Goal: Task Accomplishment & Management: Use online tool/utility

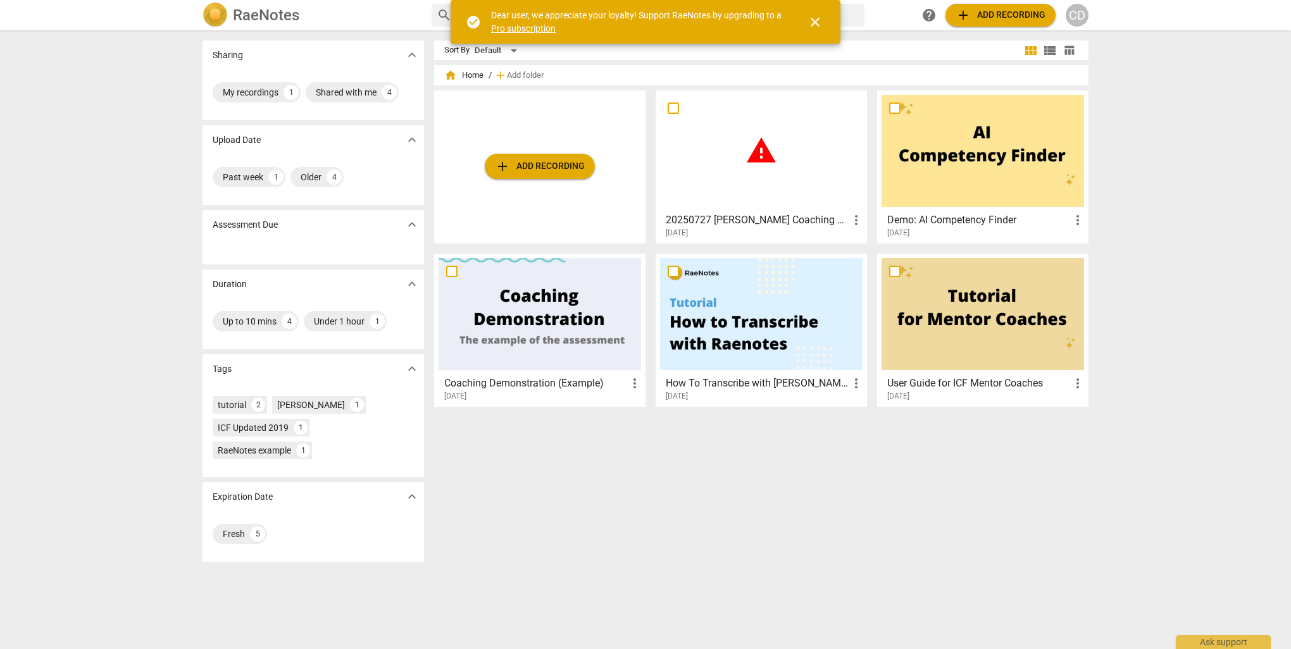
click at [819, 22] on span "close" at bounding box center [814, 22] width 15 height 15
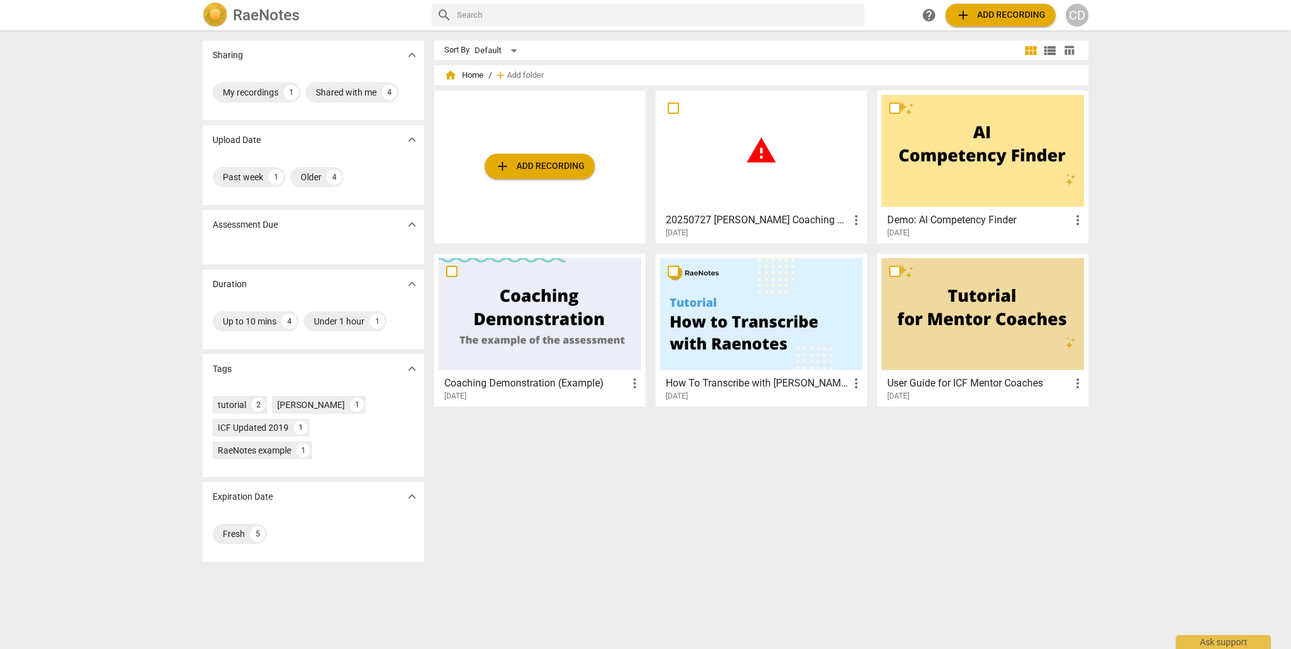
click at [1001, 8] on span "add Add recording" at bounding box center [1000, 15] width 90 height 15
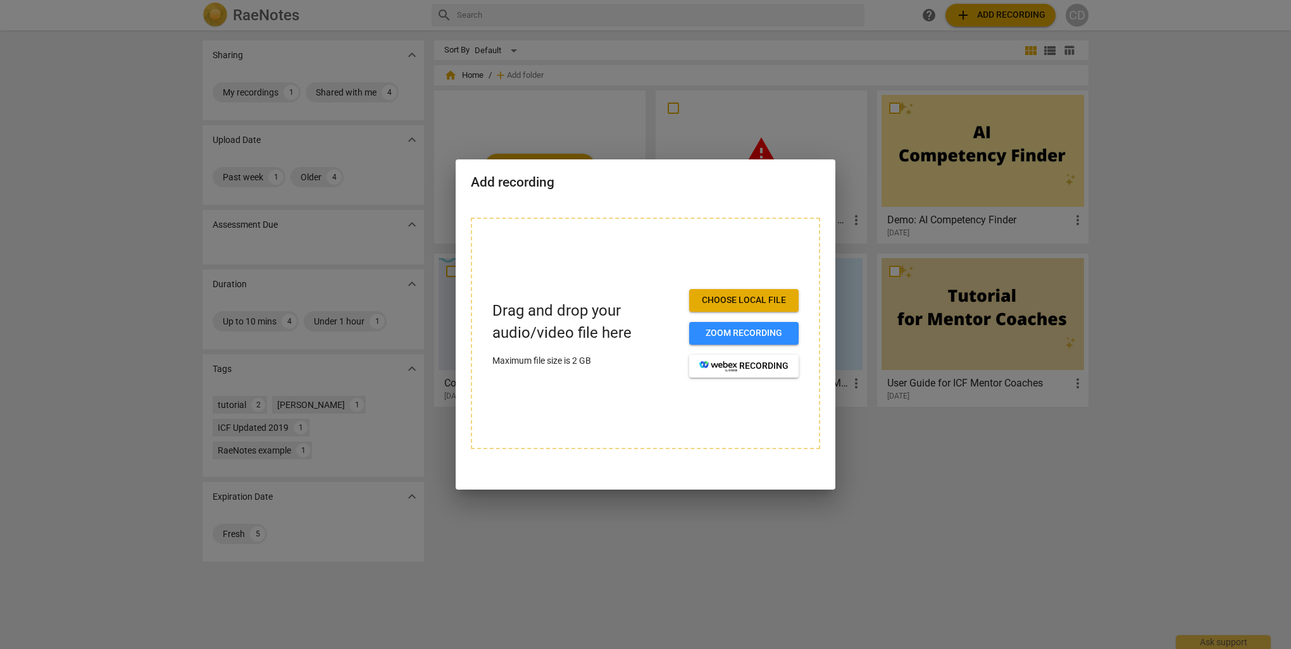
click at [1015, 437] on div at bounding box center [645, 324] width 1291 height 649
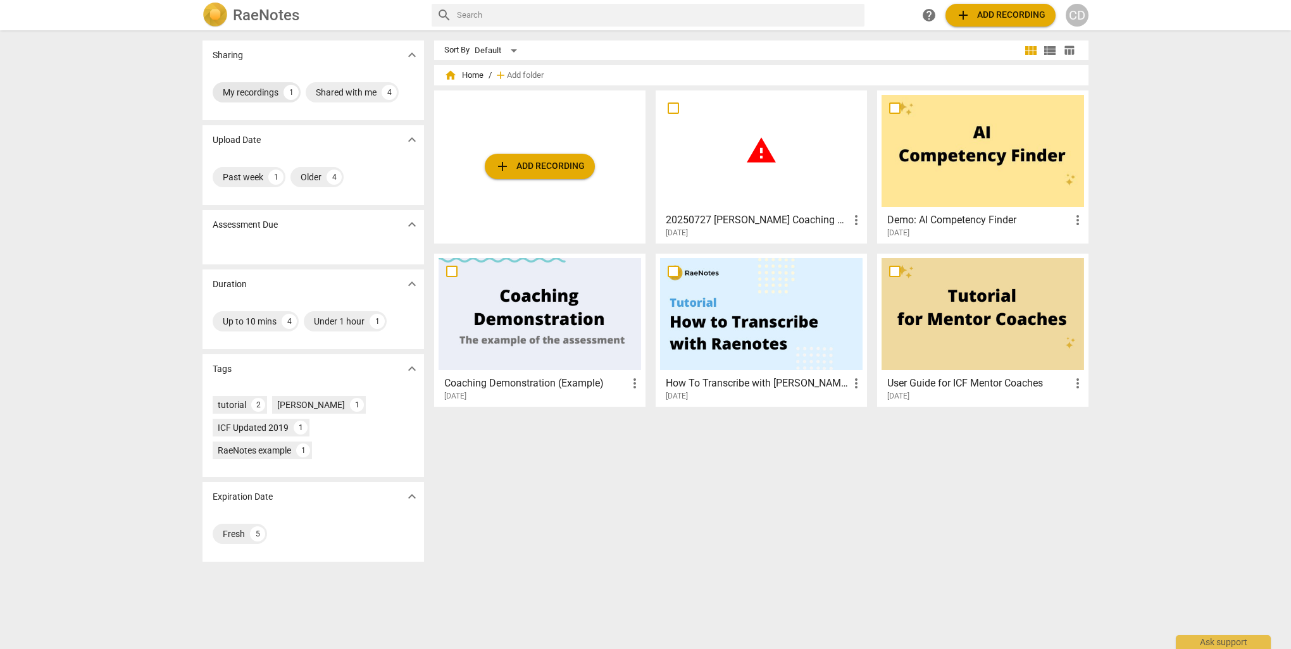
click at [256, 90] on div "My recordings" at bounding box center [251, 92] width 56 height 13
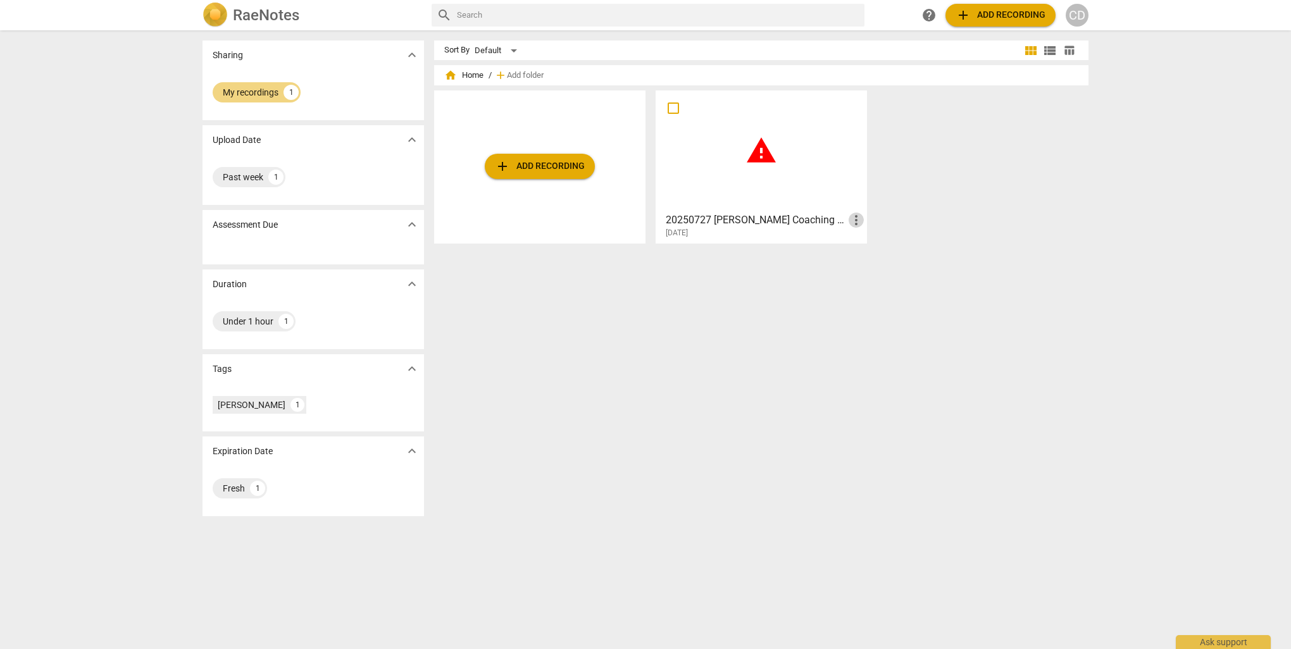
click at [854, 218] on span "more_vert" at bounding box center [856, 220] width 15 height 15
click at [1061, 222] on div at bounding box center [645, 324] width 1291 height 649
click at [561, 163] on span "add Add recording" at bounding box center [540, 166] width 90 height 15
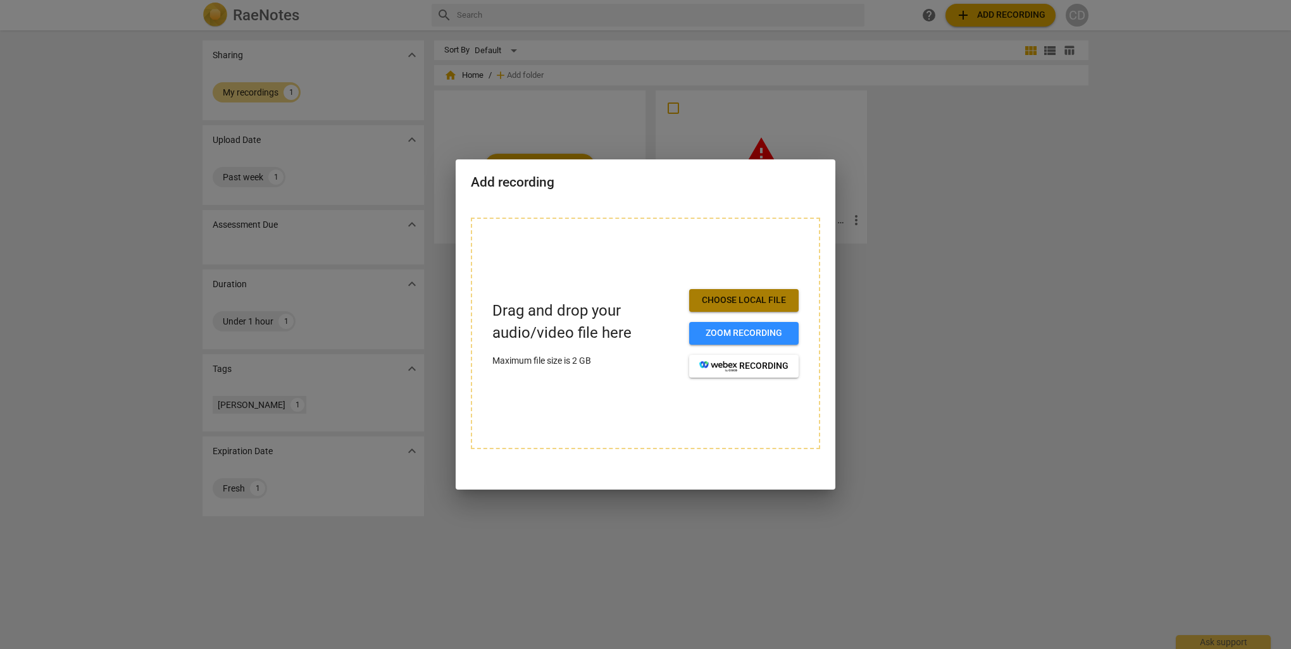
click at [739, 302] on span "Choose local file" at bounding box center [743, 300] width 89 height 13
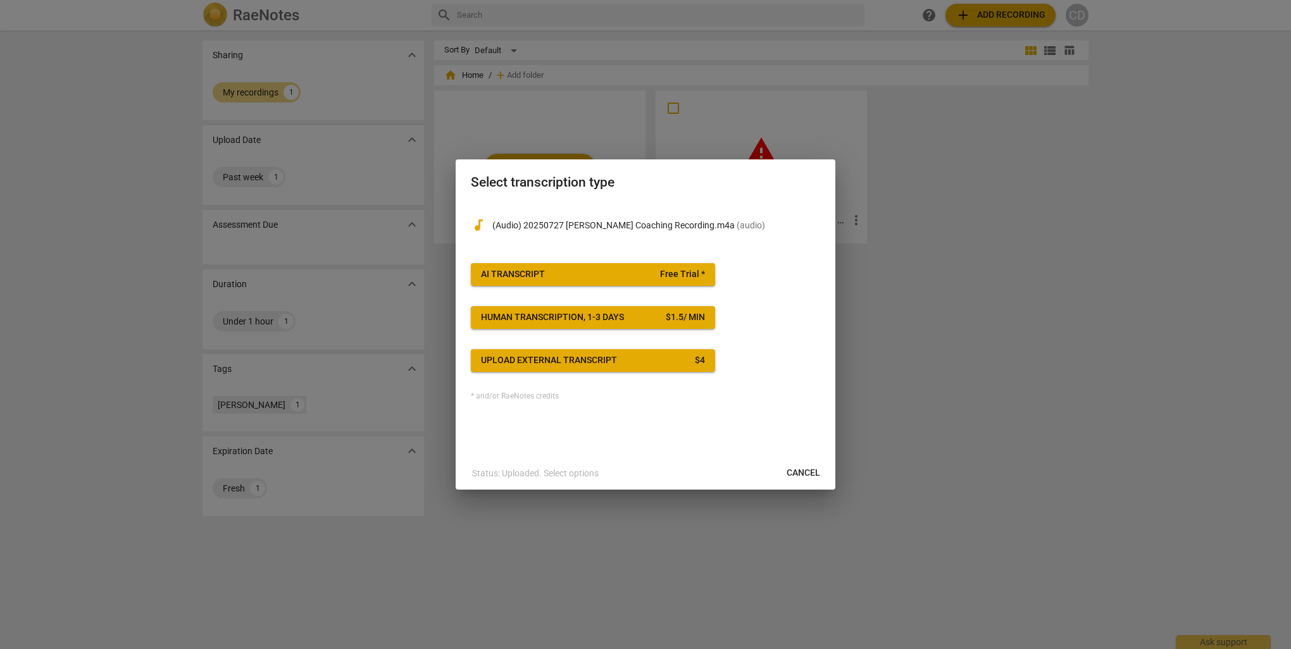
click at [597, 364] on div "Upload external transcript" at bounding box center [549, 360] width 136 height 13
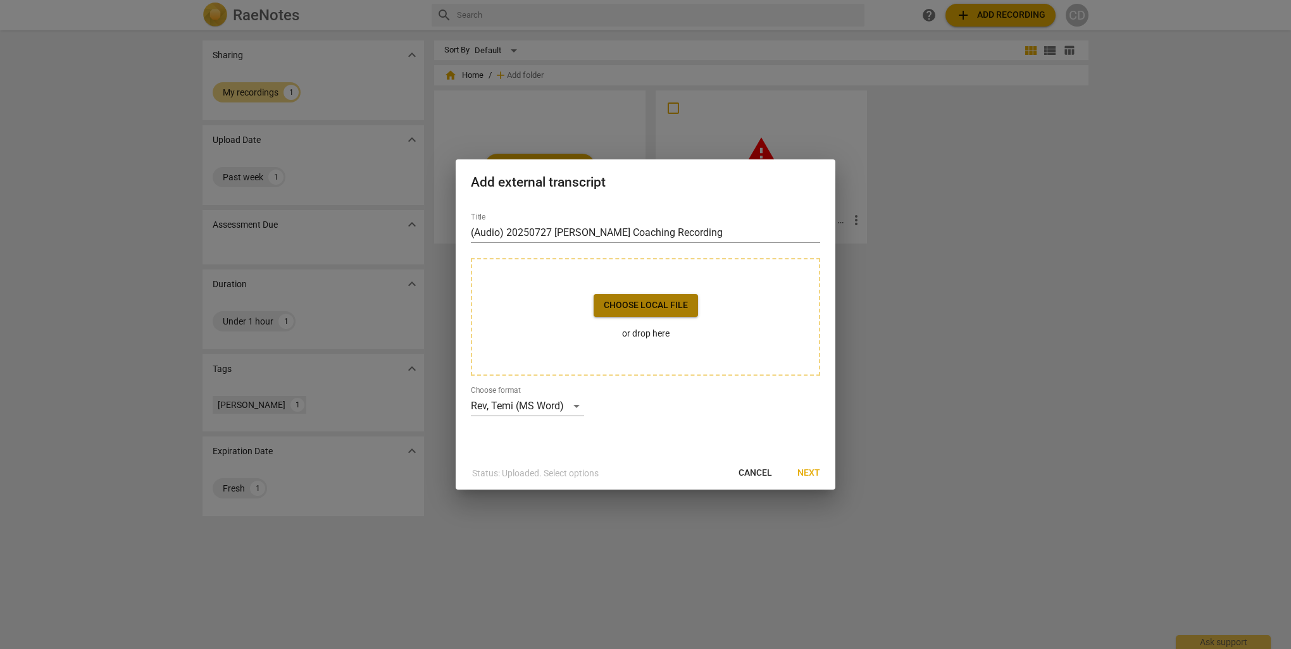
click at [669, 311] on span "Choose local file" at bounding box center [646, 305] width 84 height 13
click at [579, 409] on div "Rev, Temi (MS Word)" at bounding box center [527, 406] width 113 height 20
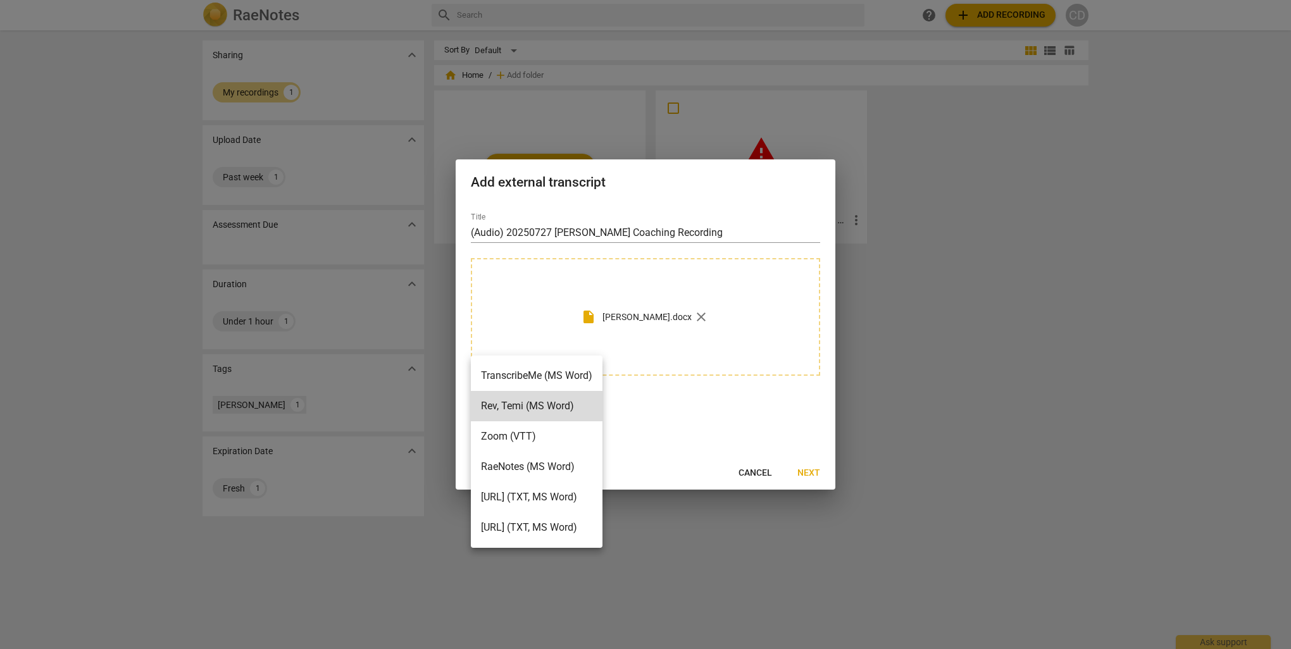
click at [762, 407] on div at bounding box center [645, 324] width 1291 height 649
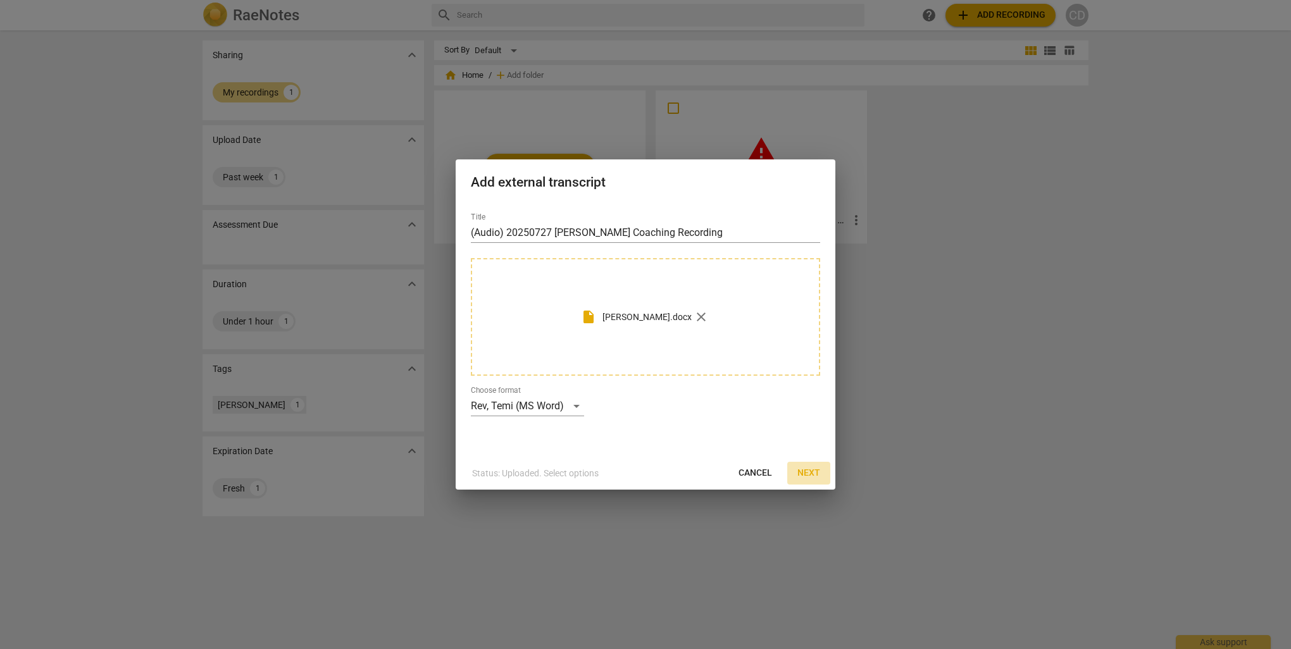
click at [816, 475] on span "Next" at bounding box center [808, 473] width 23 height 13
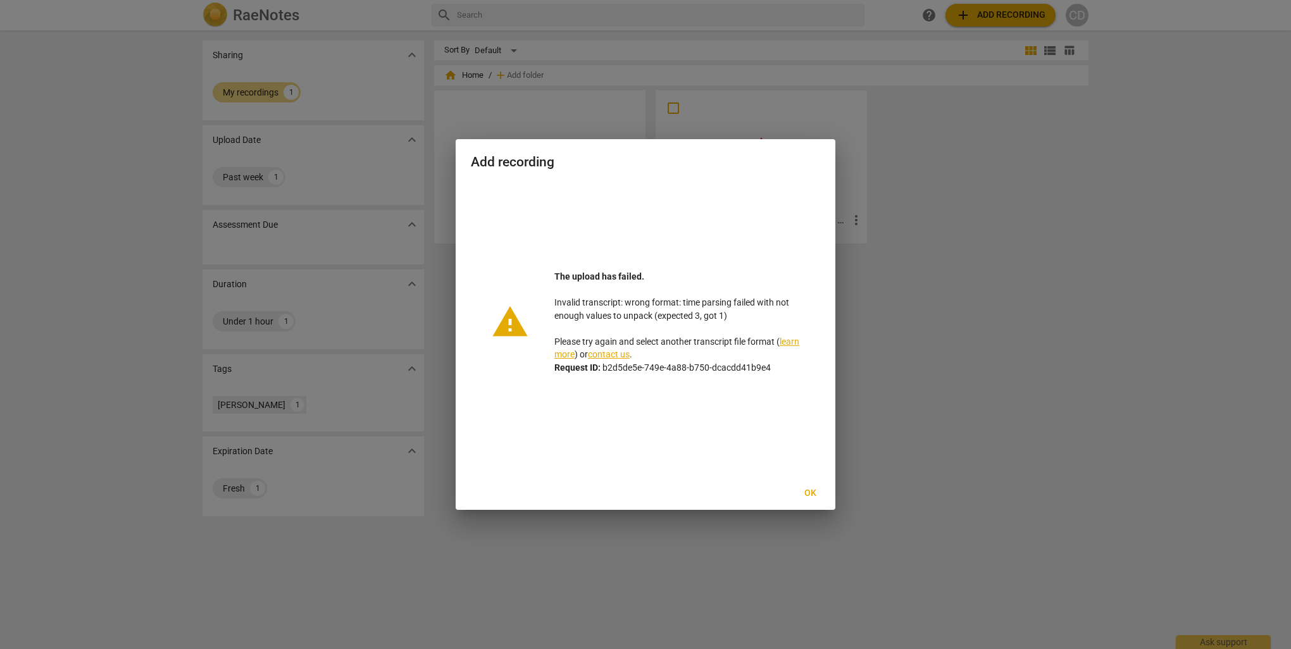
click at [925, 391] on div at bounding box center [645, 324] width 1291 height 649
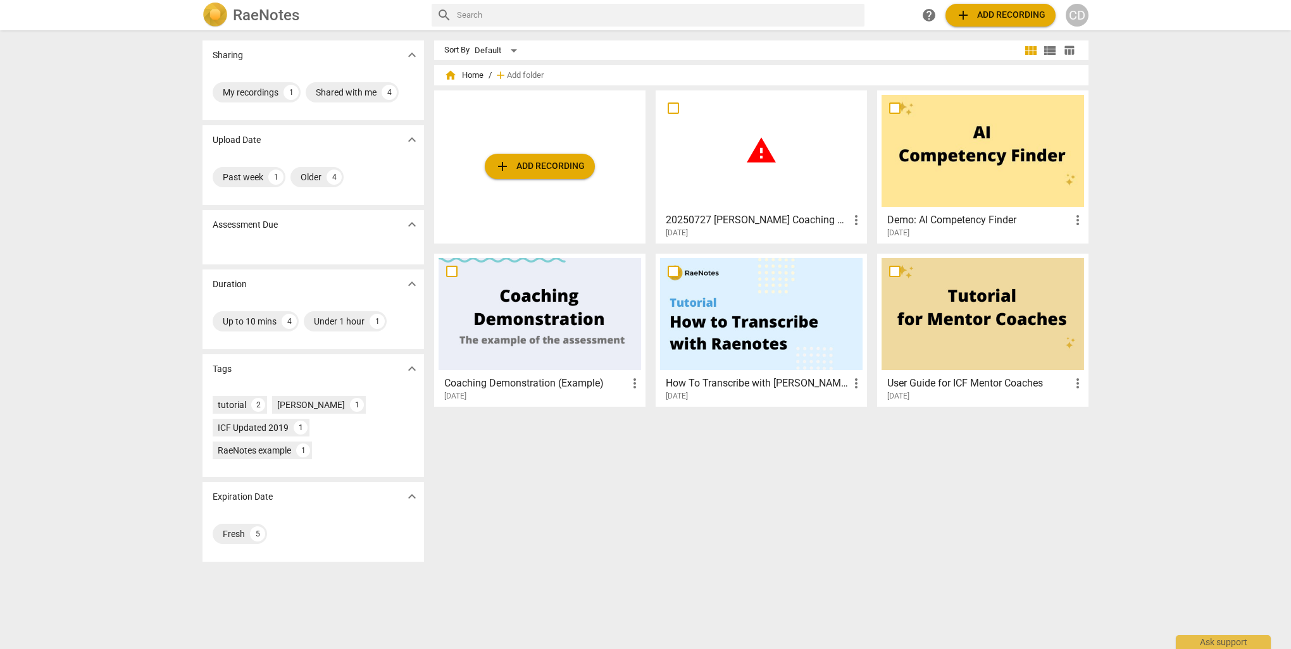
click at [757, 163] on span "warning" at bounding box center [761, 151] width 32 height 32
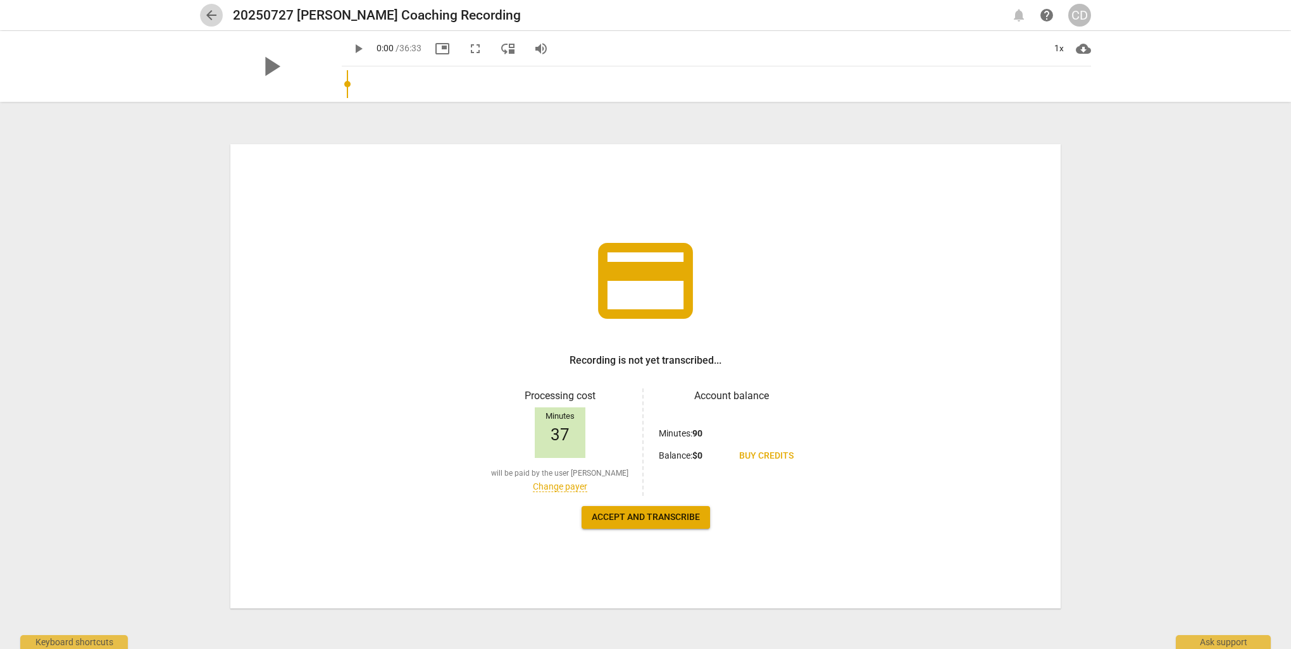
click at [206, 8] on span "arrow_back" at bounding box center [211, 15] width 15 height 15
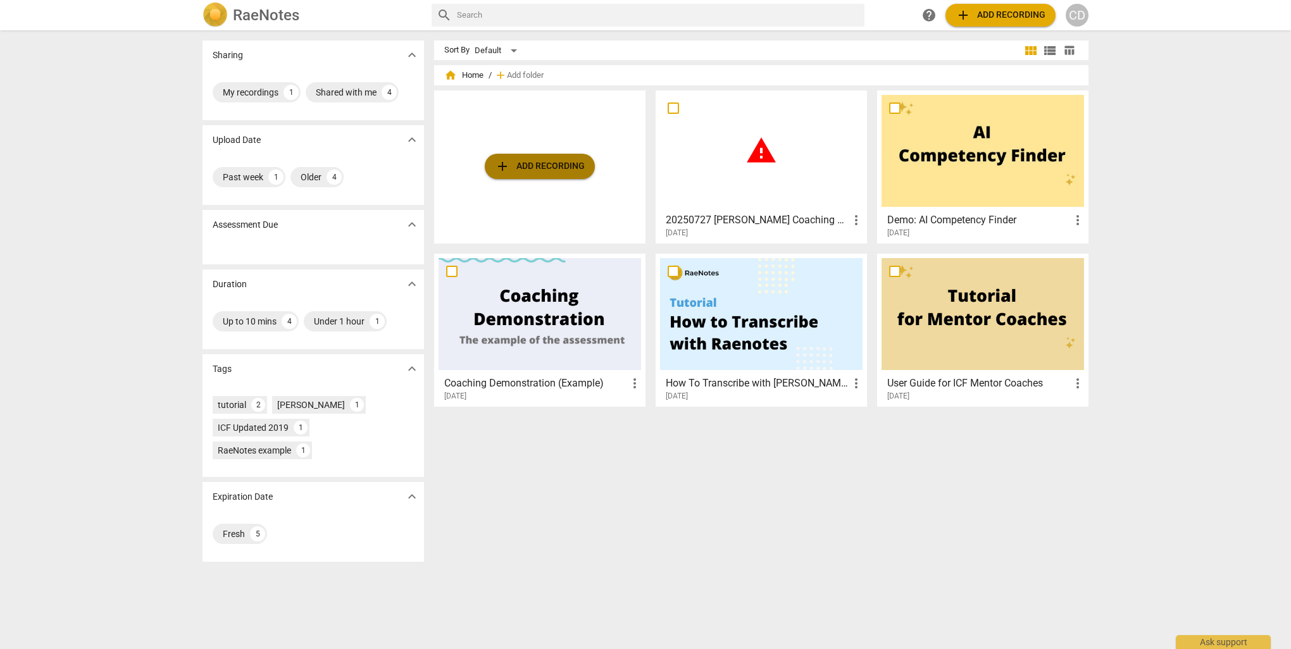
click at [554, 168] on span "add Add recording" at bounding box center [540, 166] width 90 height 15
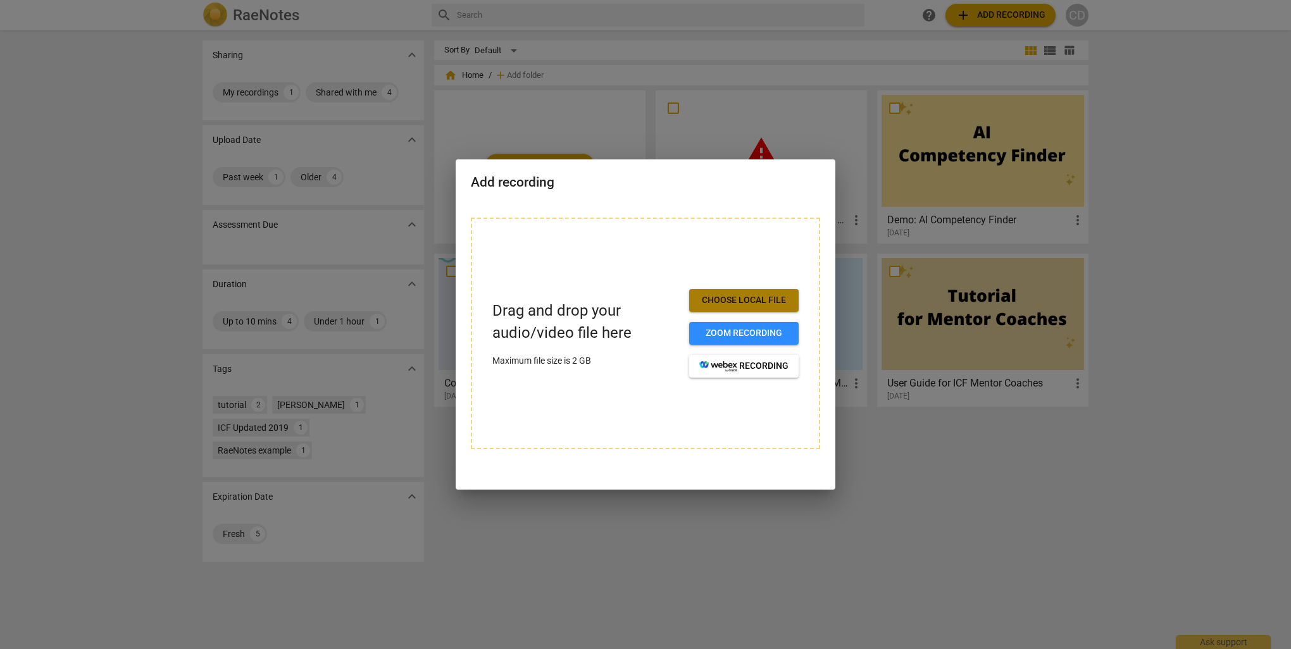
click at [754, 296] on span "Choose local file" at bounding box center [743, 300] width 89 height 13
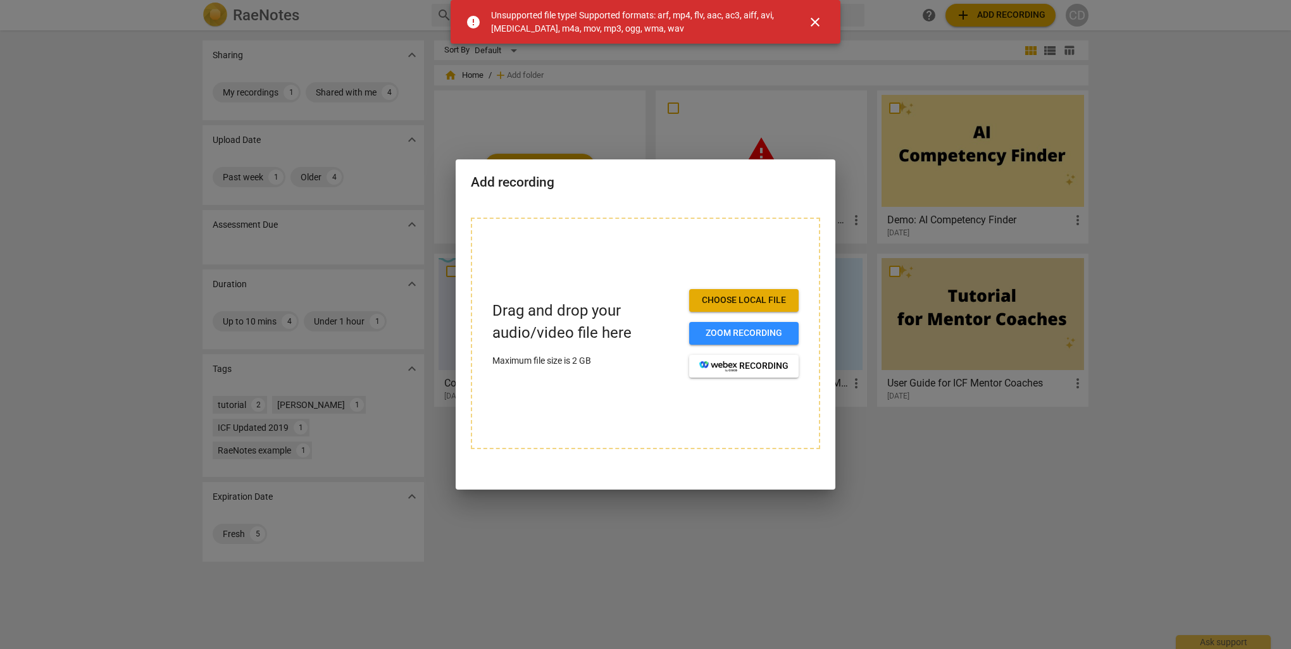
click at [823, 25] on span "close" at bounding box center [815, 22] width 30 height 15
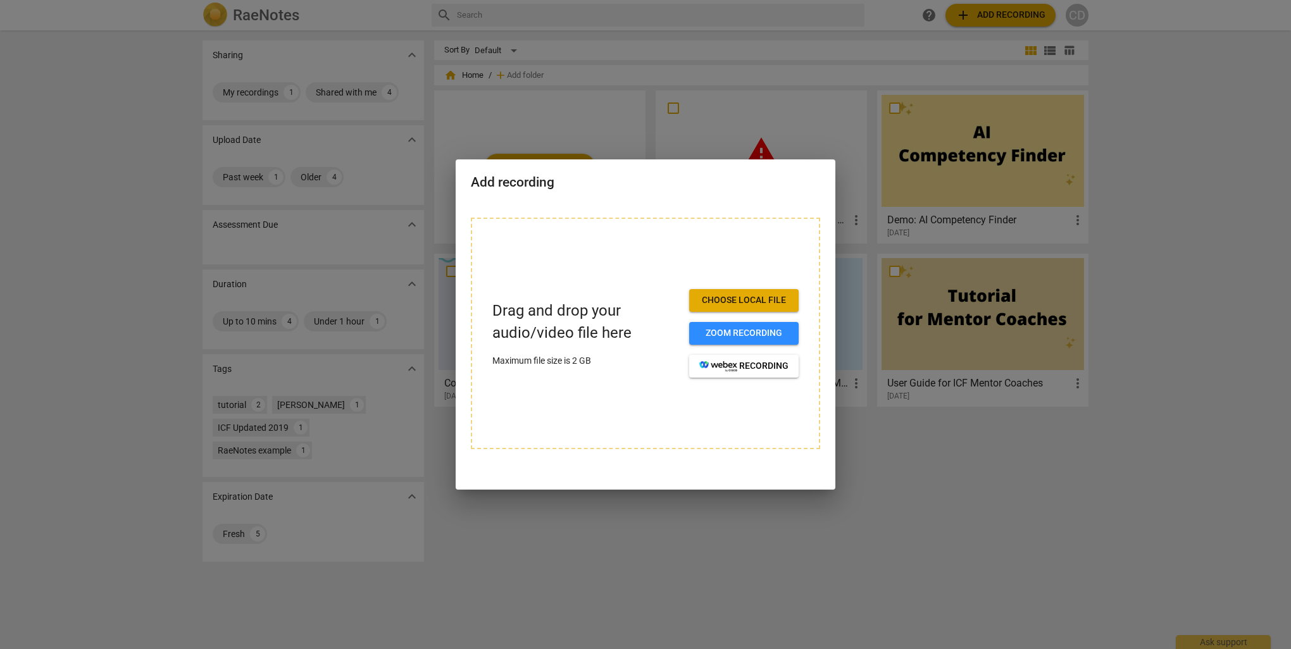
click at [1173, 383] on div at bounding box center [645, 324] width 1291 height 649
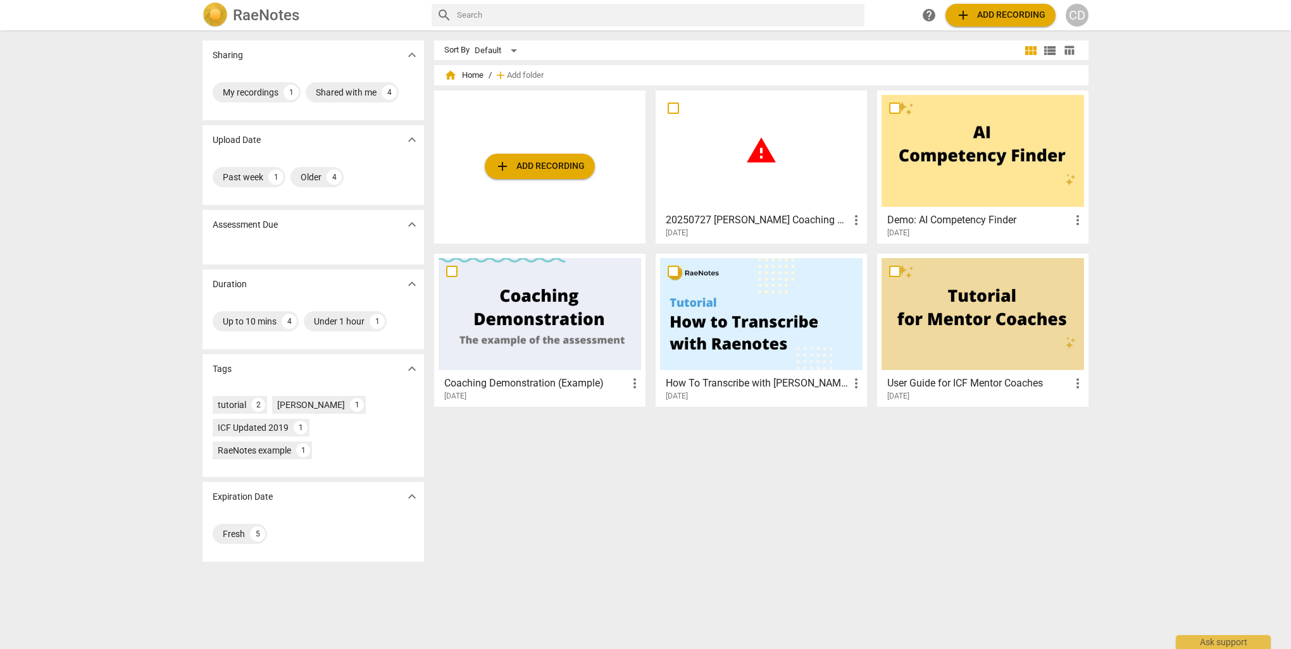
click at [769, 166] on span "warning" at bounding box center [761, 151] width 32 height 32
click at [1037, 151] on div at bounding box center [982, 151] width 202 height 112
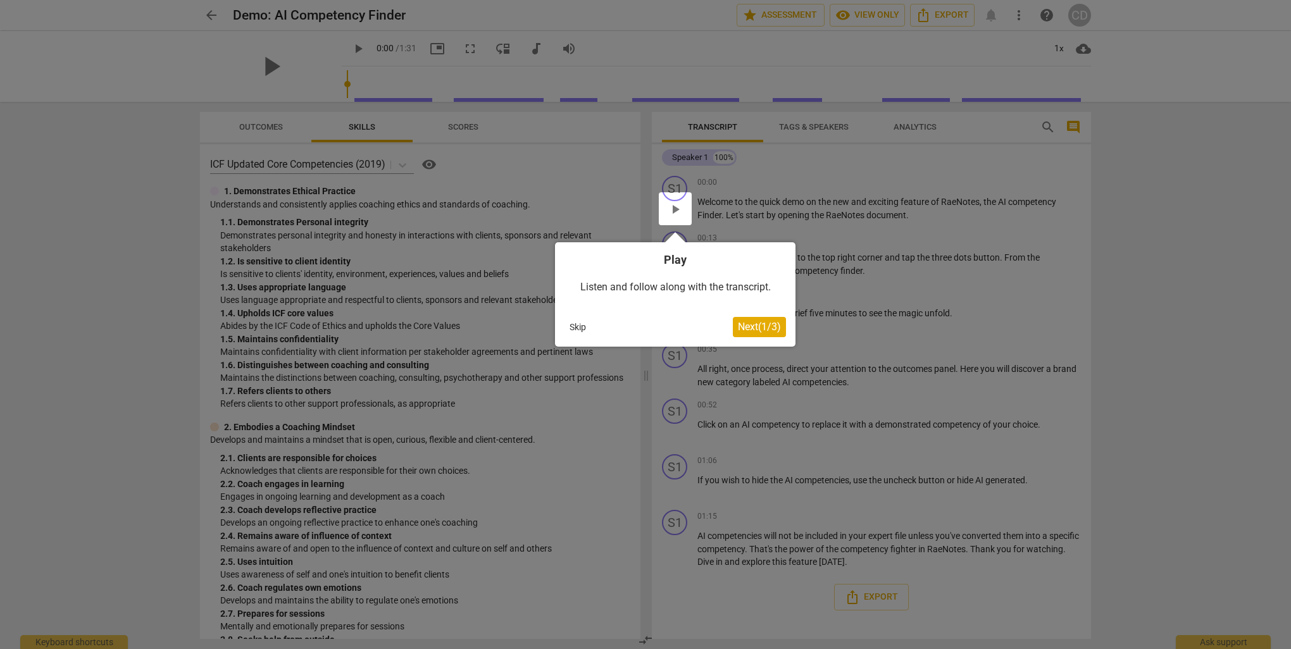
click at [745, 325] on span "Next ( 1 / 3 )" at bounding box center [759, 327] width 43 height 12
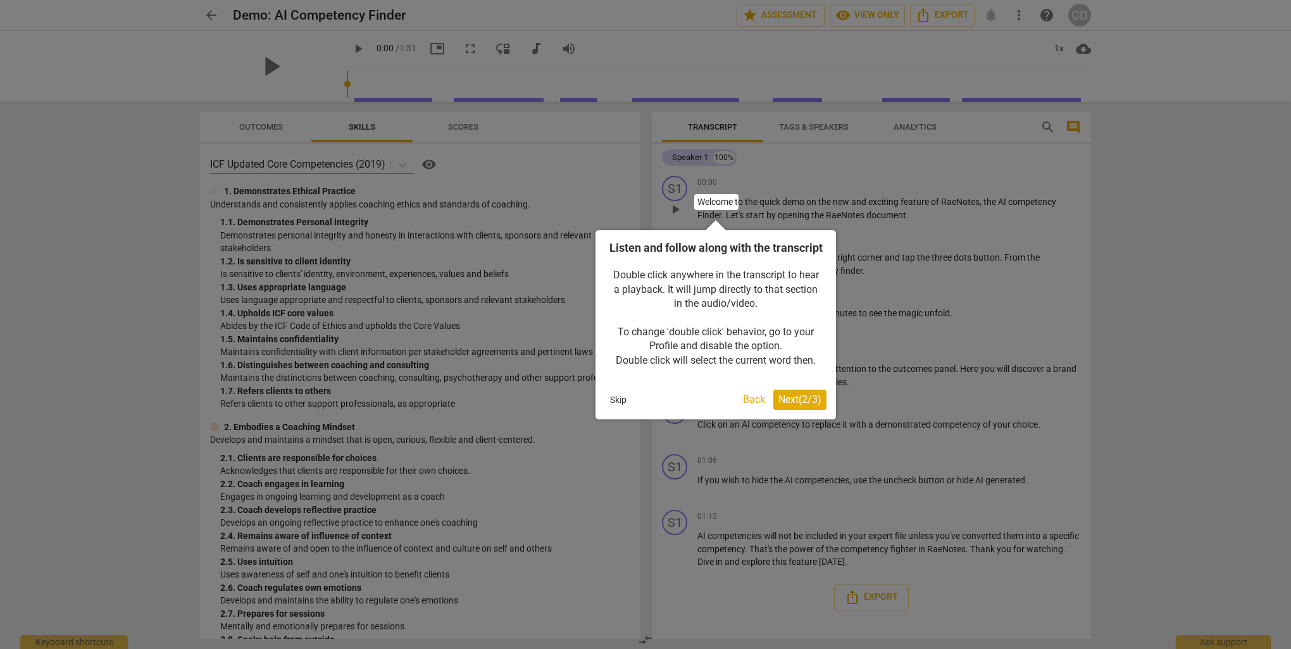
click at [797, 406] on span "Next ( 2 / 3 )" at bounding box center [799, 400] width 43 height 12
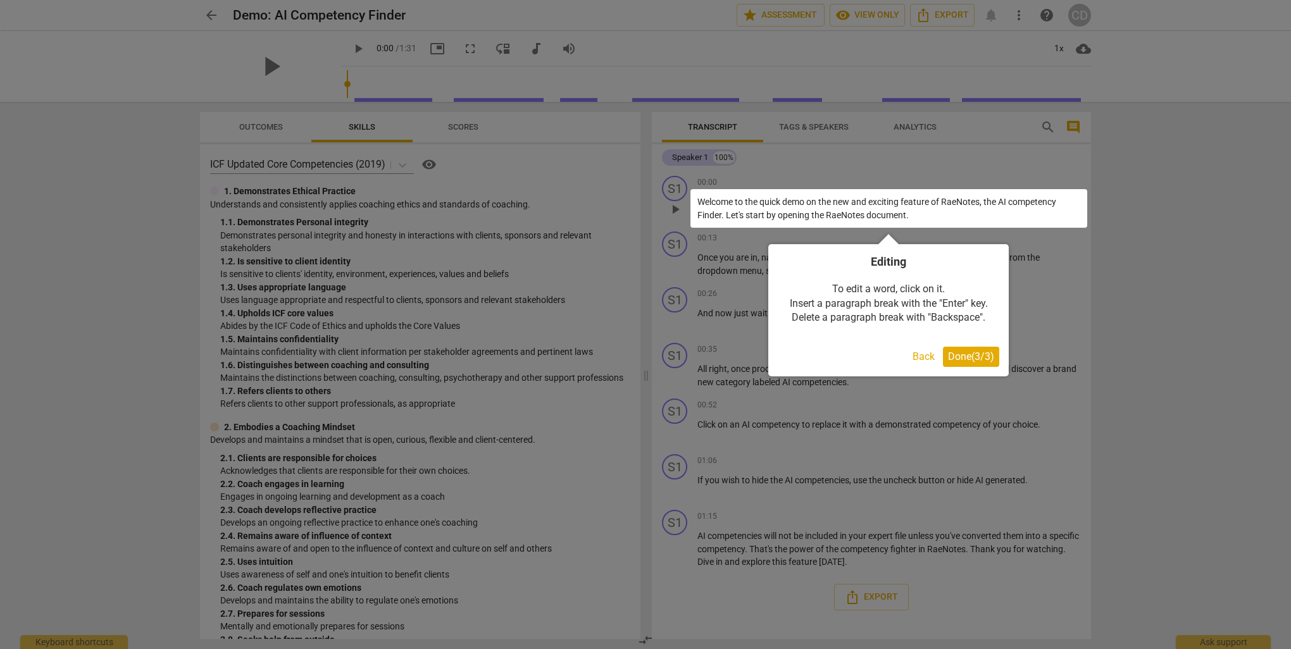
click at [969, 358] on span "Done ( 3 / 3 )" at bounding box center [971, 357] width 46 height 12
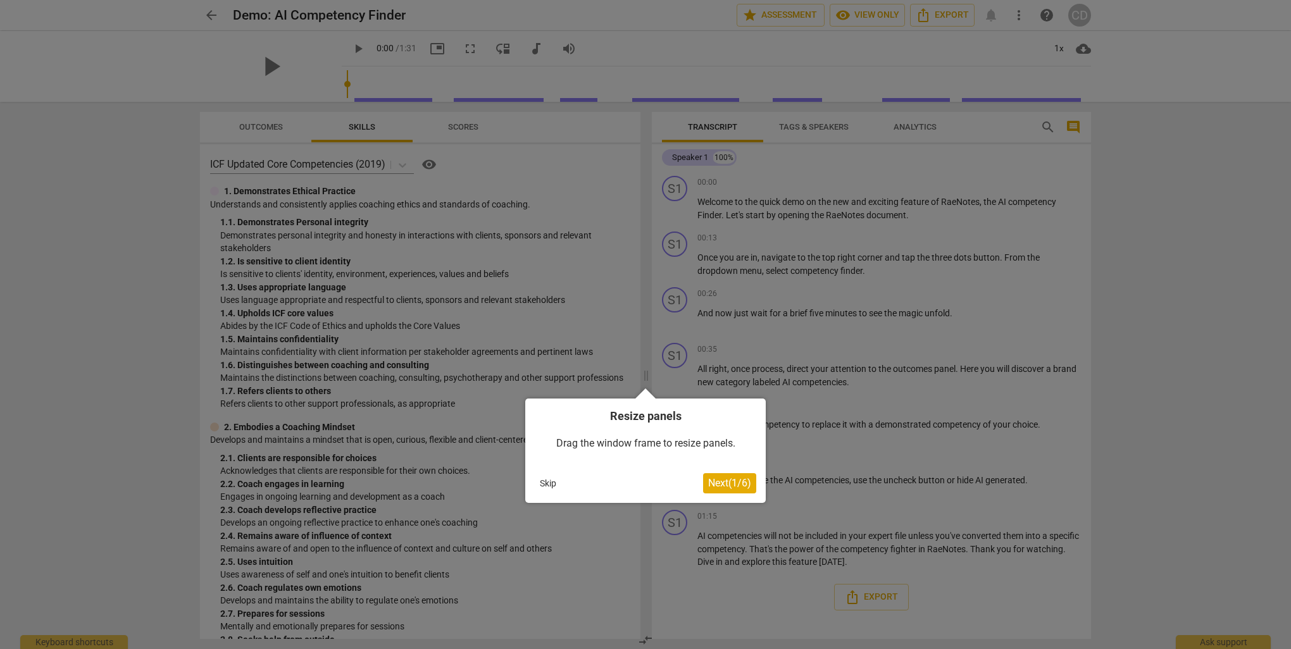
click at [719, 476] on button "Next ( 1 / 6 )" at bounding box center [729, 483] width 53 height 20
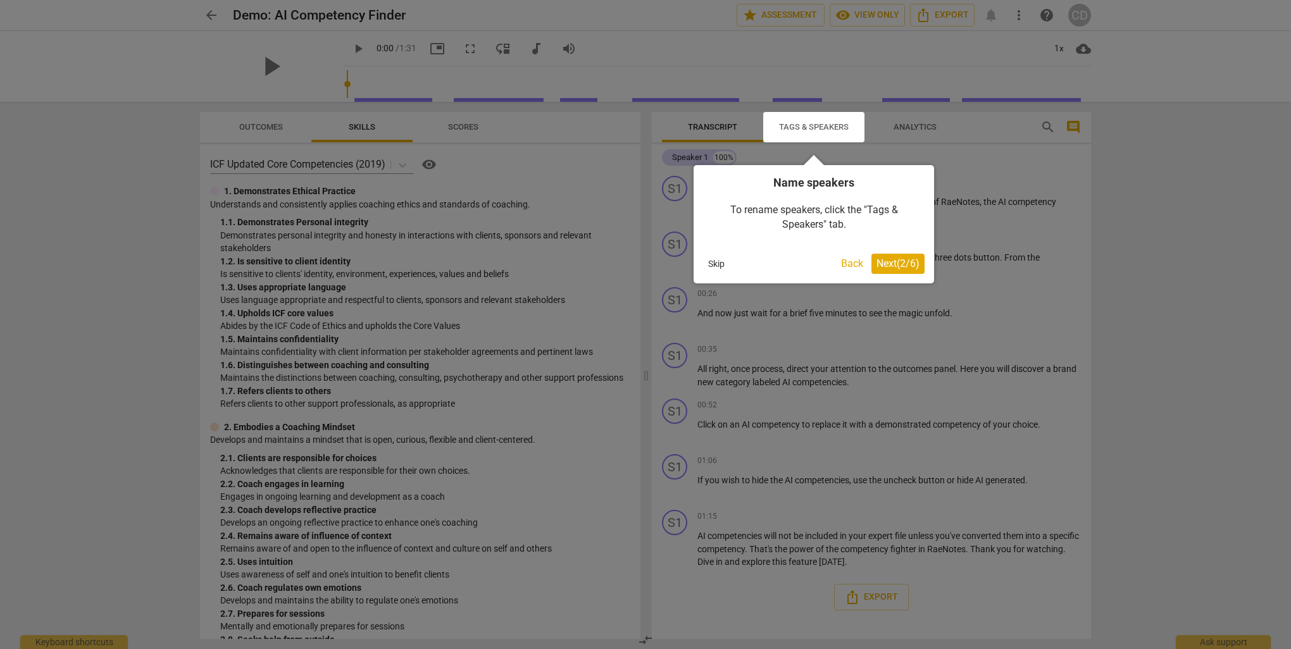
click at [726, 264] on button "Skip" at bounding box center [716, 263] width 27 height 19
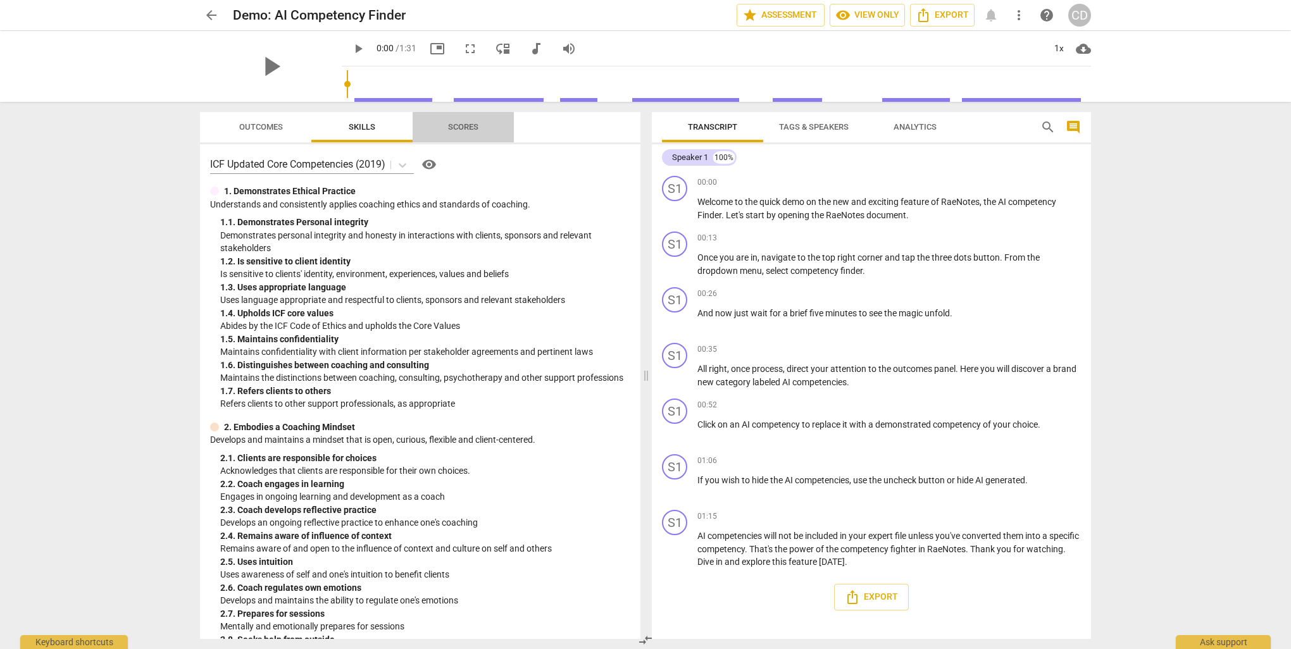
click at [451, 122] on span "Scores" at bounding box center [463, 126] width 30 height 9
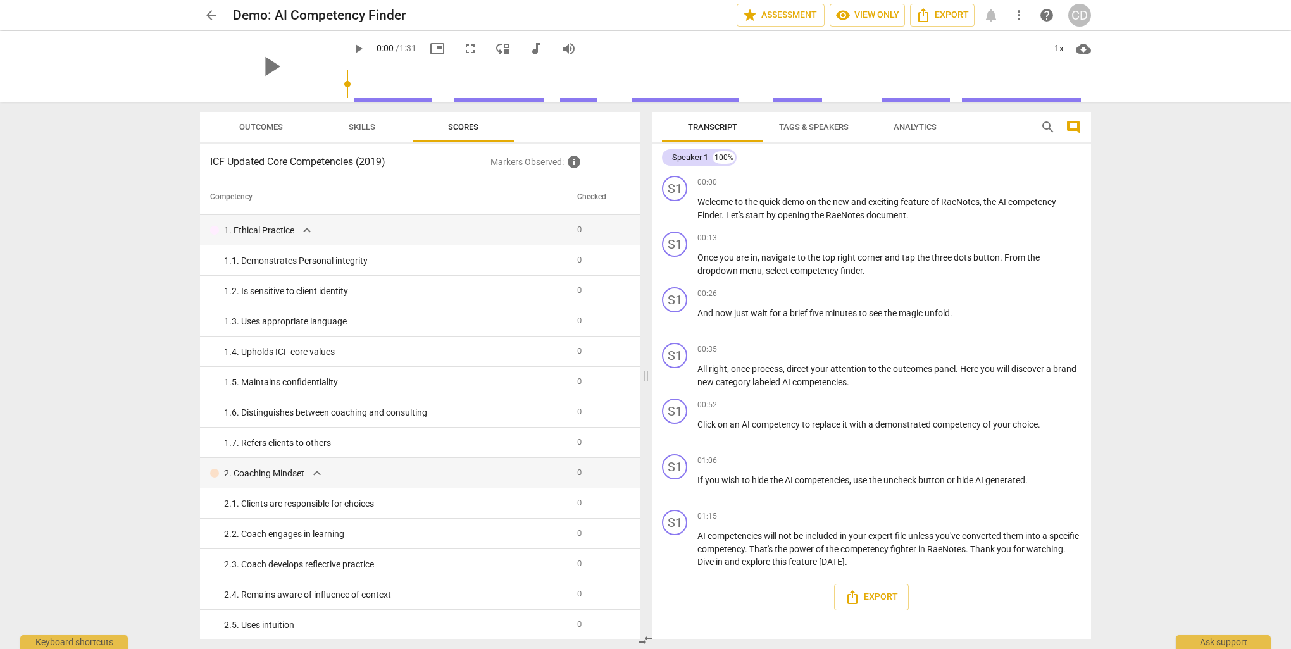
click at [352, 127] on span "Skills" at bounding box center [362, 126] width 27 height 9
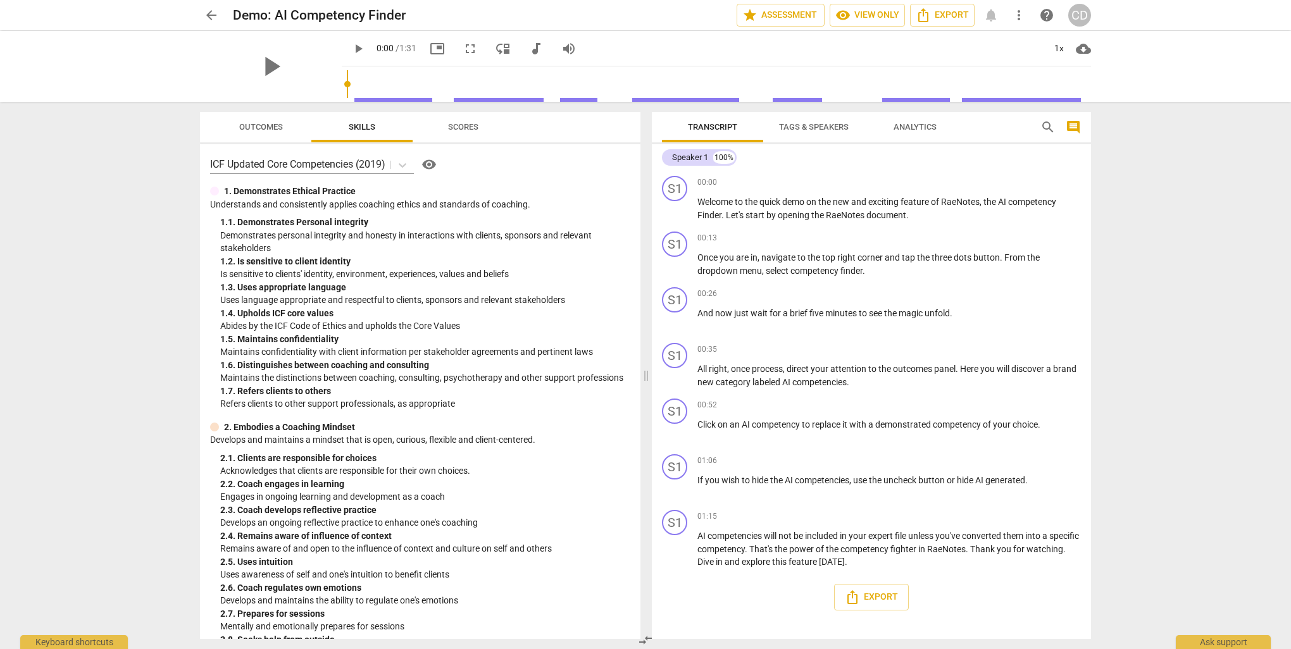
click at [262, 132] on span "Outcomes" at bounding box center [261, 127] width 74 height 17
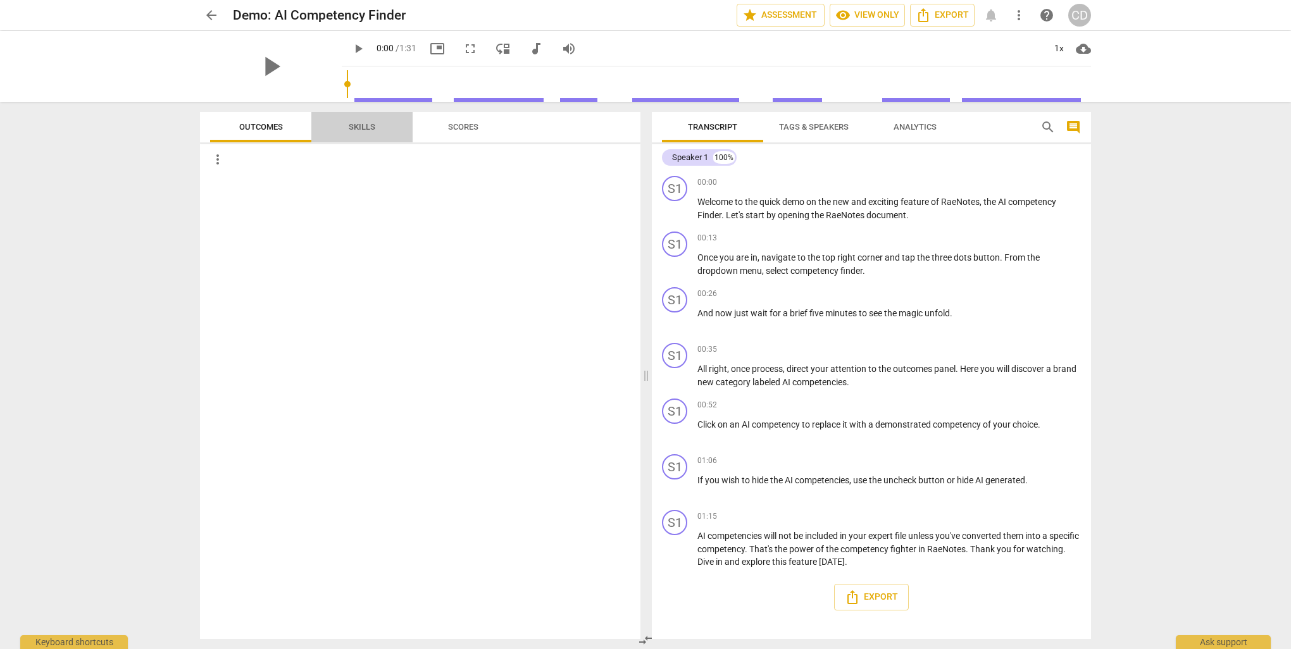
click at [367, 133] on span "Skills" at bounding box center [361, 127] width 57 height 17
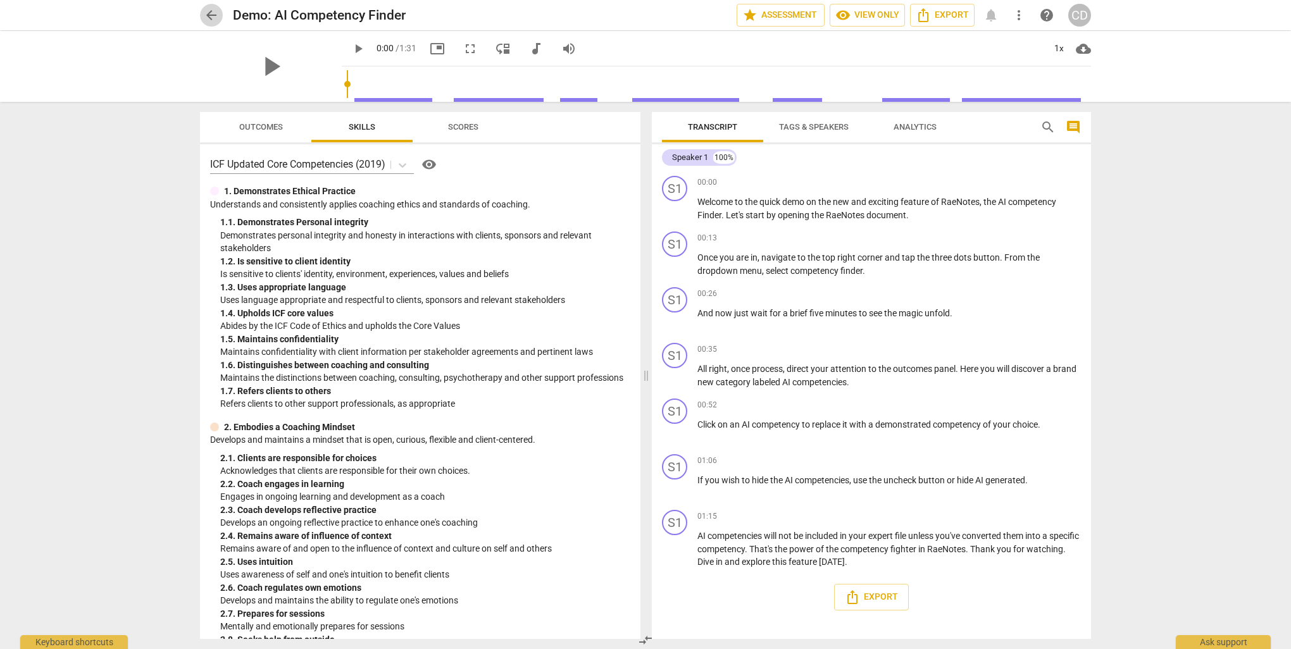
click at [212, 14] on span "arrow_back" at bounding box center [211, 15] width 15 height 15
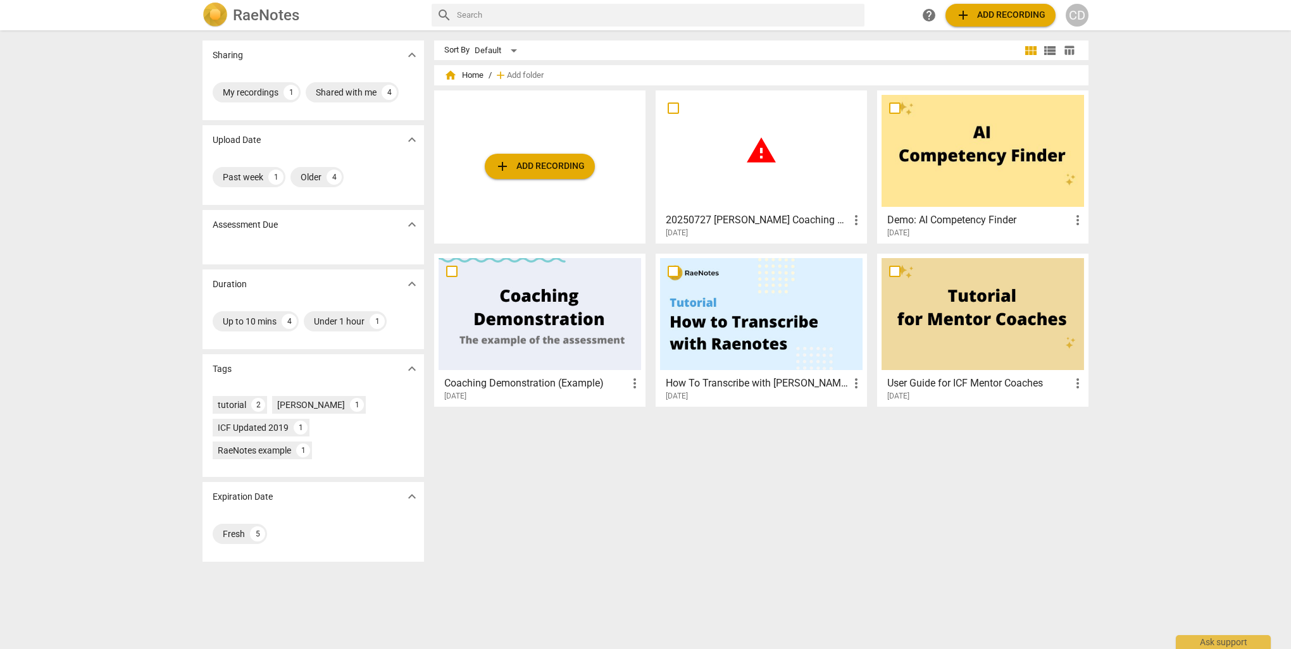
click at [764, 135] on span "warning" at bounding box center [761, 151] width 32 height 32
click at [990, 146] on div at bounding box center [982, 151] width 202 height 112
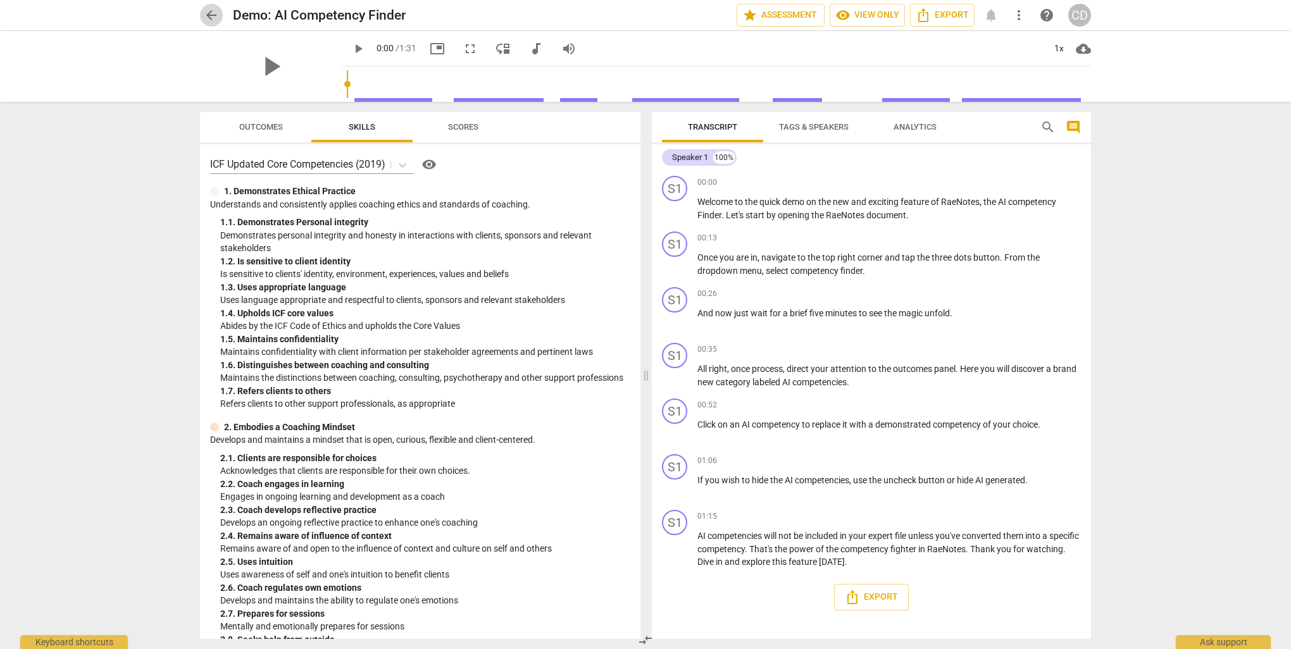
click at [214, 19] on span "arrow_back" at bounding box center [211, 15] width 15 height 15
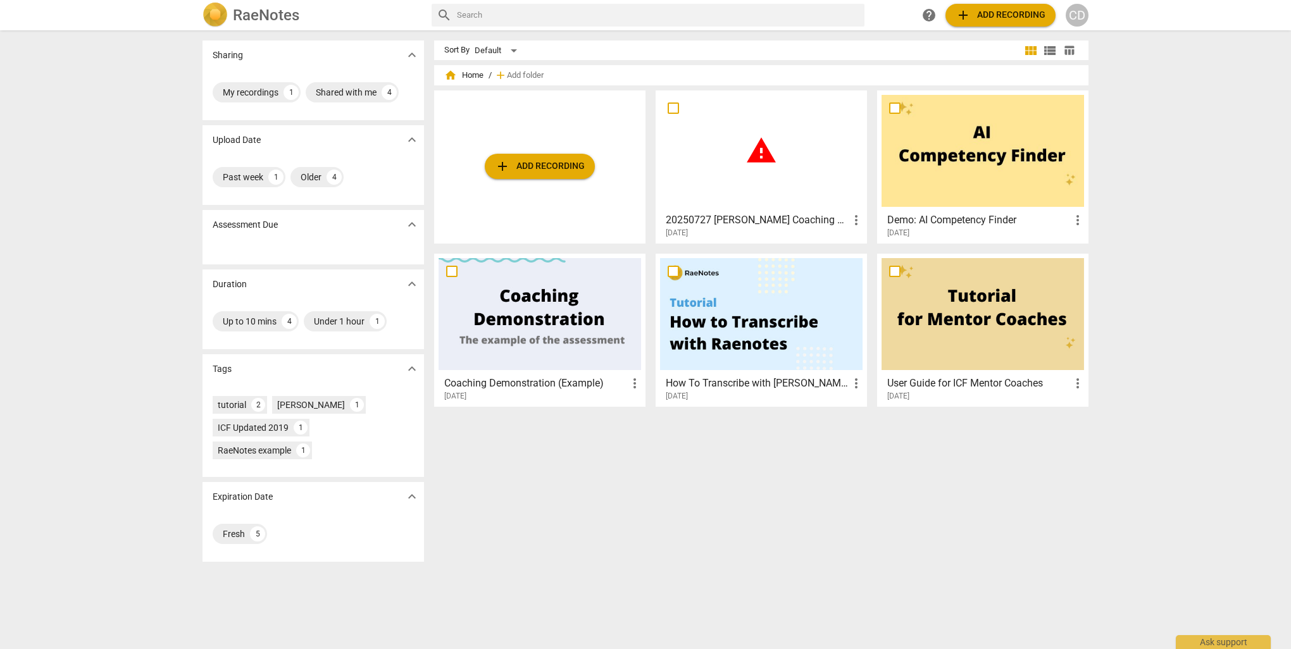
click at [540, 165] on span "add Add recording" at bounding box center [540, 166] width 90 height 15
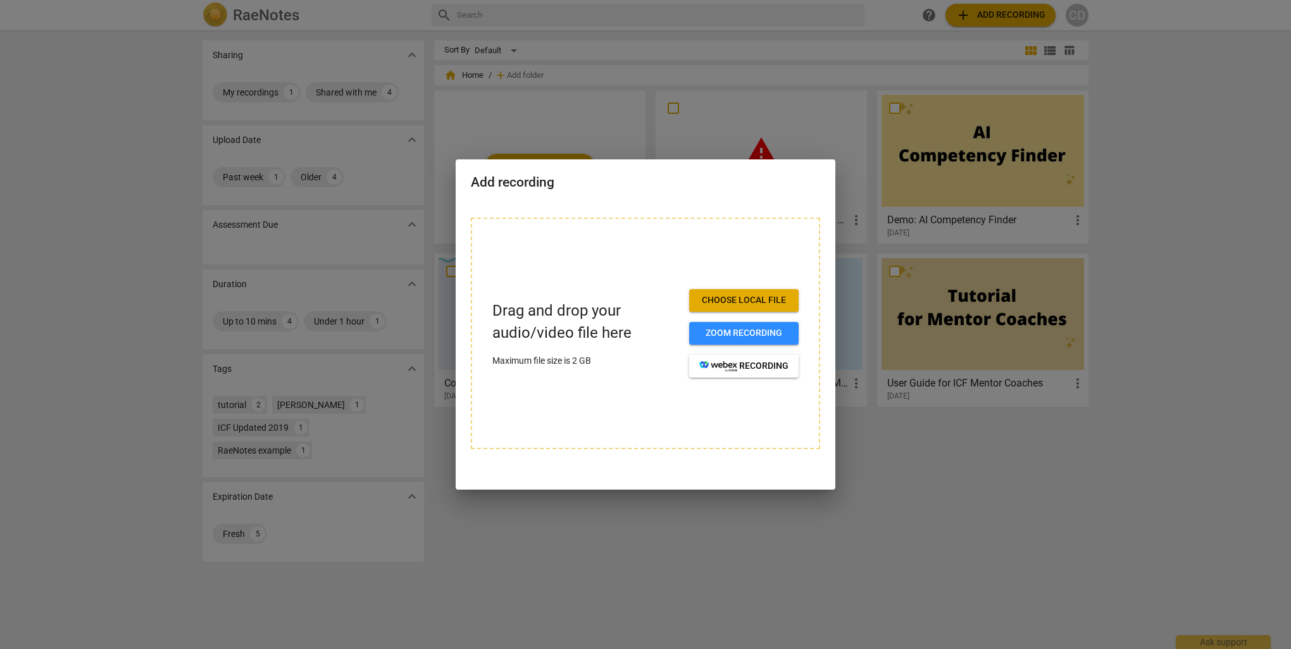
click at [877, 475] on div at bounding box center [645, 324] width 1291 height 649
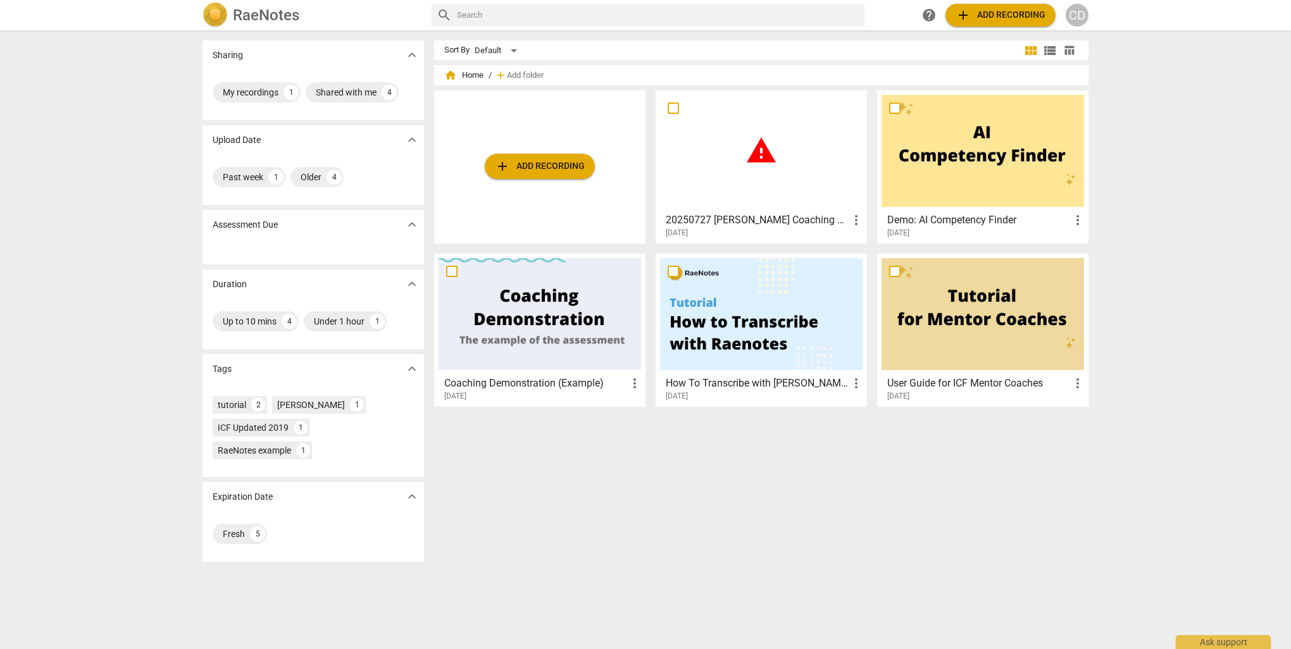
click at [514, 16] on input "text" at bounding box center [658, 15] width 402 height 20
type input "c"
click at [1139, 79] on div "Sharing expand_more My recordings 1 Shared with me 4 Upload Date expand_more Pa…" at bounding box center [645, 341] width 1291 height 618
click at [925, 16] on span "help" at bounding box center [928, 15] width 15 height 15
click at [798, 128] on div "warning" at bounding box center [761, 151] width 202 height 112
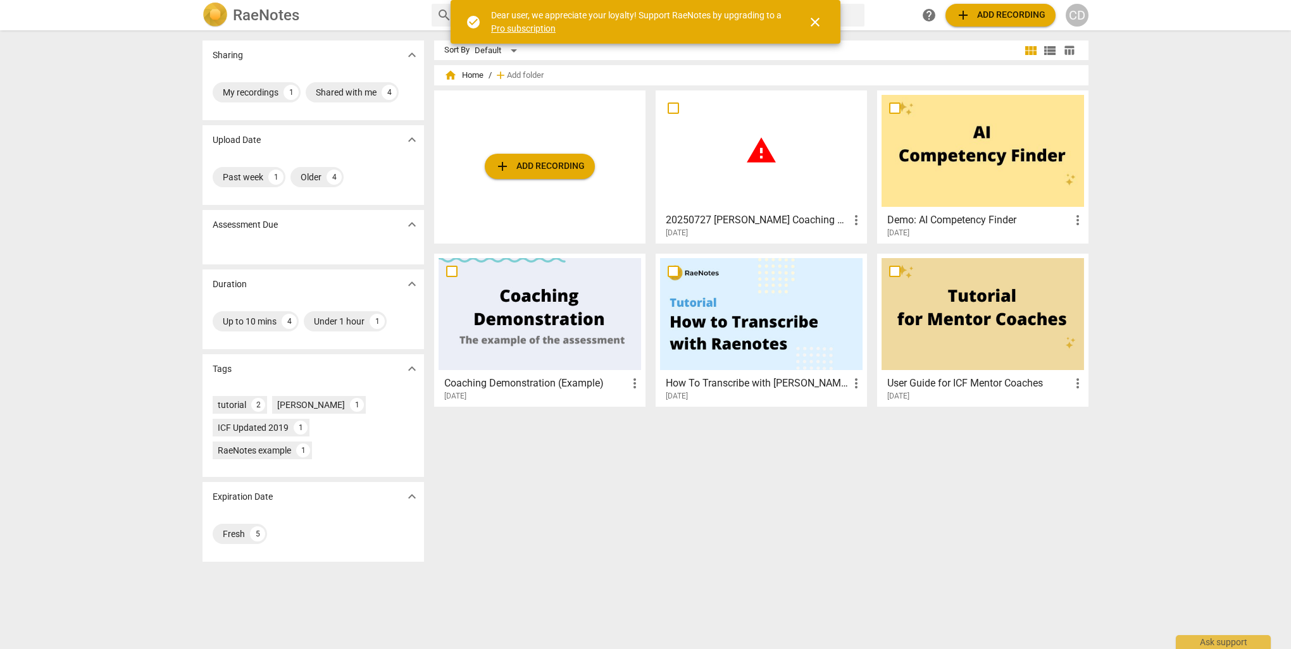
click at [819, 21] on span "close" at bounding box center [814, 22] width 15 height 15
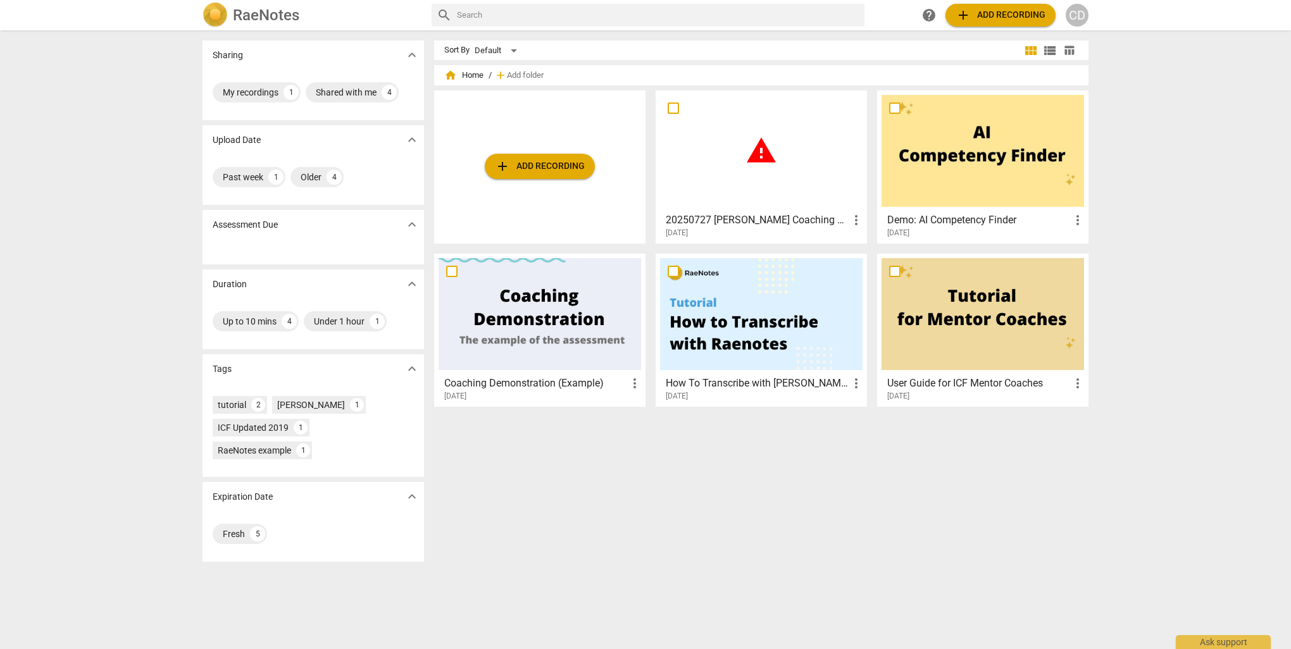
click at [531, 177] on button "add Add recording" at bounding box center [540, 166] width 110 height 25
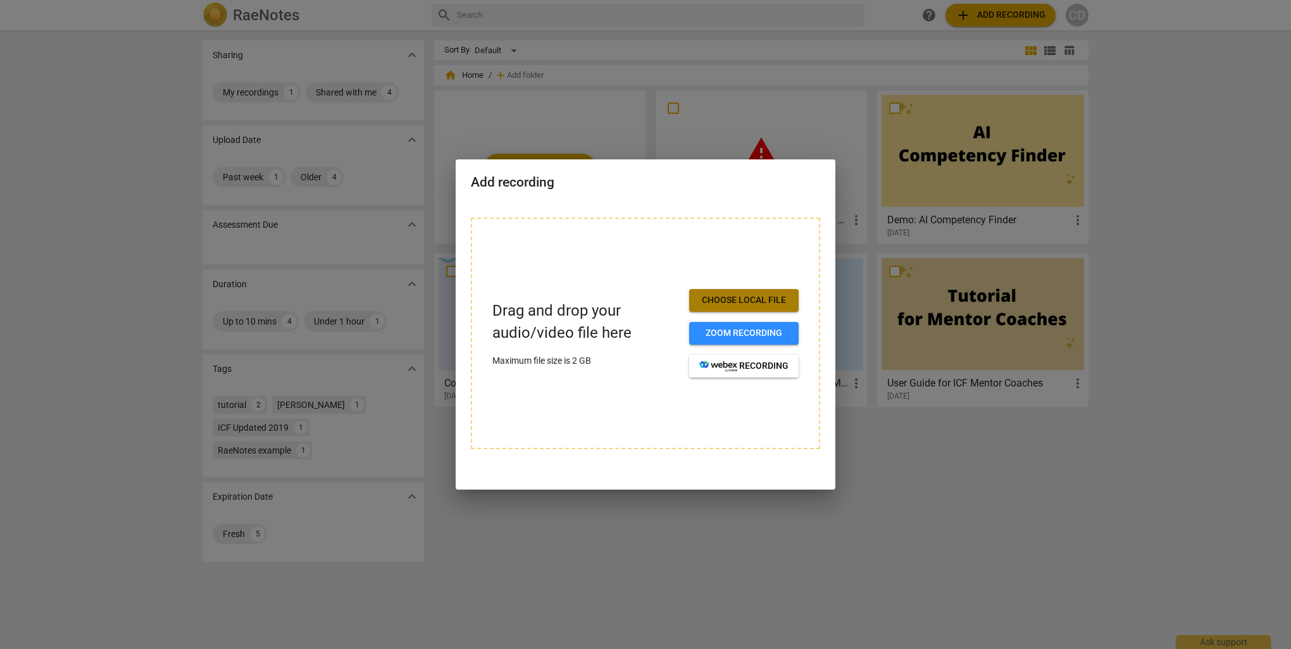
click at [738, 297] on span "Choose local file" at bounding box center [743, 300] width 89 height 13
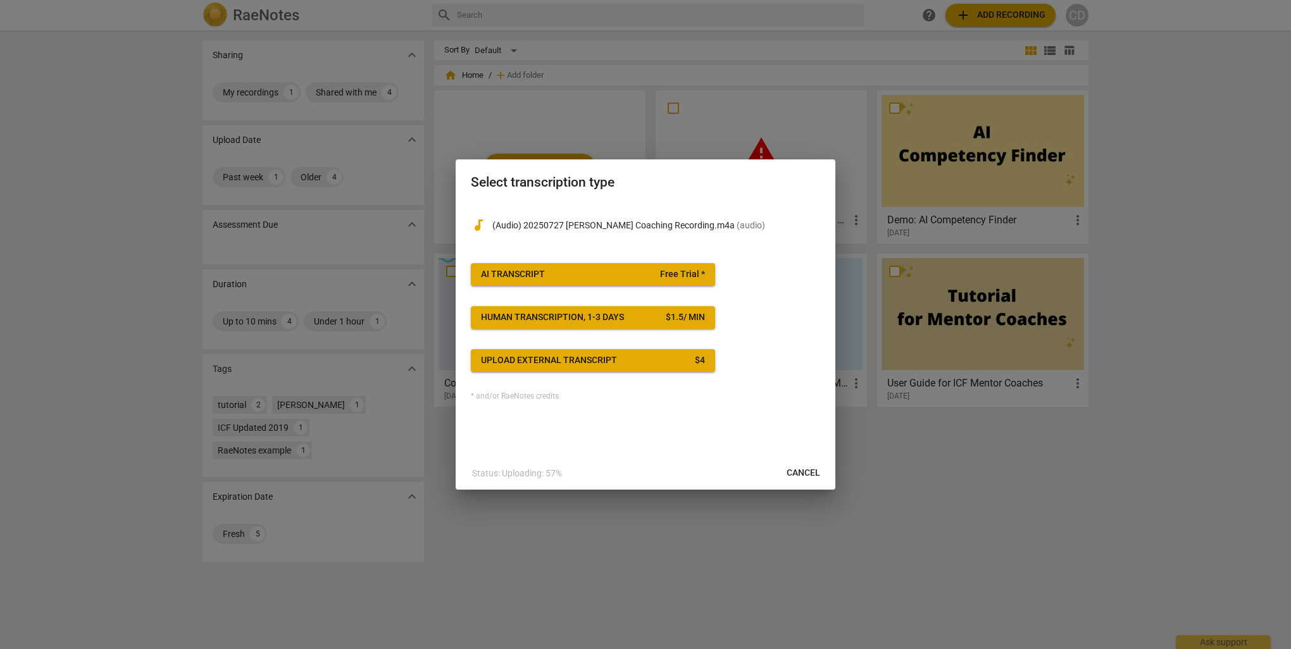
click at [533, 358] on div "Upload external transcript" at bounding box center [549, 360] width 136 height 13
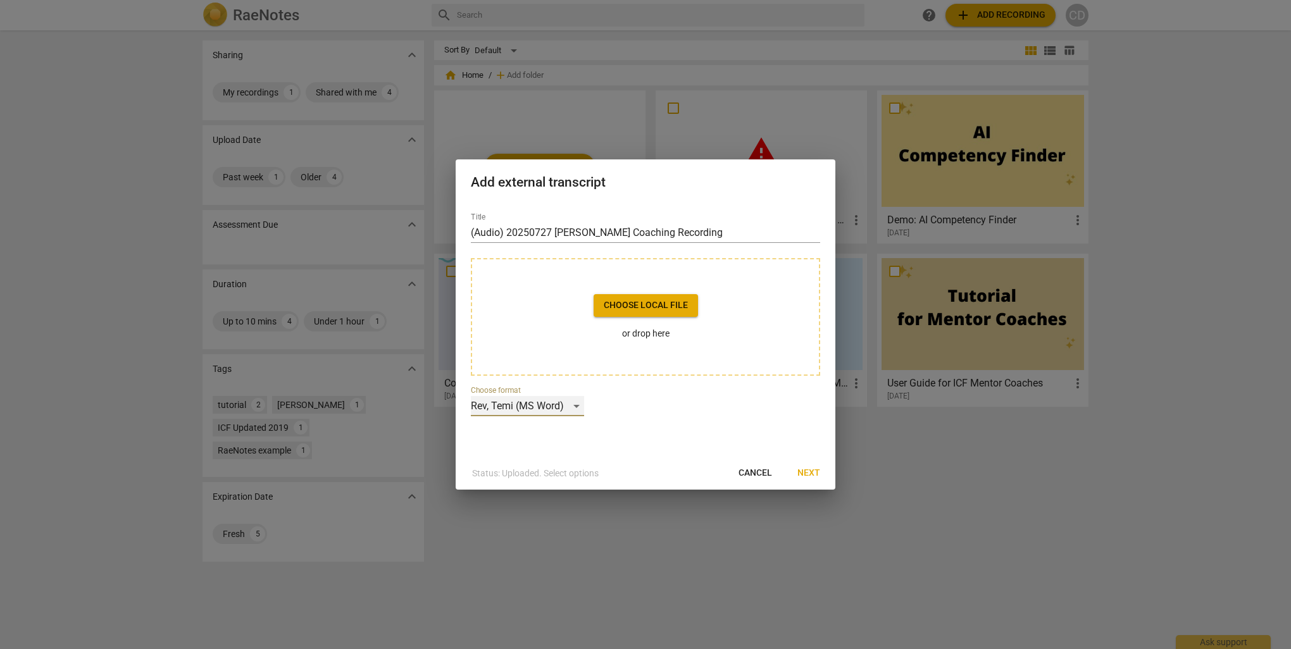
click at [569, 406] on div "Rev, Temi (MS Word)" at bounding box center [527, 406] width 113 height 20
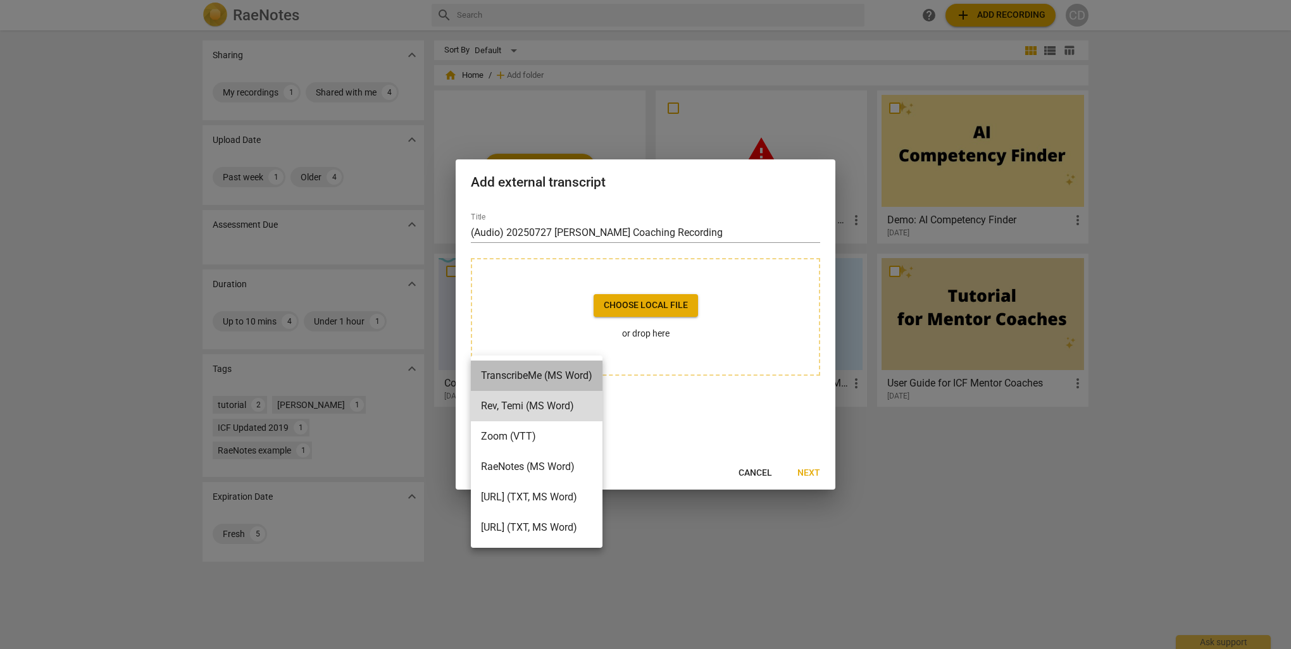
click at [575, 378] on li "TranscribeMe (MS Word)" at bounding box center [537, 376] width 132 height 30
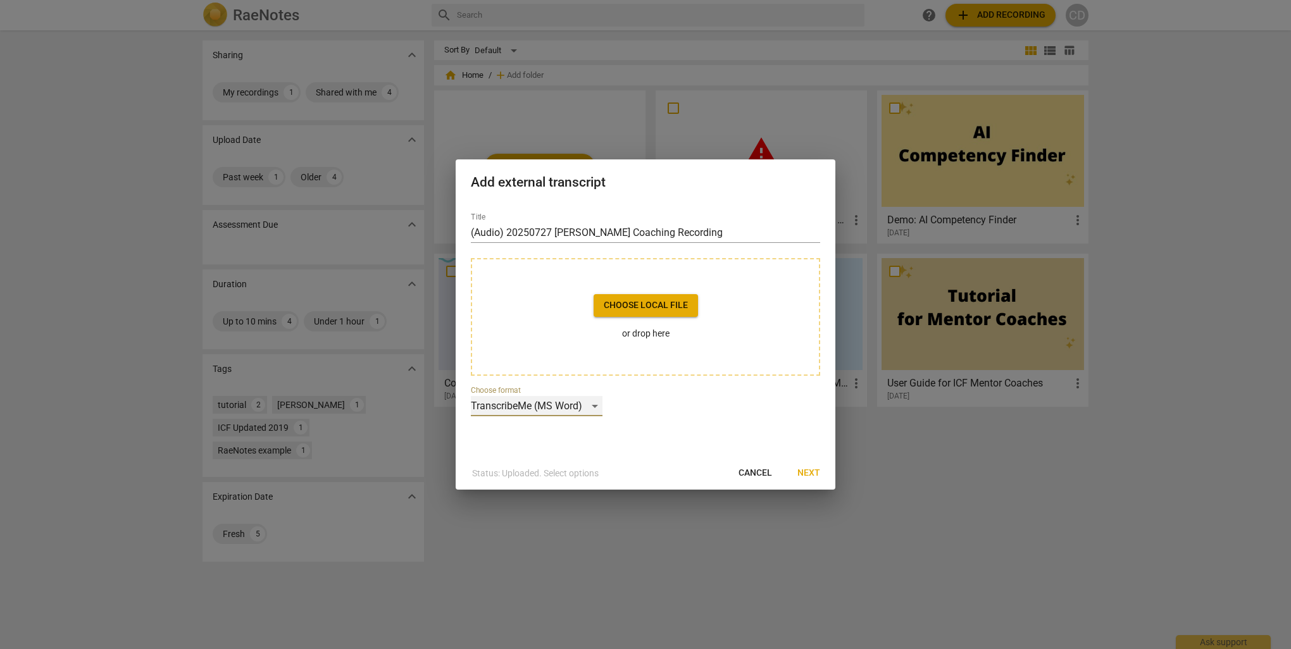
click at [566, 406] on div "TranscribeMe (MS Word)" at bounding box center [537, 406] width 132 height 20
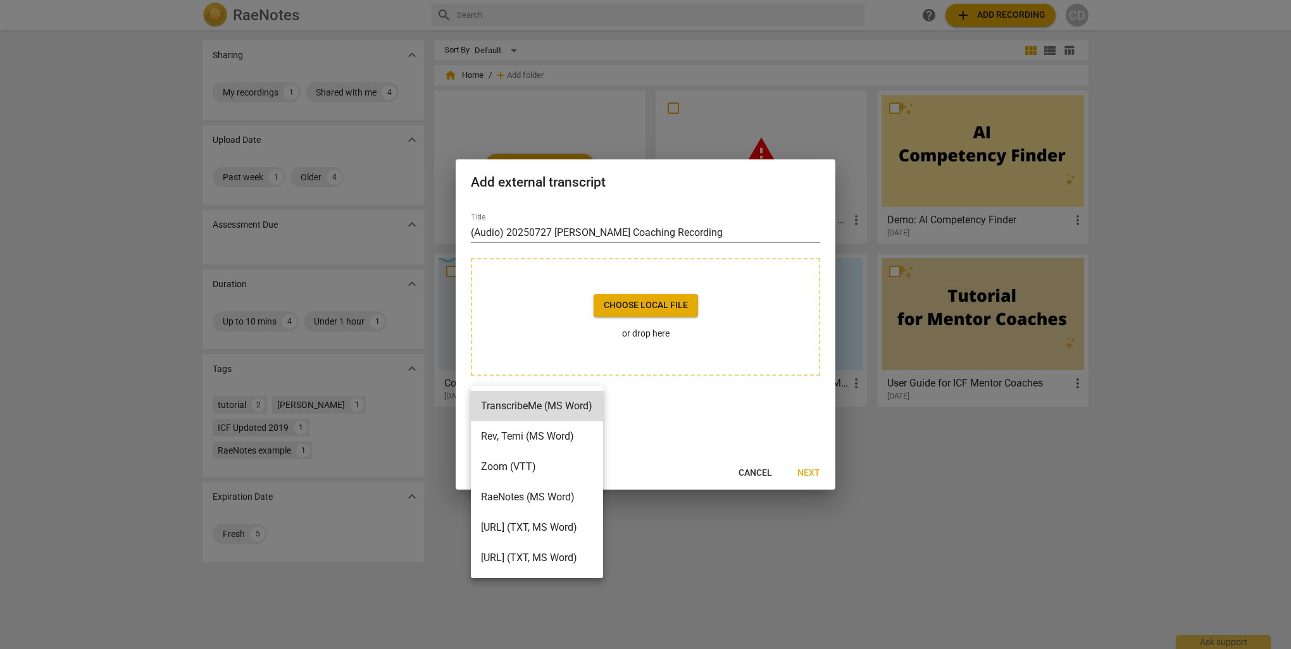
click at [719, 421] on div at bounding box center [645, 324] width 1291 height 649
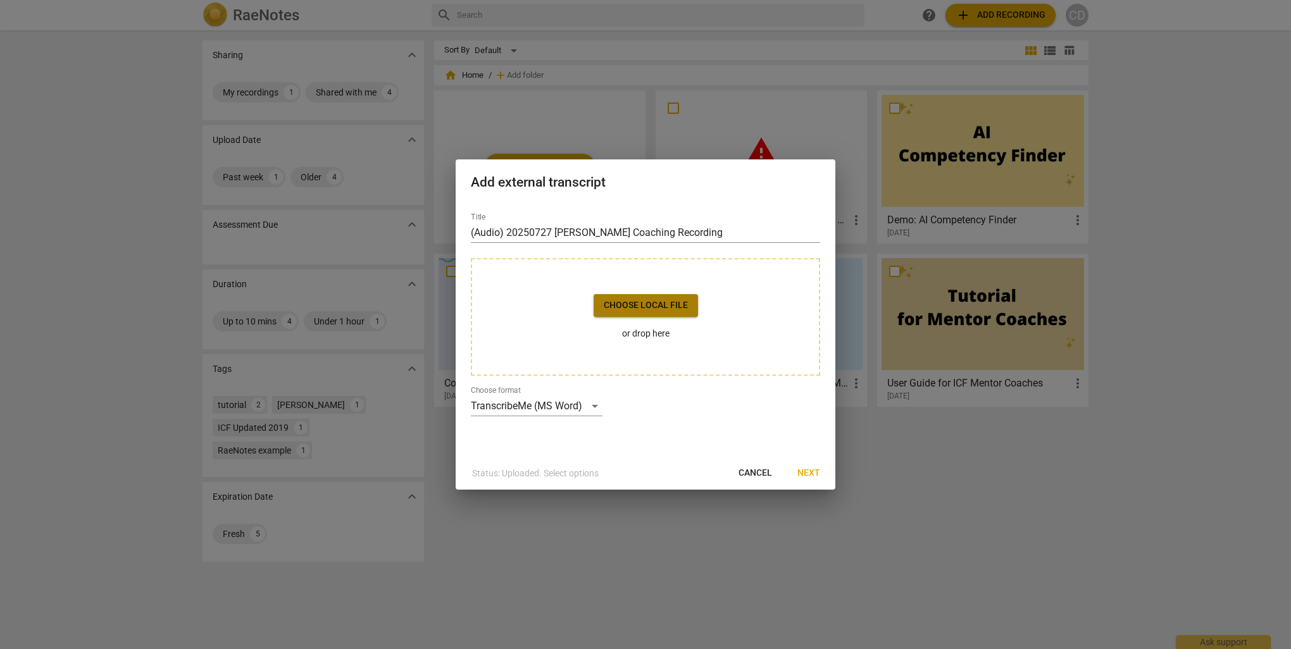
click at [675, 310] on span "Choose local file" at bounding box center [646, 305] width 84 height 13
click at [816, 471] on span "Next" at bounding box center [808, 473] width 23 height 13
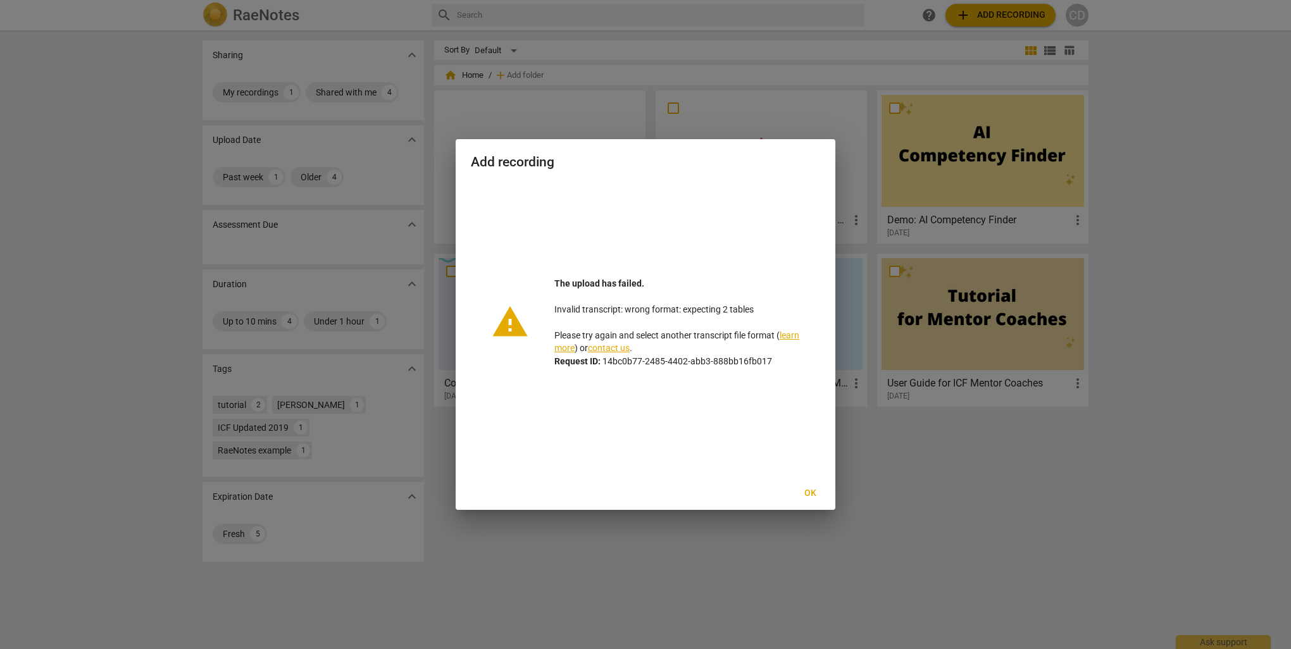
click at [798, 488] on button "Ok" at bounding box center [810, 493] width 40 height 23
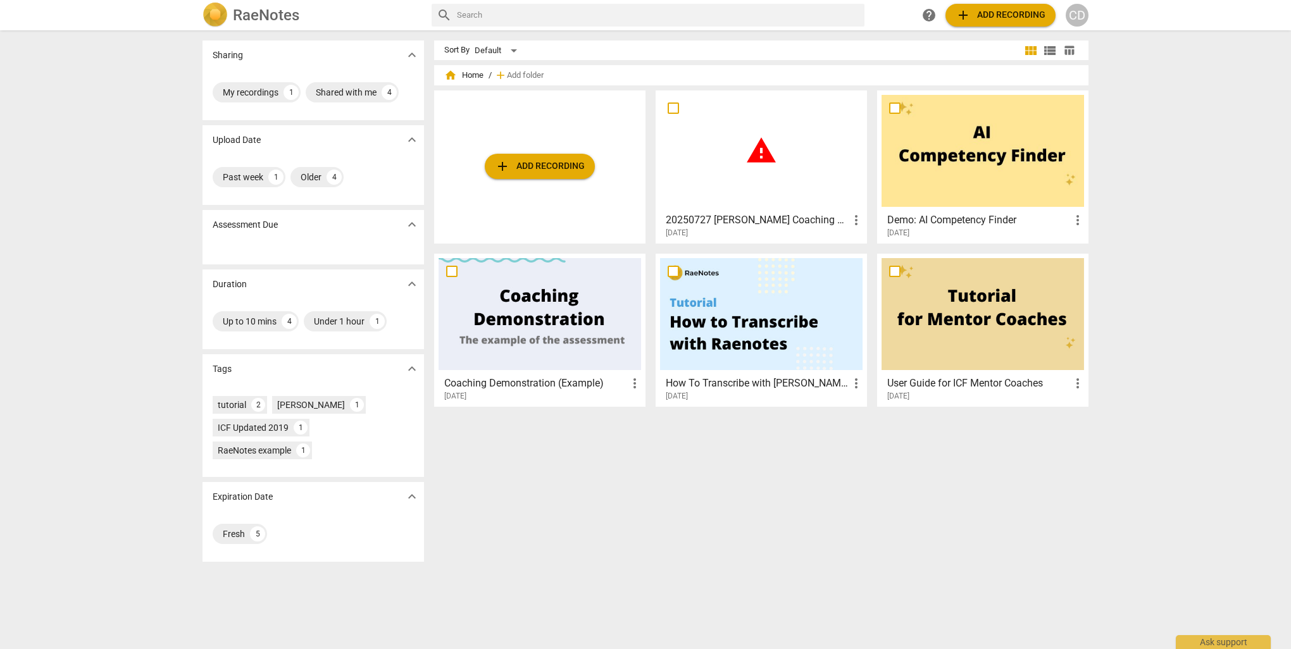
click at [742, 132] on div "warning" at bounding box center [761, 151] width 202 height 112
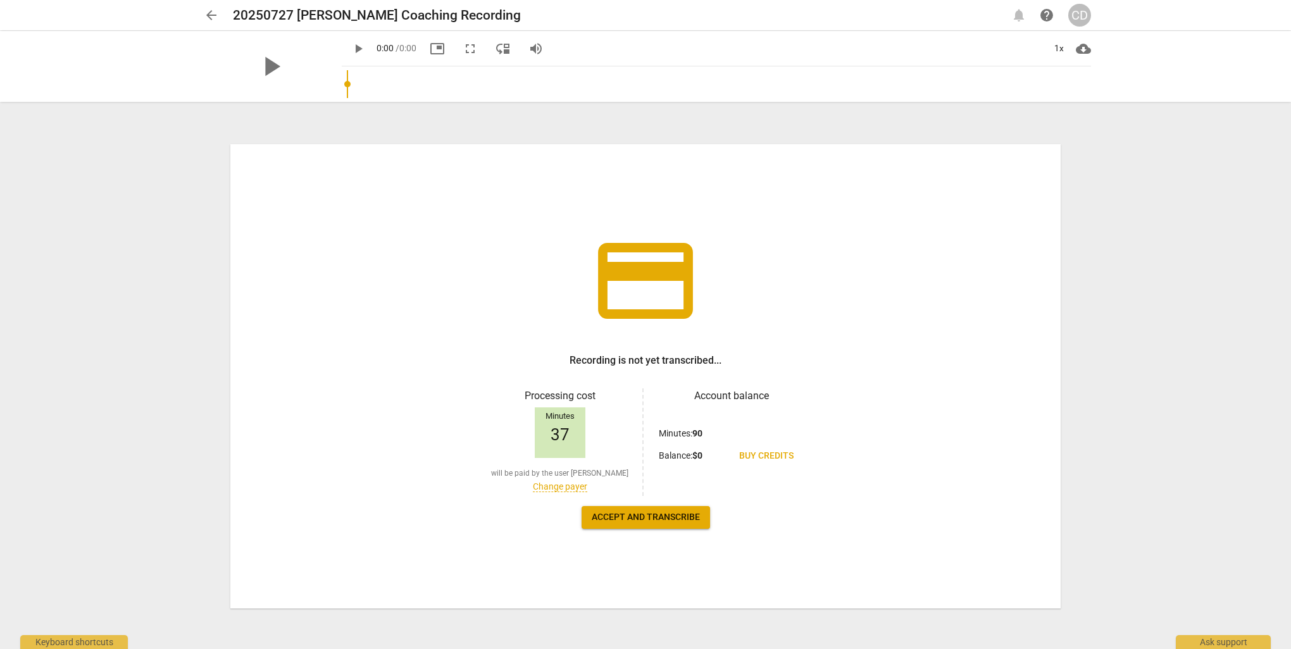
click at [657, 517] on span "Accept and transcribe" at bounding box center [646, 517] width 108 height 13
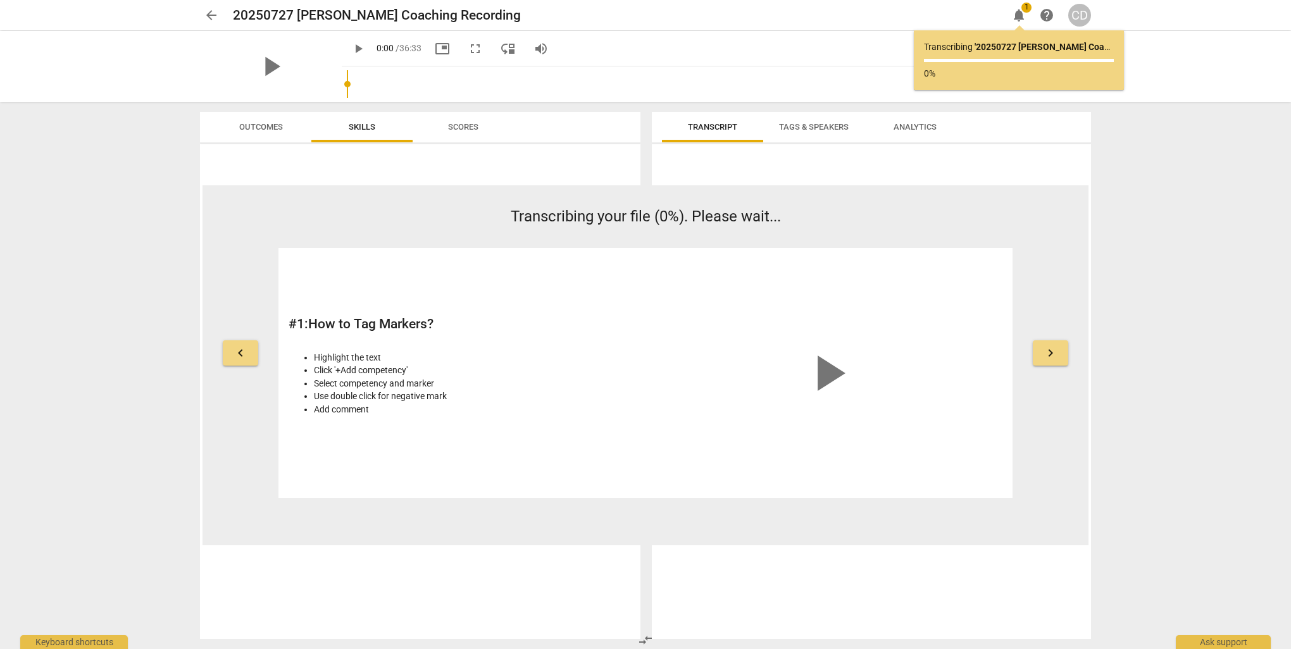
click at [1014, 19] on span "notifications" at bounding box center [1018, 15] width 15 height 15
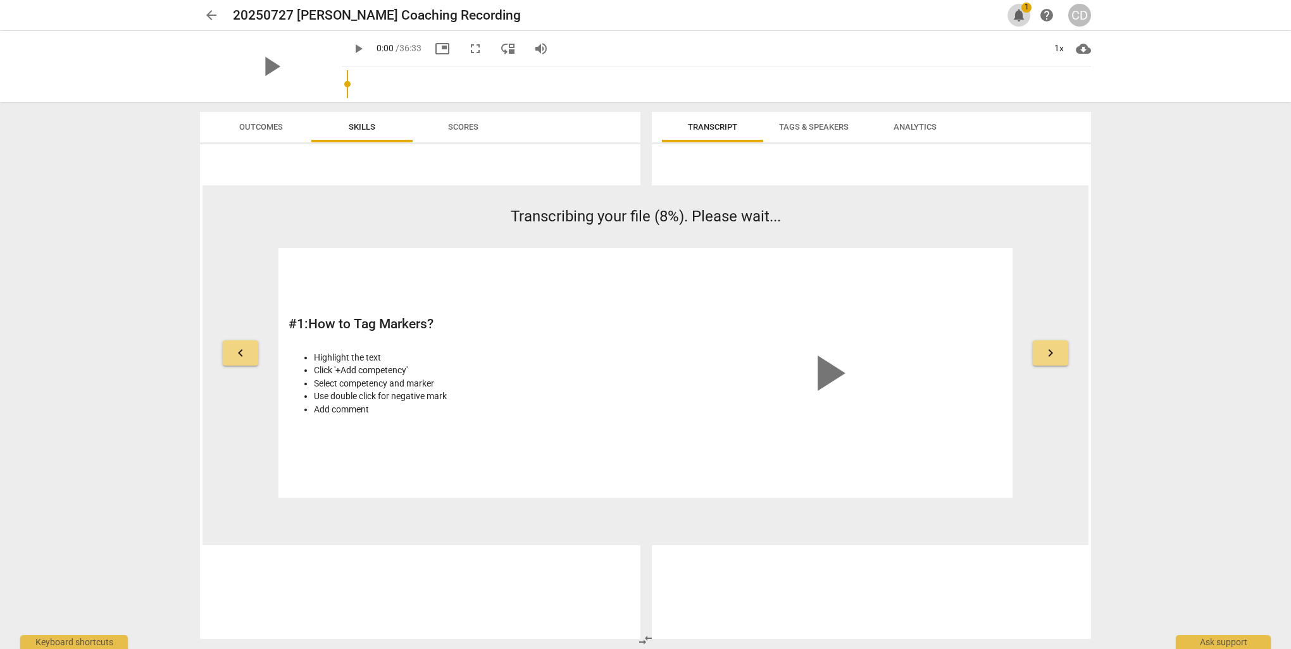
click at [1021, 12] on span "notifications" at bounding box center [1018, 15] width 15 height 15
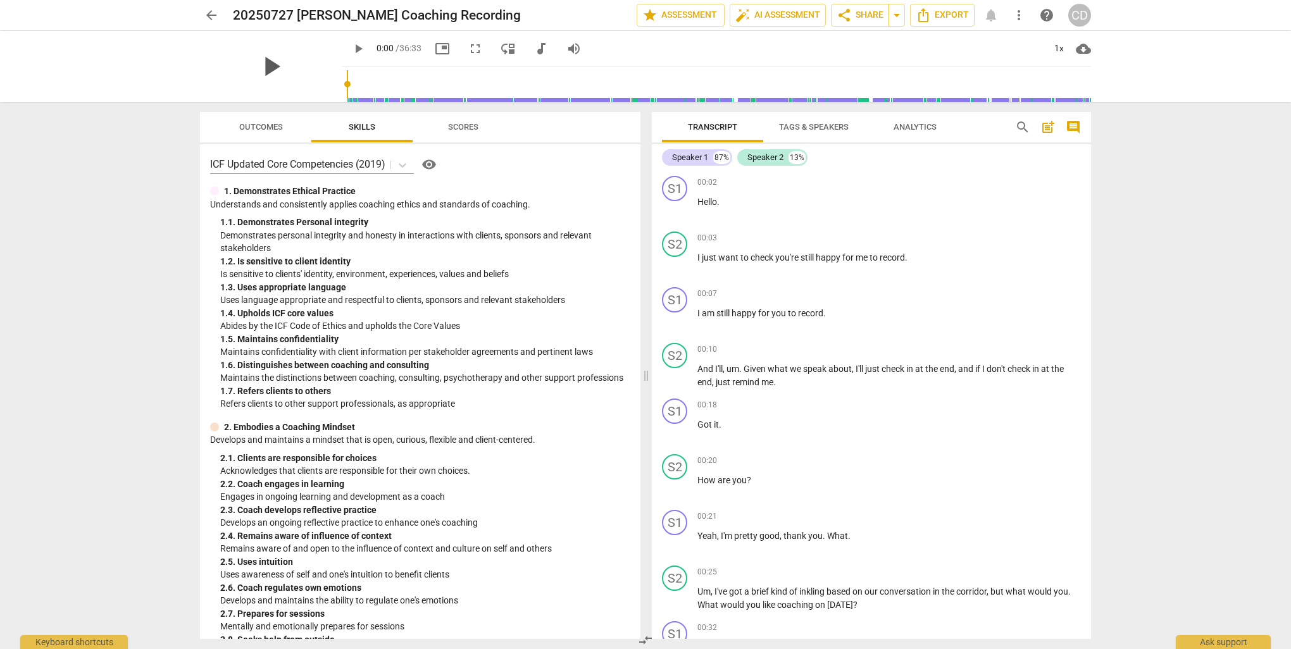
click at [278, 63] on span "play_arrow" at bounding box center [270, 66] width 33 height 33
click at [273, 63] on span "pause" at bounding box center [270, 66] width 33 height 33
type input "3"
click at [918, 128] on span "Analytics" at bounding box center [914, 126] width 43 height 9
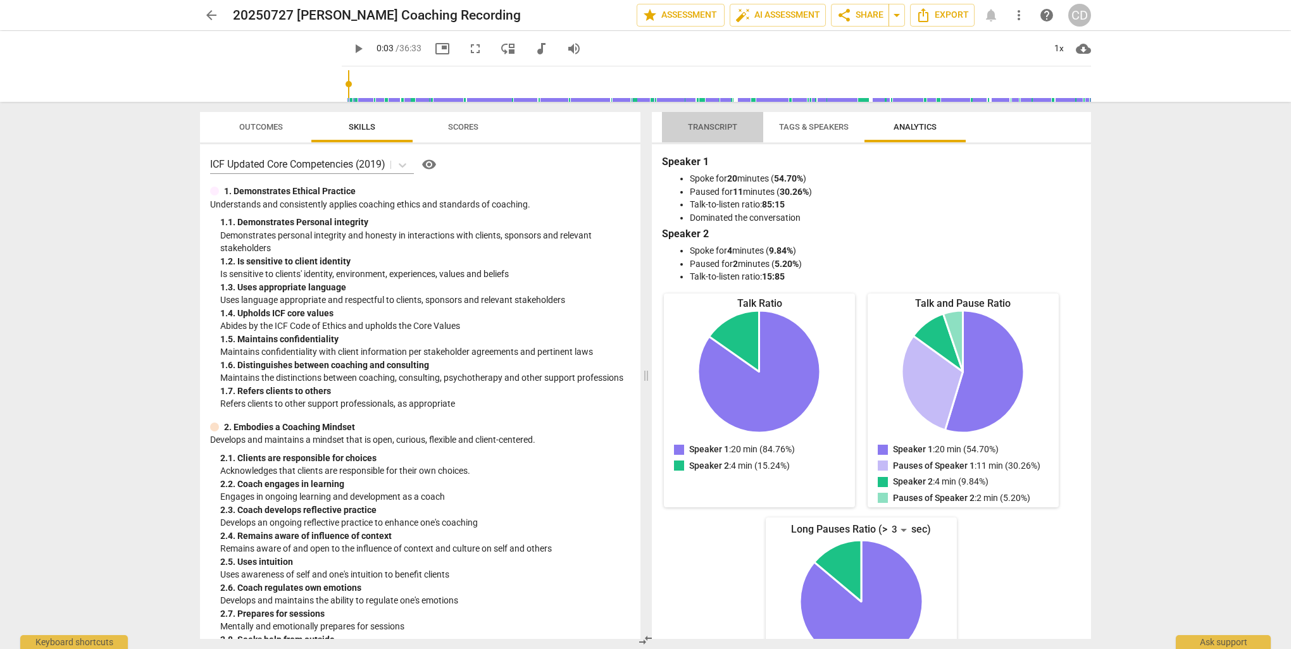
click at [690, 128] on span "Transcript" at bounding box center [712, 126] width 49 height 9
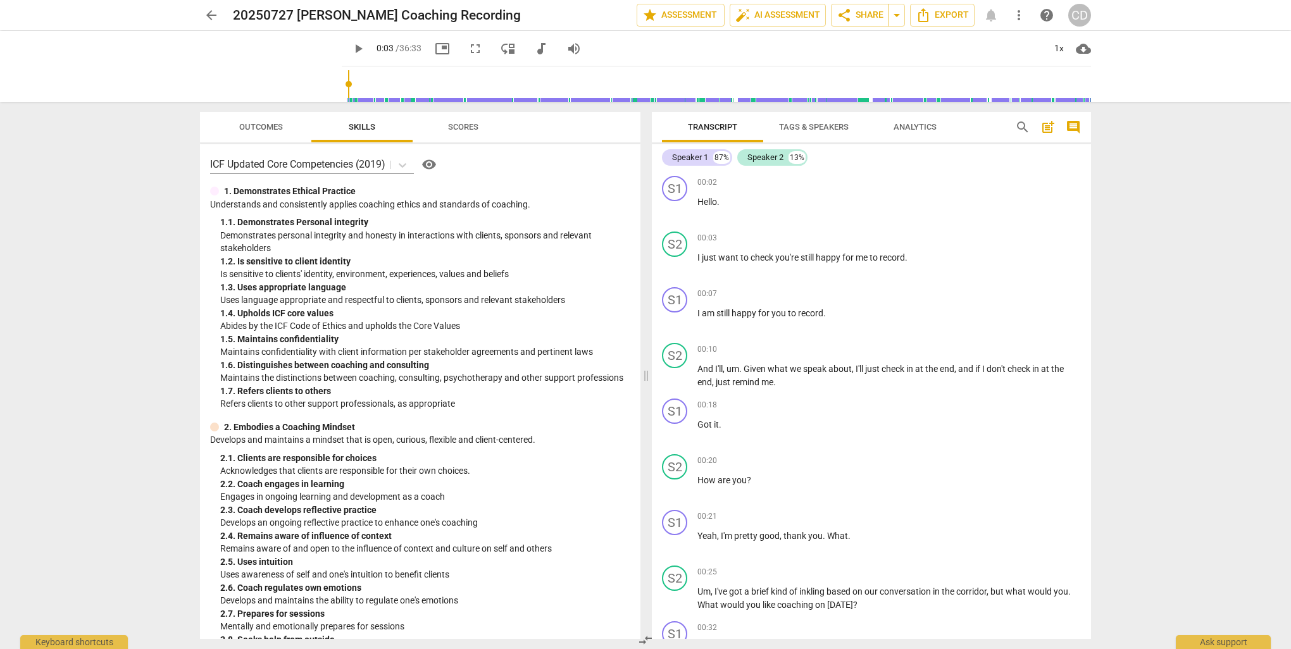
click at [683, 27] on div "arrow_back 20250727 C Dunn Coaching Recording edit star Assessment auto_fix_hig…" at bounding box center [645, 15] width 1271 height 30
click at [685, 18] on span "star Assessment" at bounding box center [680, 15] width 77 height 15
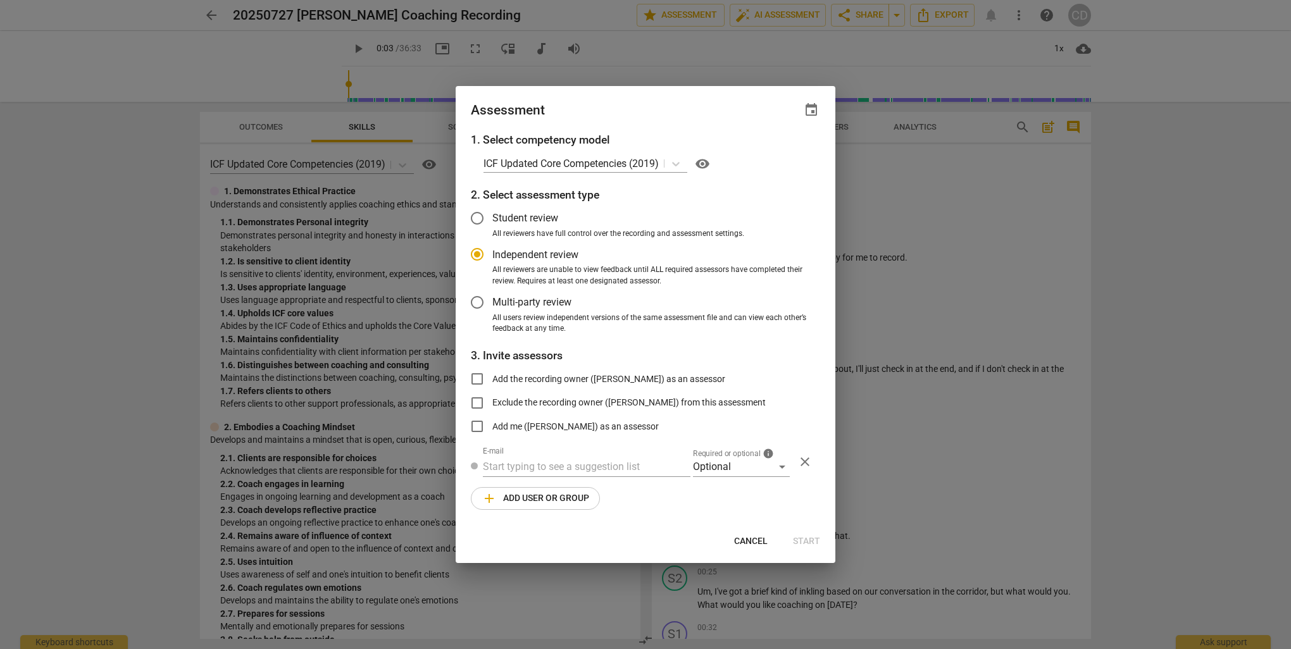
radio input "false"
click at [488, 221] on input "Student review" at bounding box center [477, 218] width 30 height 30
radio input "false"
click at [477, 376] on input "Add the recording owner (Charlie dunn) as an assessor" at bounding box center [477, 379] width 30 height 30
checkbox input "true"
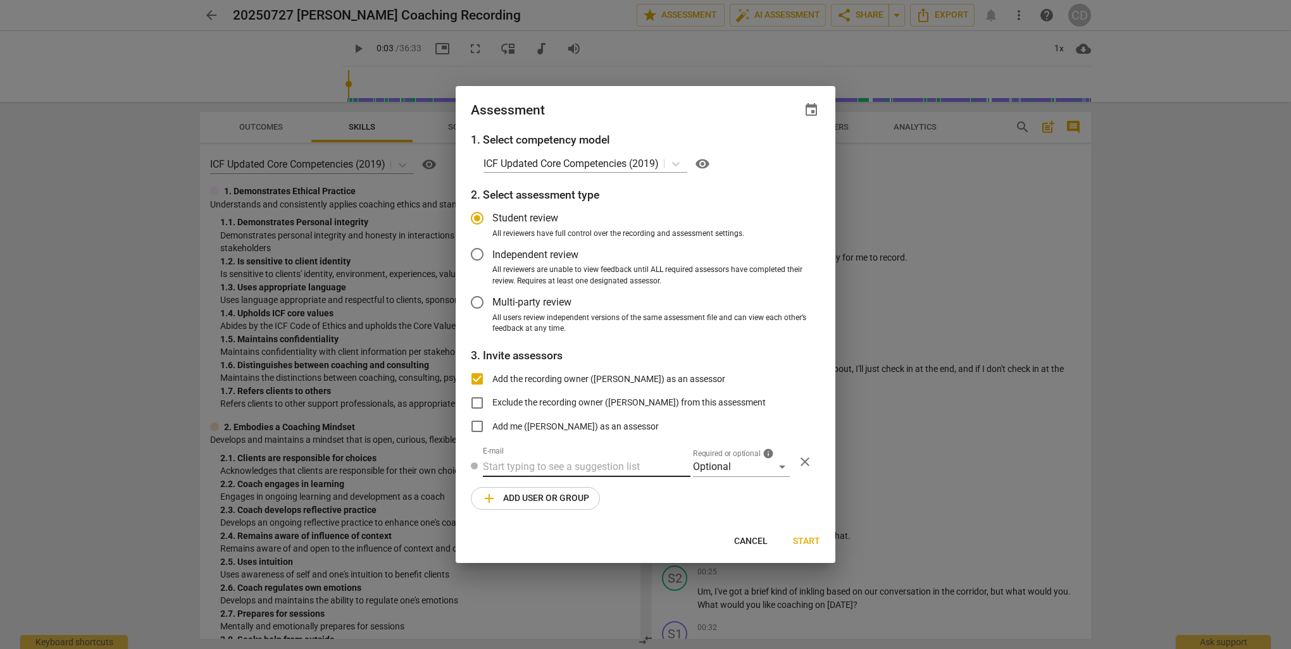
click at [526, 465] on input "text" at bounding box center [587, 467] width 208 height 20
click at [758, 540] on span "Cancel" at bounding box center [751, 541] width 34 height 13
radio input "false"
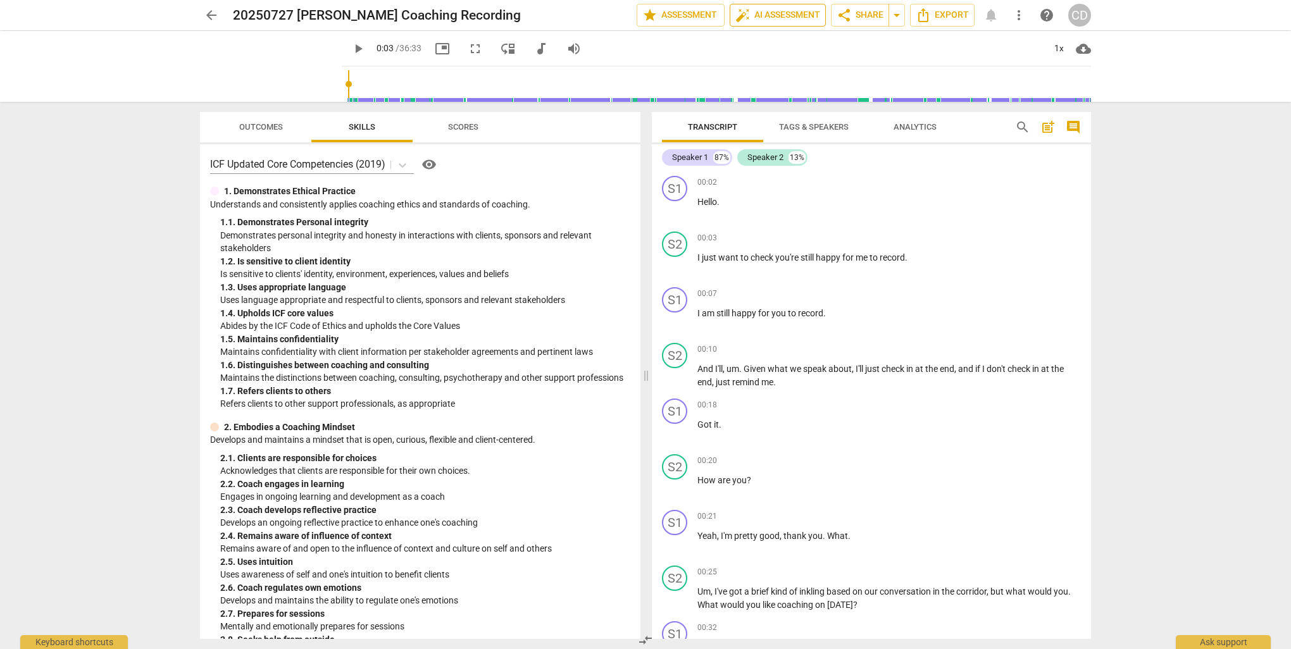
click at [759, 10] on span "auto_fix_high AI Assessment" at bounding box center [777, 15] width 85 height 15
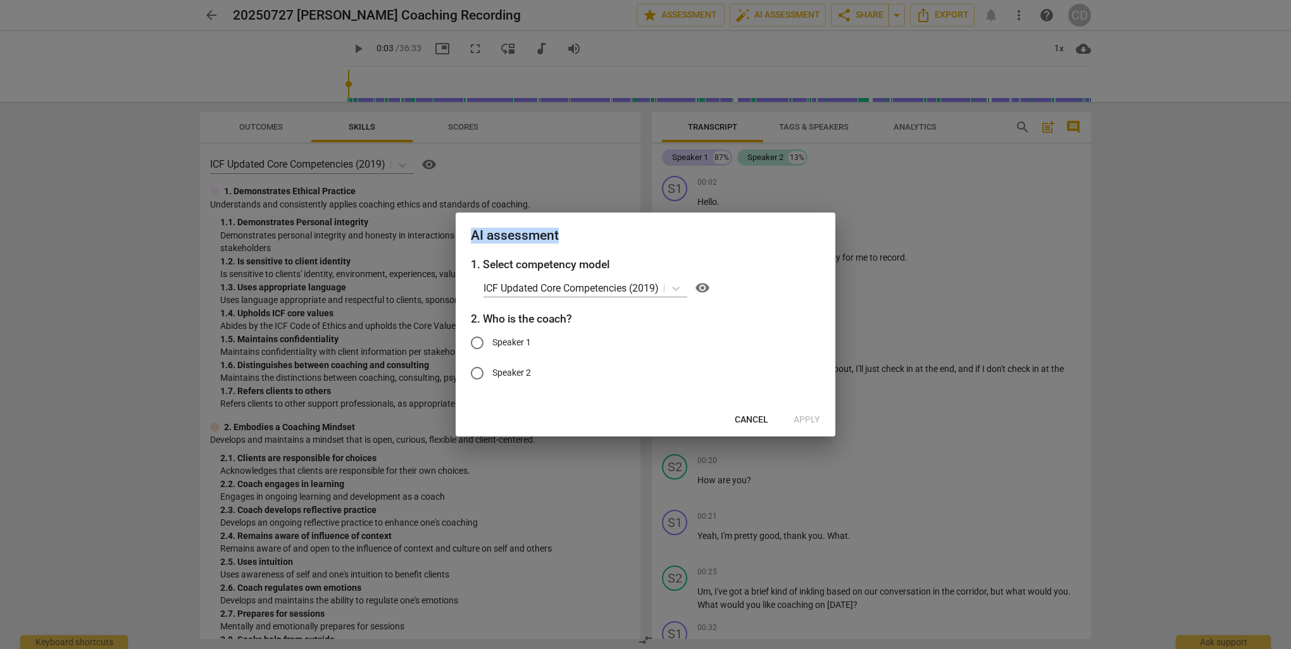
drag, startPoint x: 767, startPoint y: 221, endPoint x: 435, endPoint y: 383, distance: 368.7
click at [435, 383] on div "AI assessment 1. Select competency model ICF Updated Core Competencies (2019) v…" at bounding box center [645, 324] width 1291 height 649
click at [755, 420] on span "Cancel" at bounding box center [752, 420] width 34 height 13
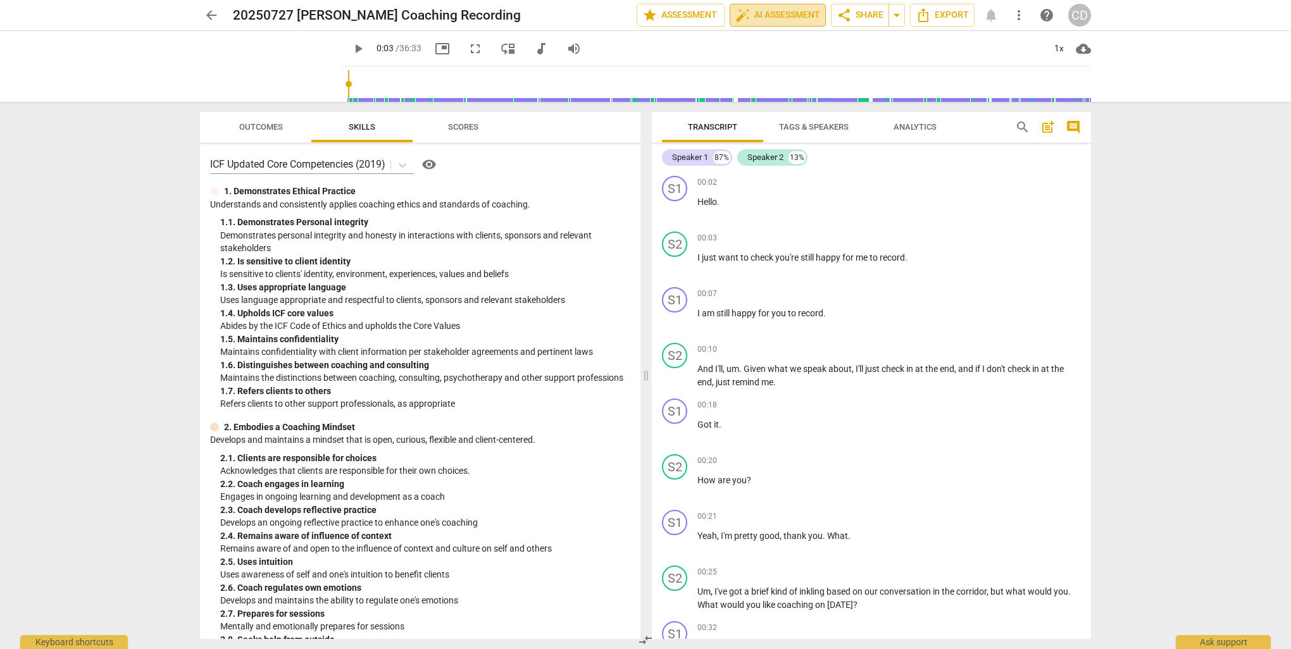
click at [760, 18] on span "auto_fix_high AI Assessment" at bounding box center [777, 15] width 85 height 15
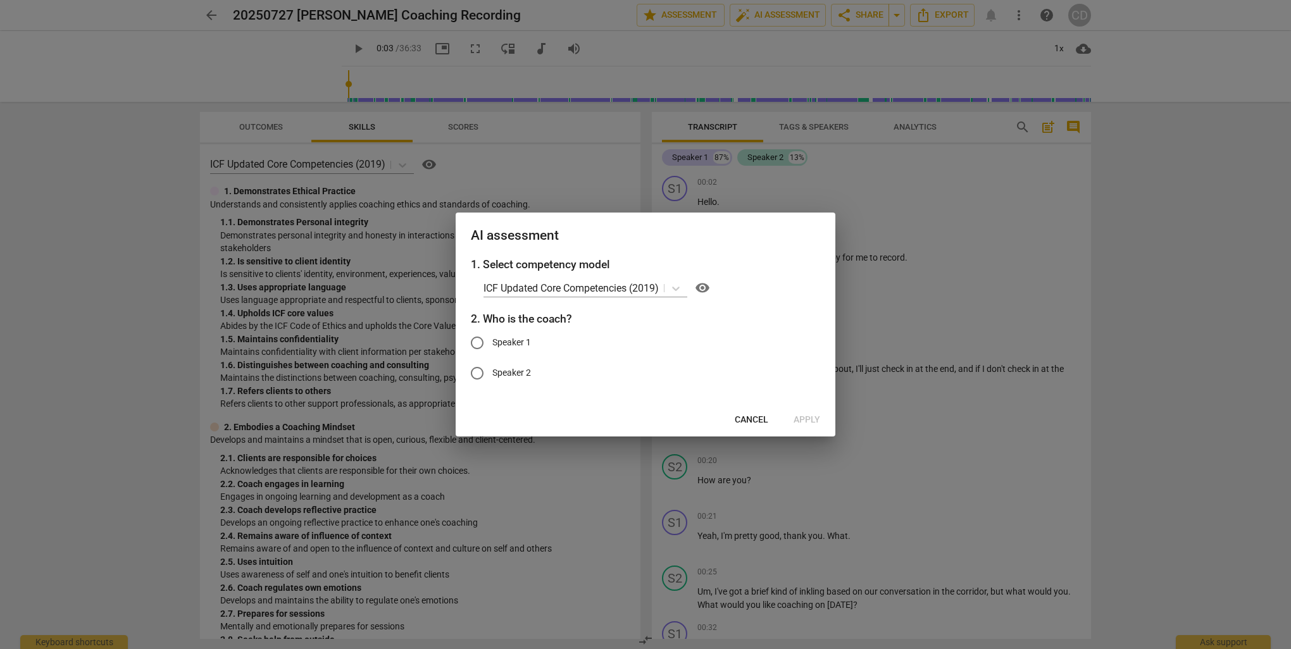
click at [506, 380] on label "Speaker 2" at bounding box center [636, 373] width 348 height 30
click at [492, 380] on input "Speaker 2" at bounding box center [477, 373] width 30 height 30
radio input "true"
click at [803, 421] on span "Apply" at bounding box center [806, 420] width 27 height 13
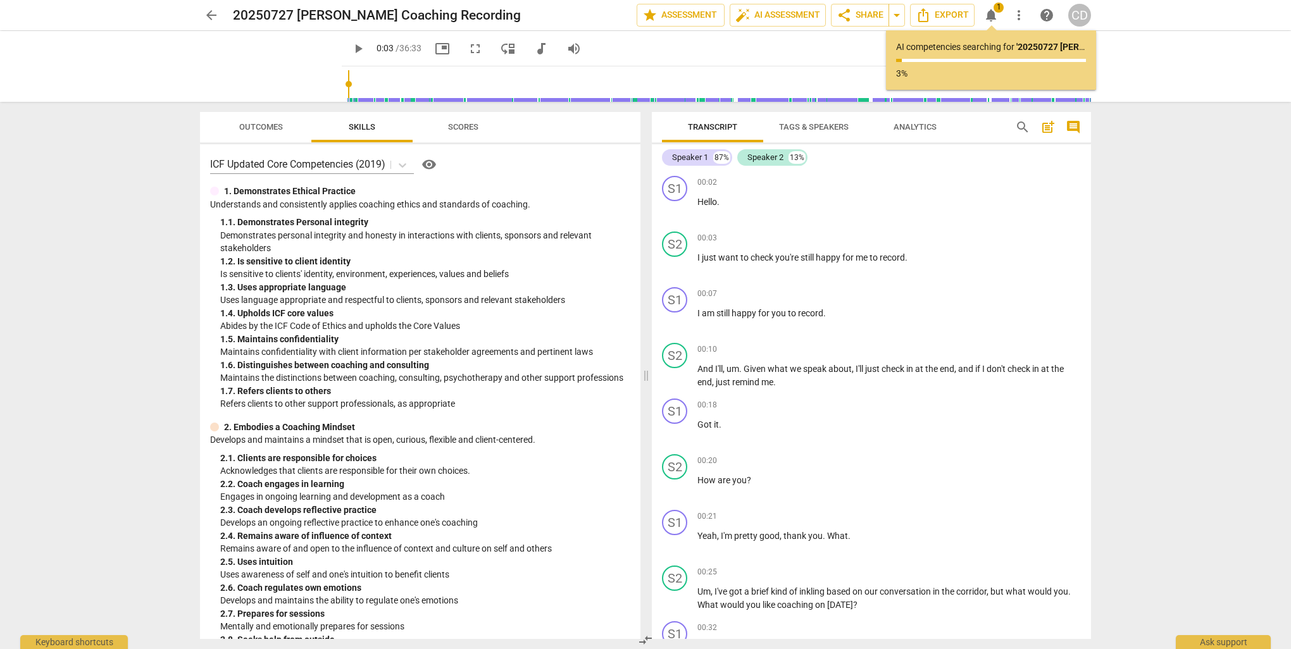
click at [473, 127] on span "Scores" at bounding box center [463, 126] width 30 height 9
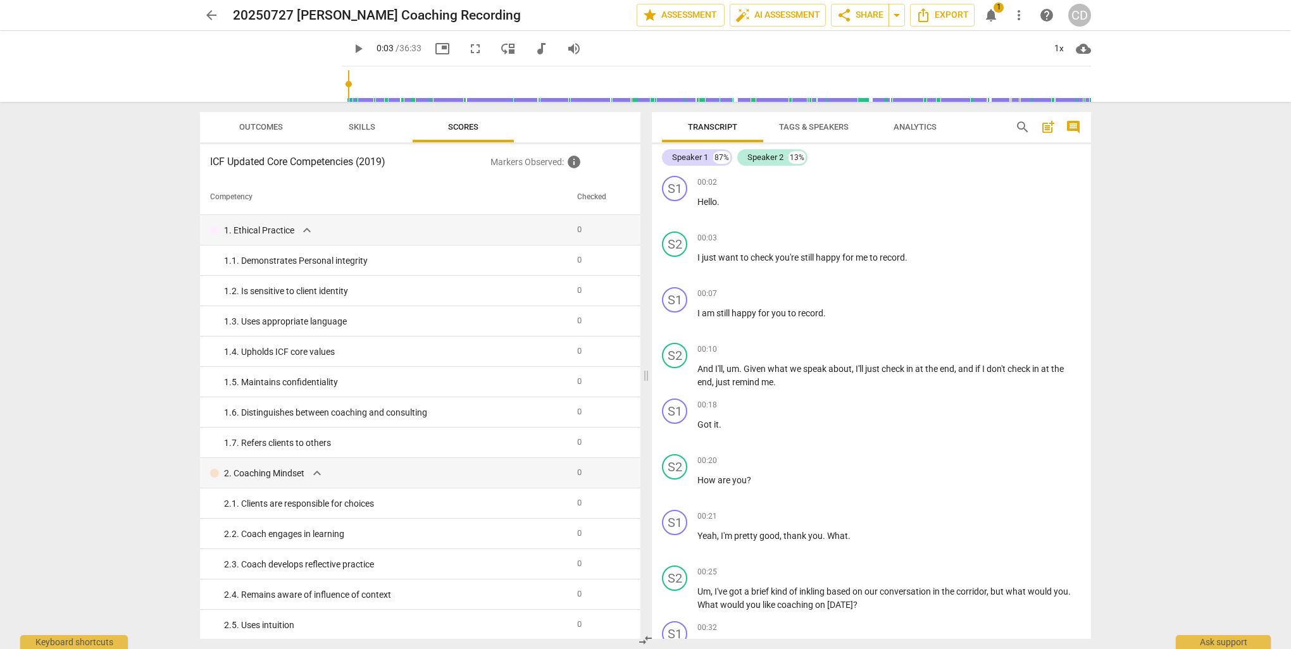
click at [374, 125] on span "Skills" at bounding box center [362, 126] width 27 height 9
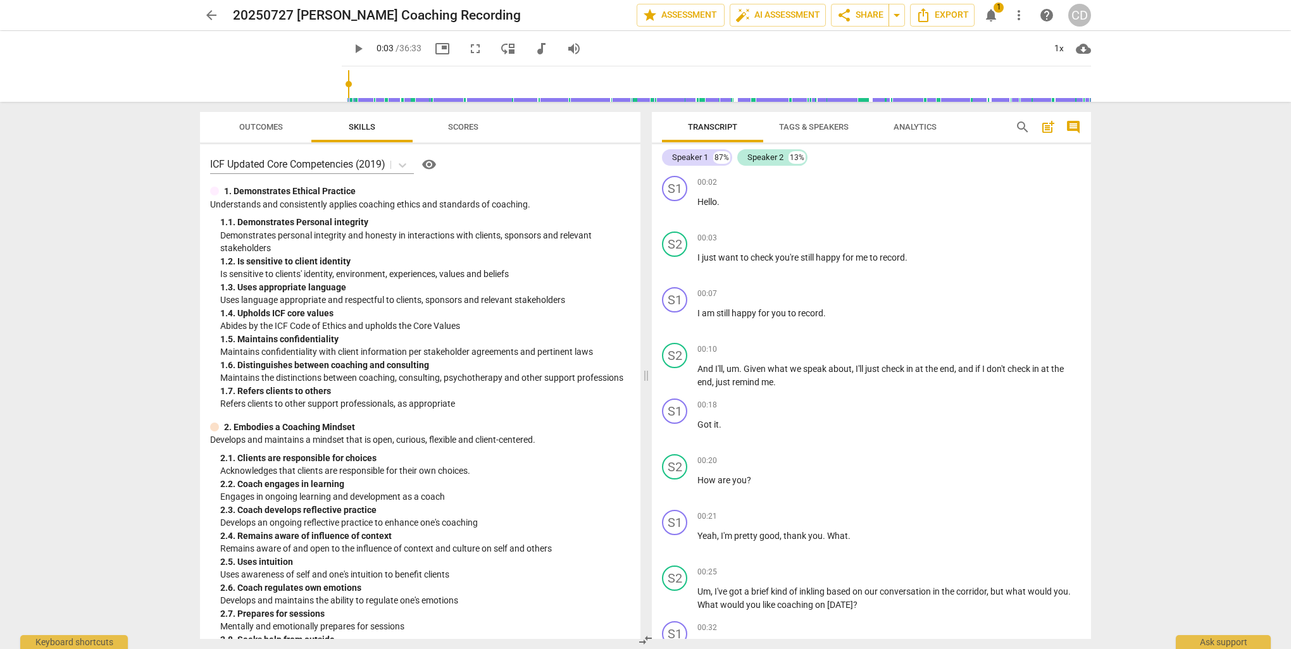
click at [459, 130] on span "Scores" at bounding box center [463, 126] width 30 height 9
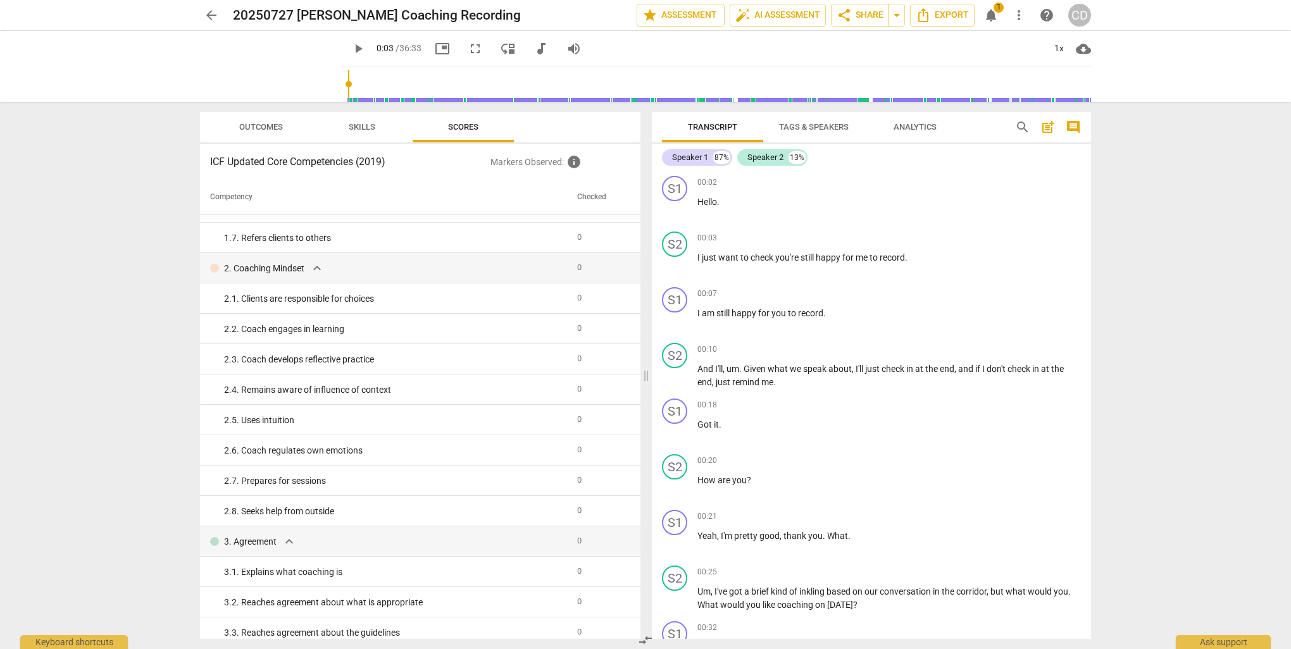
scroll to position [101, 0]
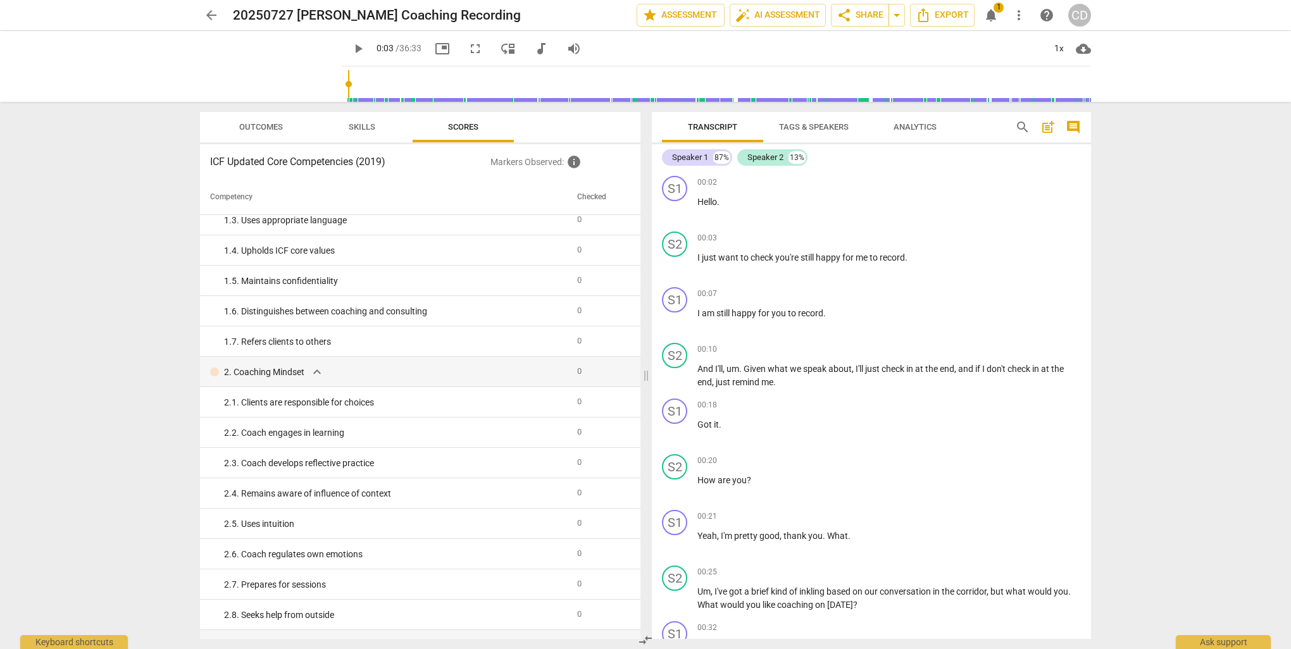
click at [378, 135] on span "Skills" at bounding box center [361, 127] width 57 height 17
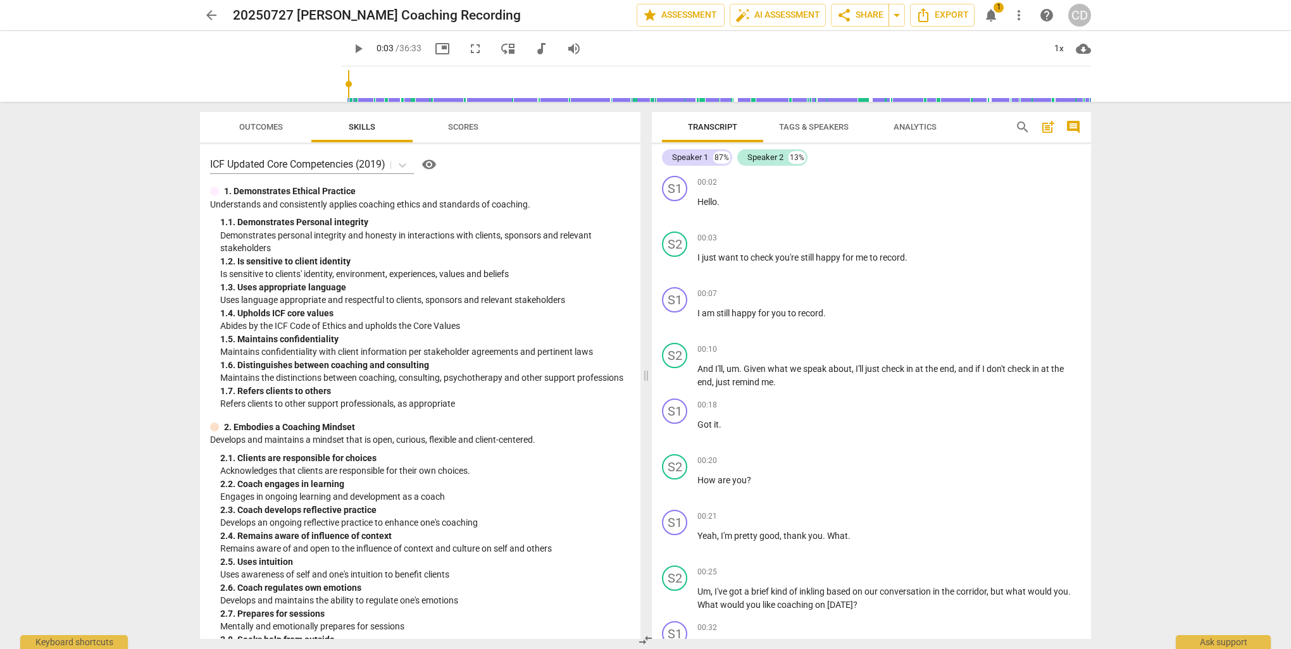
click at [983, 25] on div "arrow_back 20250727 C Dunn Coaching Recording edit star Assessment auto_fix_hig…" at bounding box center [645, 15] width 891 height 23
click at [986, 16] on span "notifications" at bounding box center [990, 15] width 15 height 15
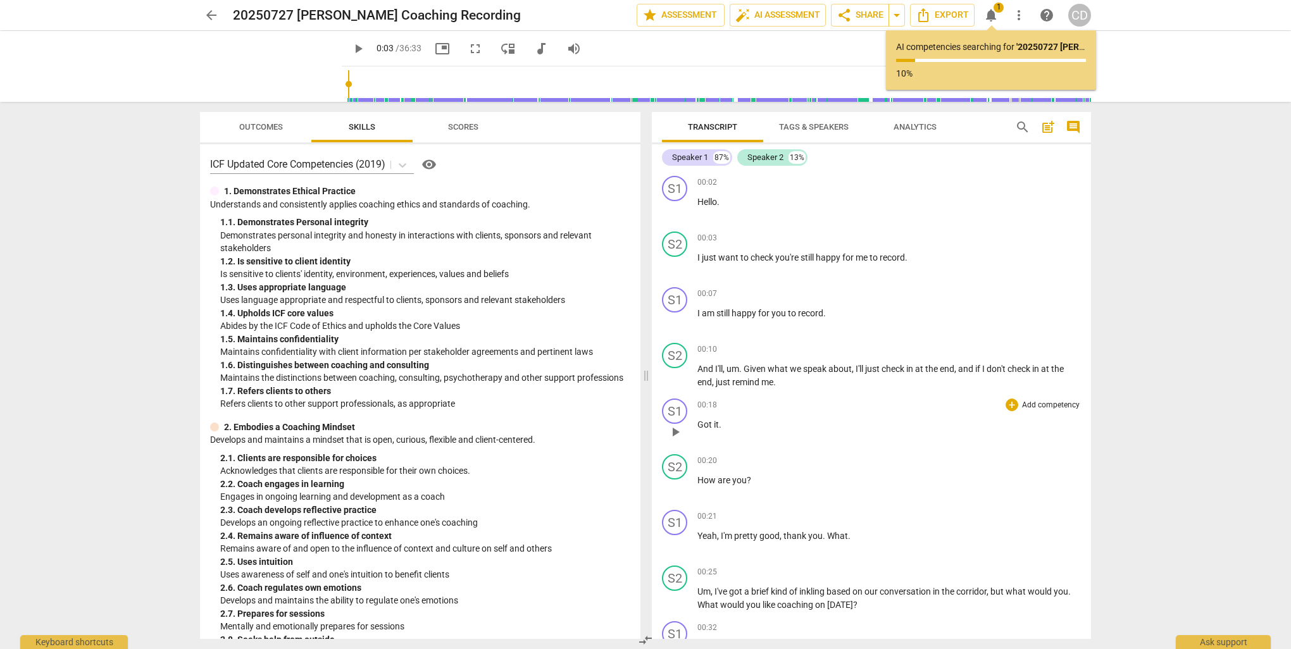
type input "3"
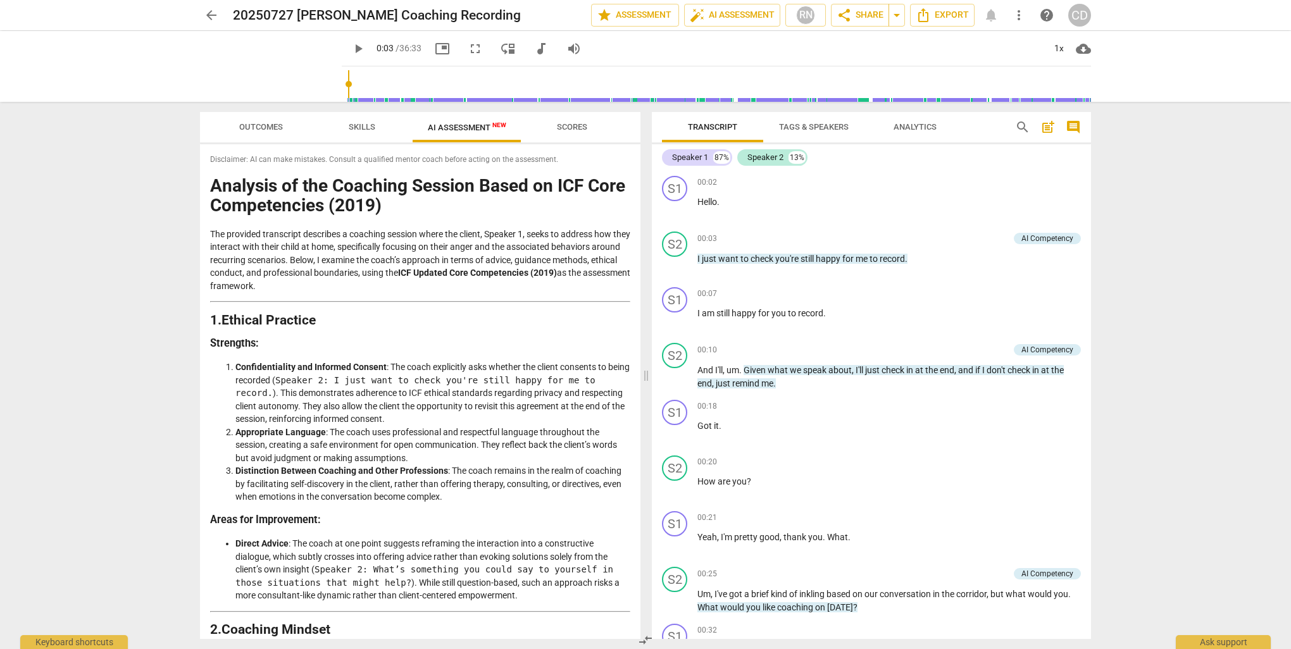
click at [576, 118] on button "Scores" at bounding box center [571, 127] width 101 height 30
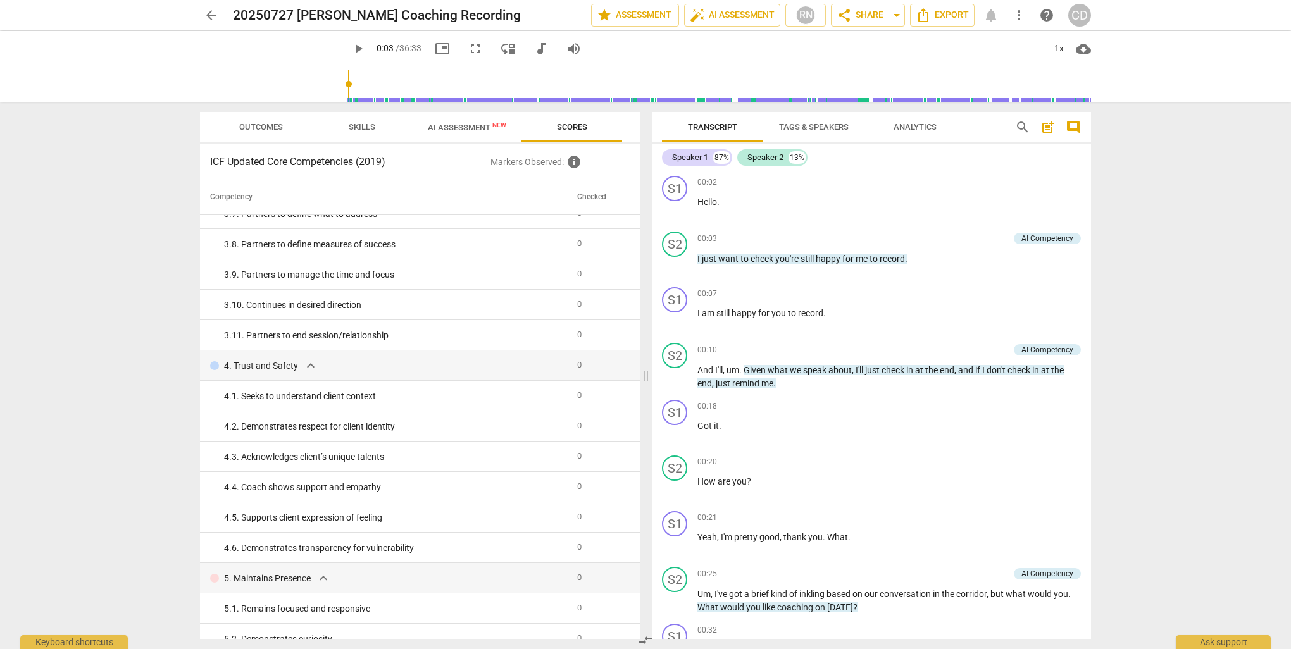
scroll to position [759, 0]
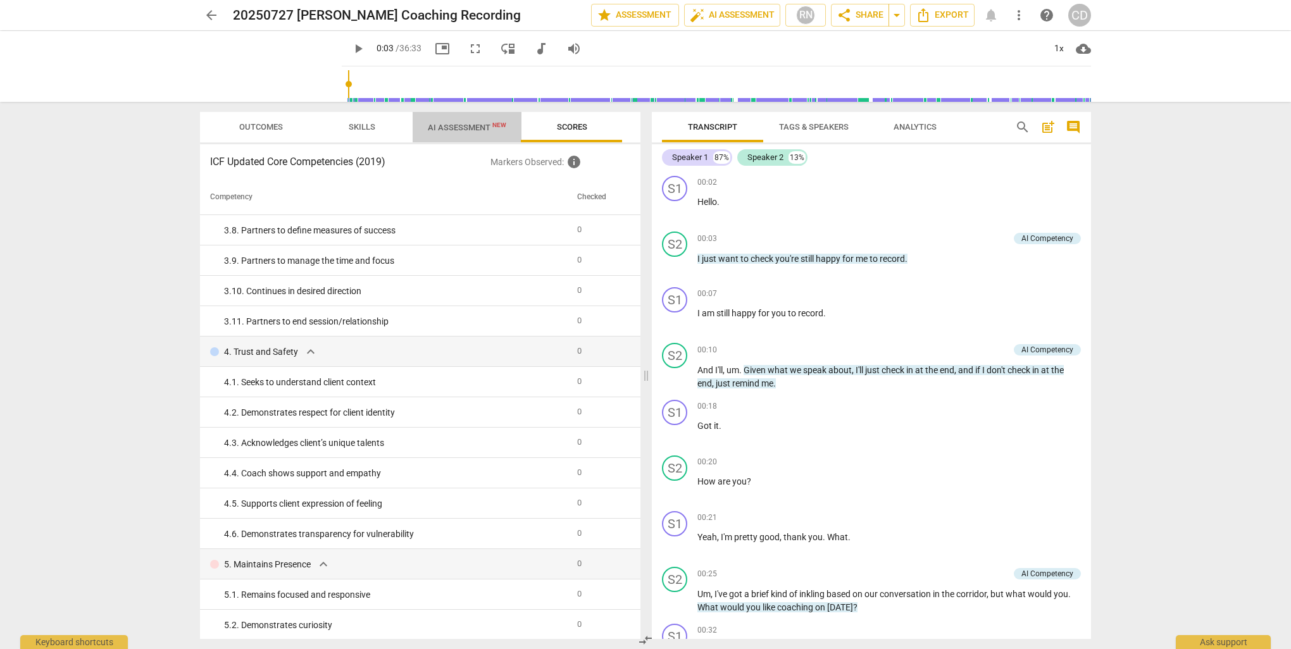
click at [461, 142] on button "AI Assessment New" at bounding box center [467, 127] width 109 height 30
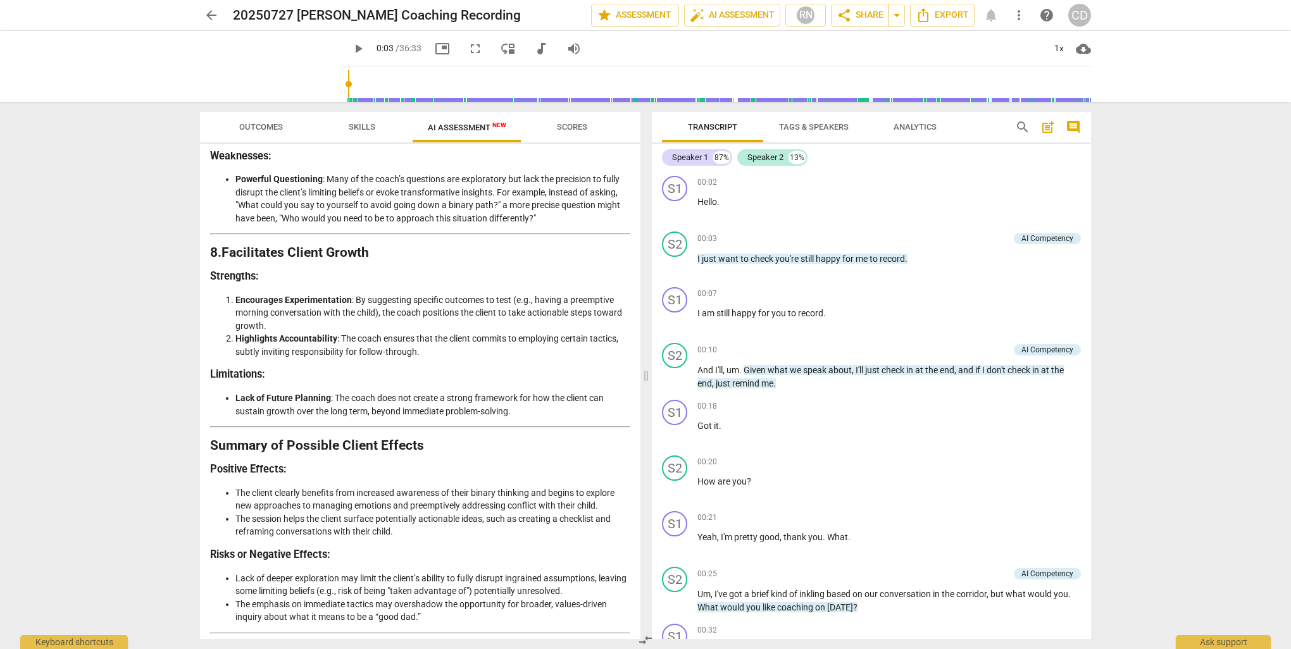
scroll to position [1812, 0]
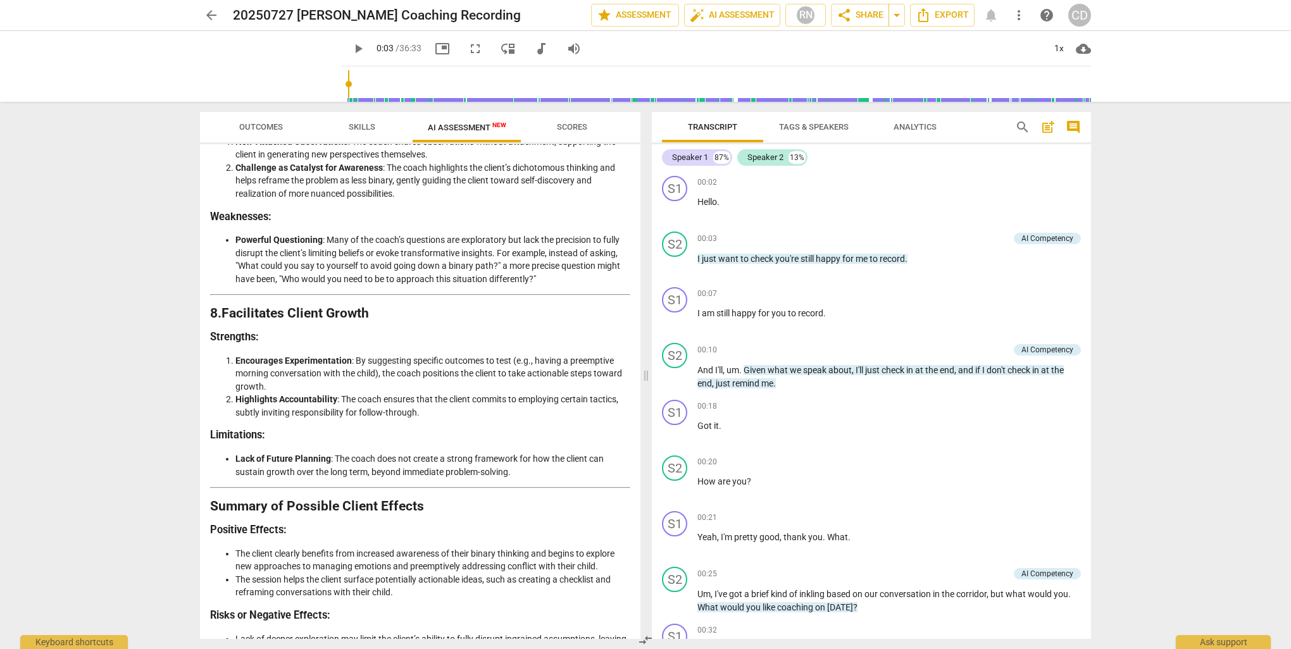
click at [570, 134] on span "Scores" at bounding box center [572, 127] width 61 height 17
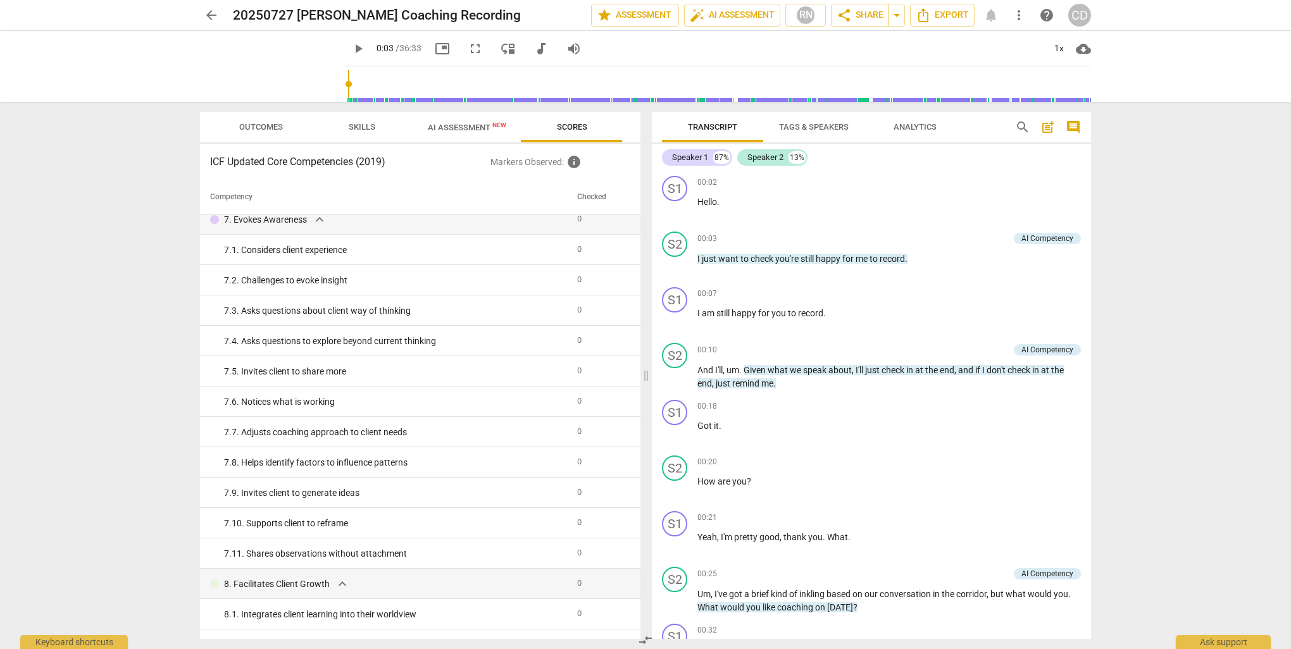
scroll to position [1733, 0]
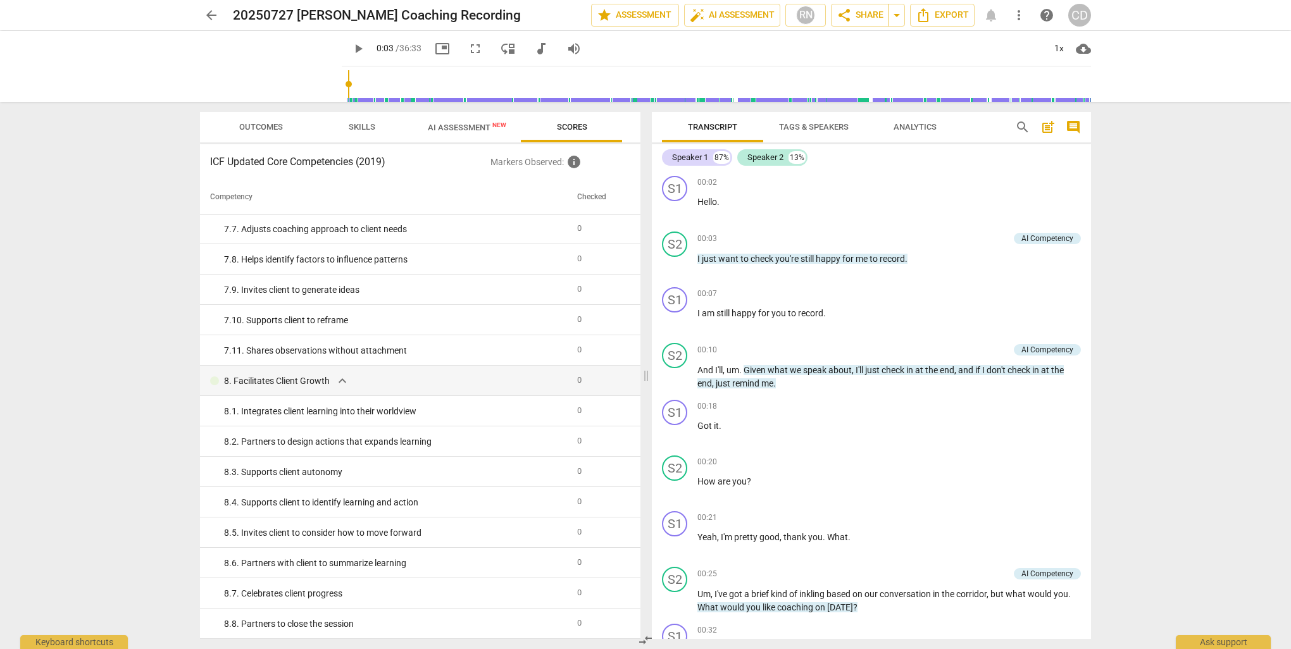
click at [471, 134] on span "AI Assessment New" at bounding box center [467, 127] width 109 height 19
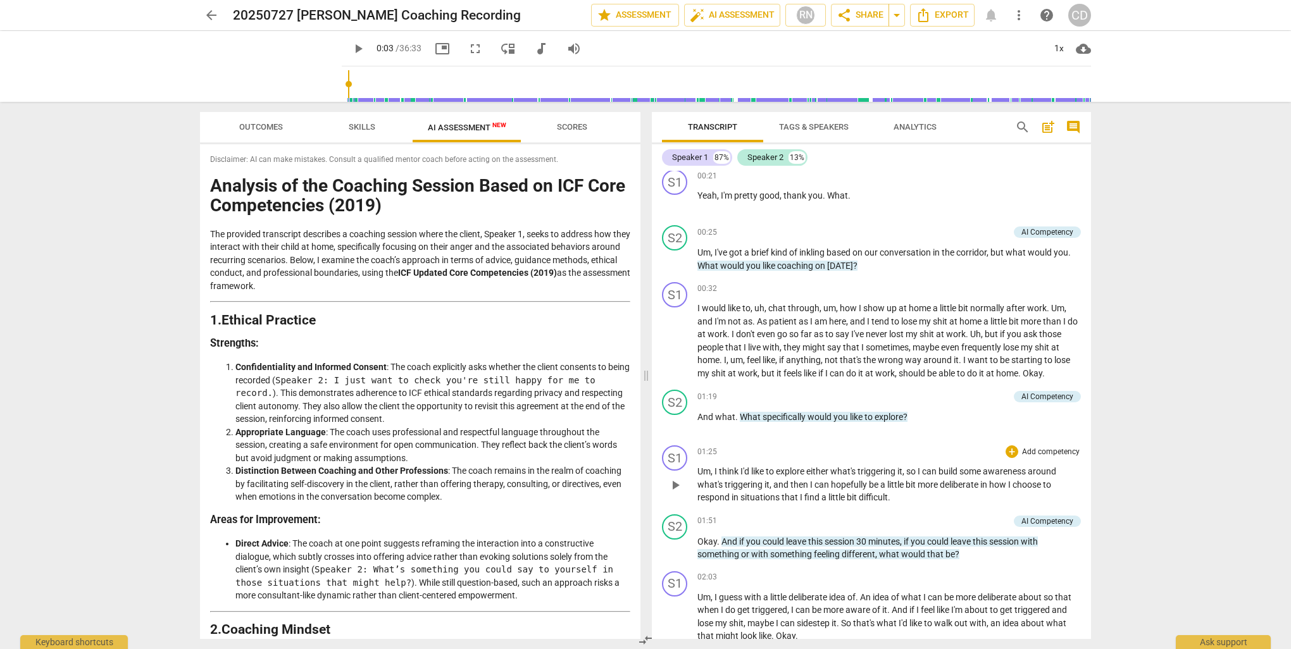
scroll to position [443, 0]
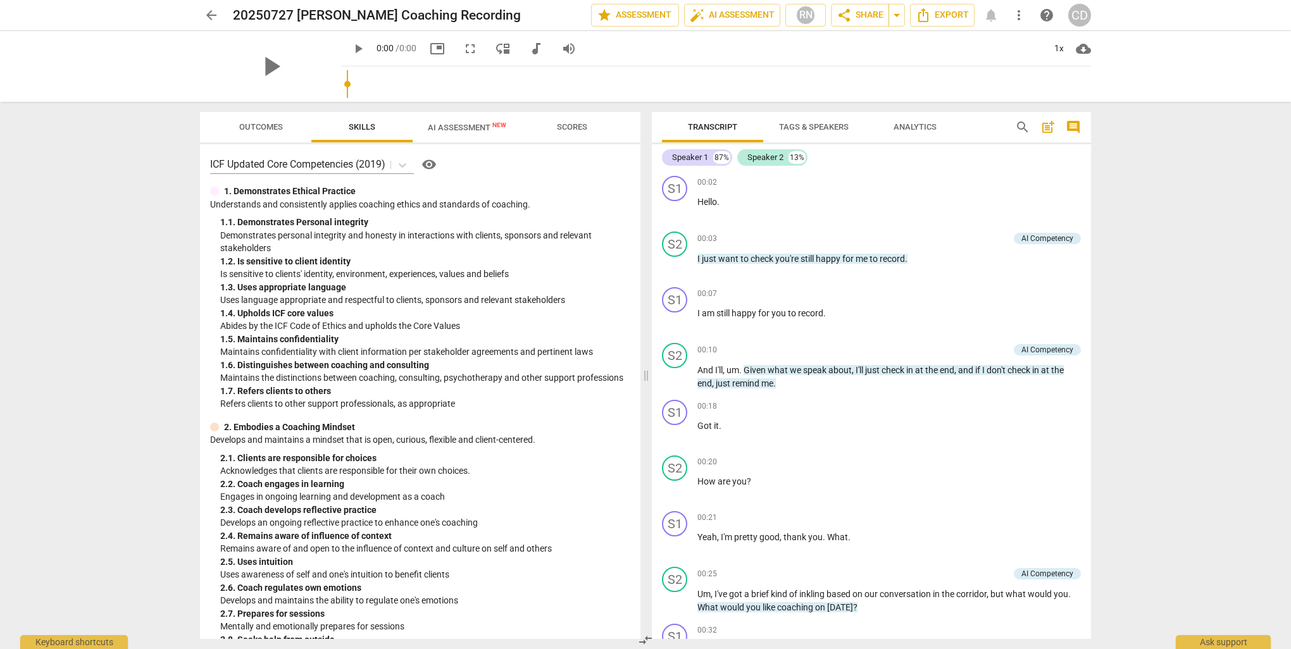
click at [454, 128] on span "AI Assessment New" at bounding box center [467, 127] width 78 height 9
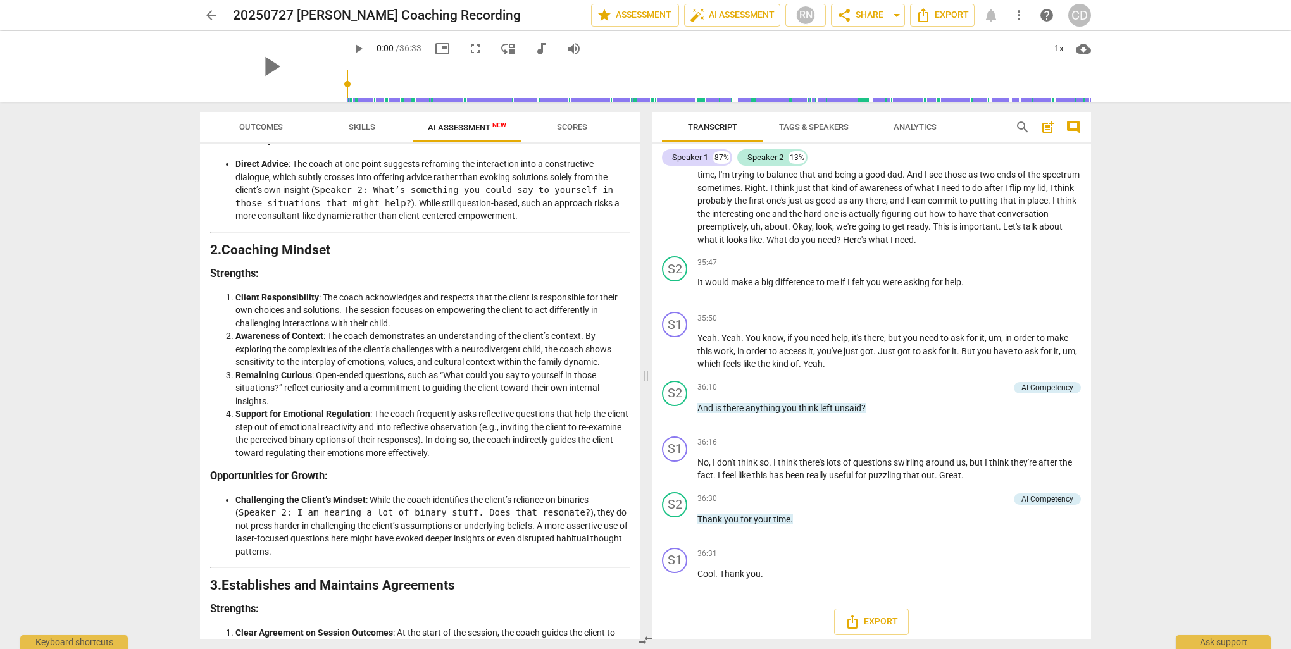
scroll to position [7050, 0]
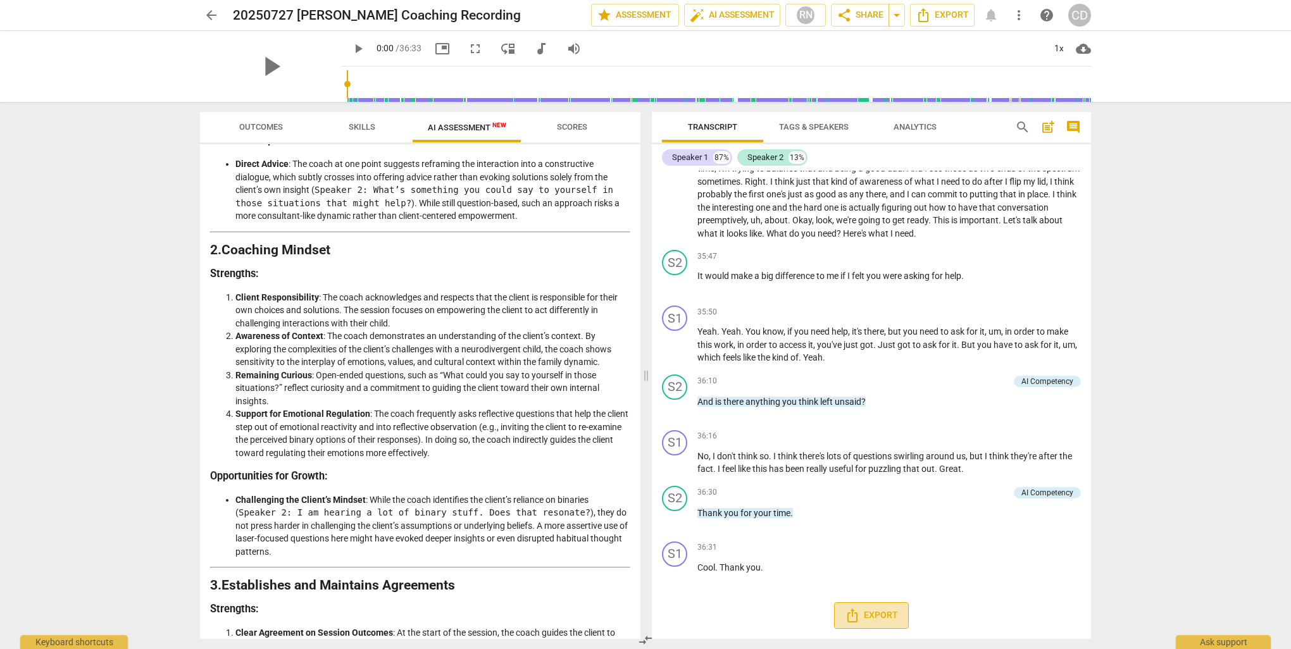
click at [866, 621] on span "Export" at bounding box center [871, 615] width 53 height 15
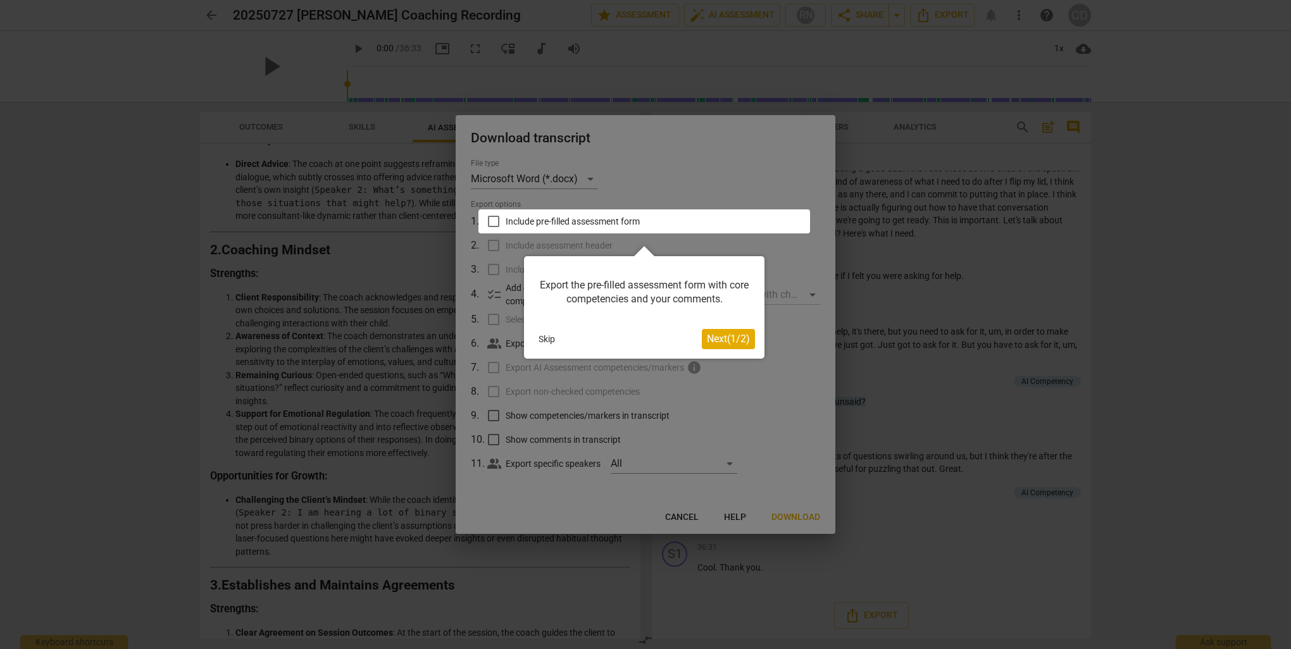
click at [549, 340] on button "Skip" at bounding box center [546, 339] width 27 height 19
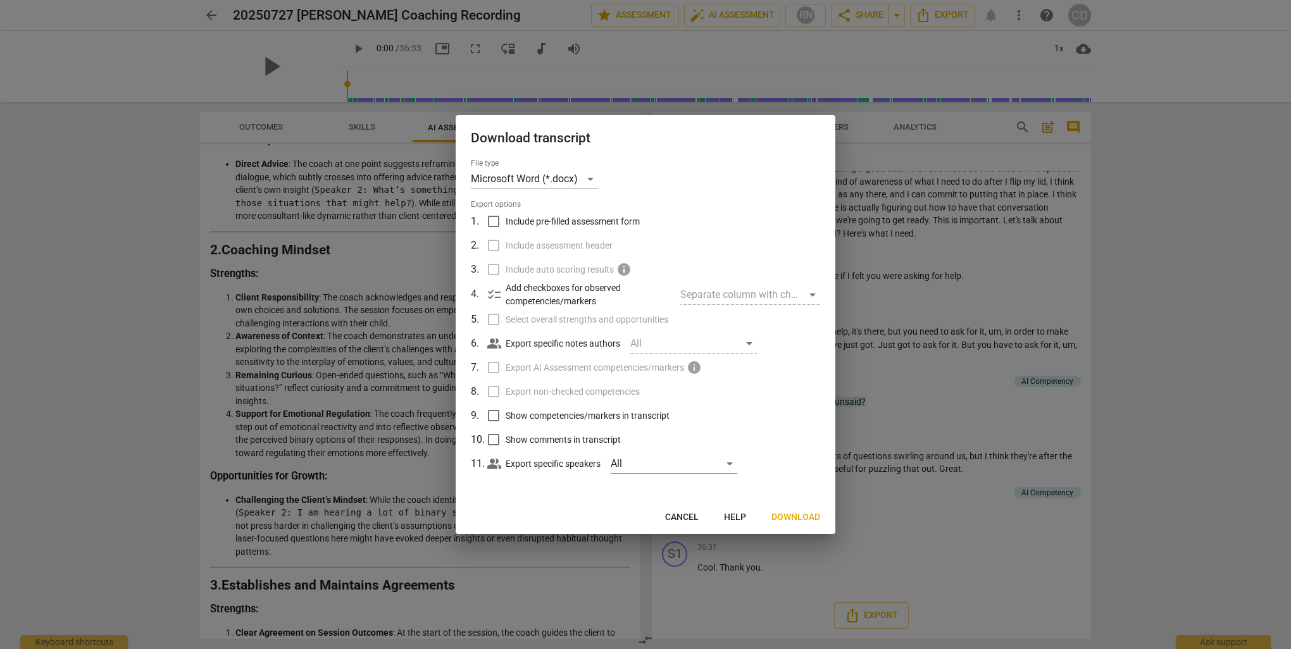
click at [792, 518] on span "Download" at bounding box center [795, 517] width 49 height 13
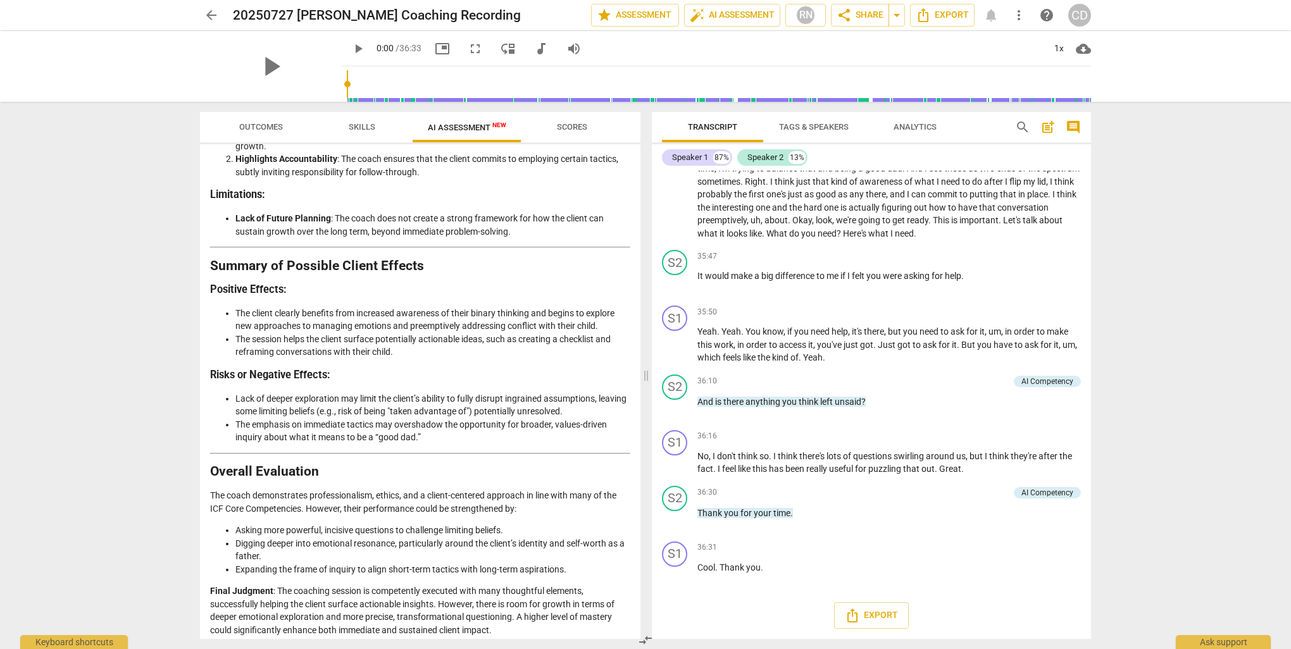
scroll to position [2065, 0]
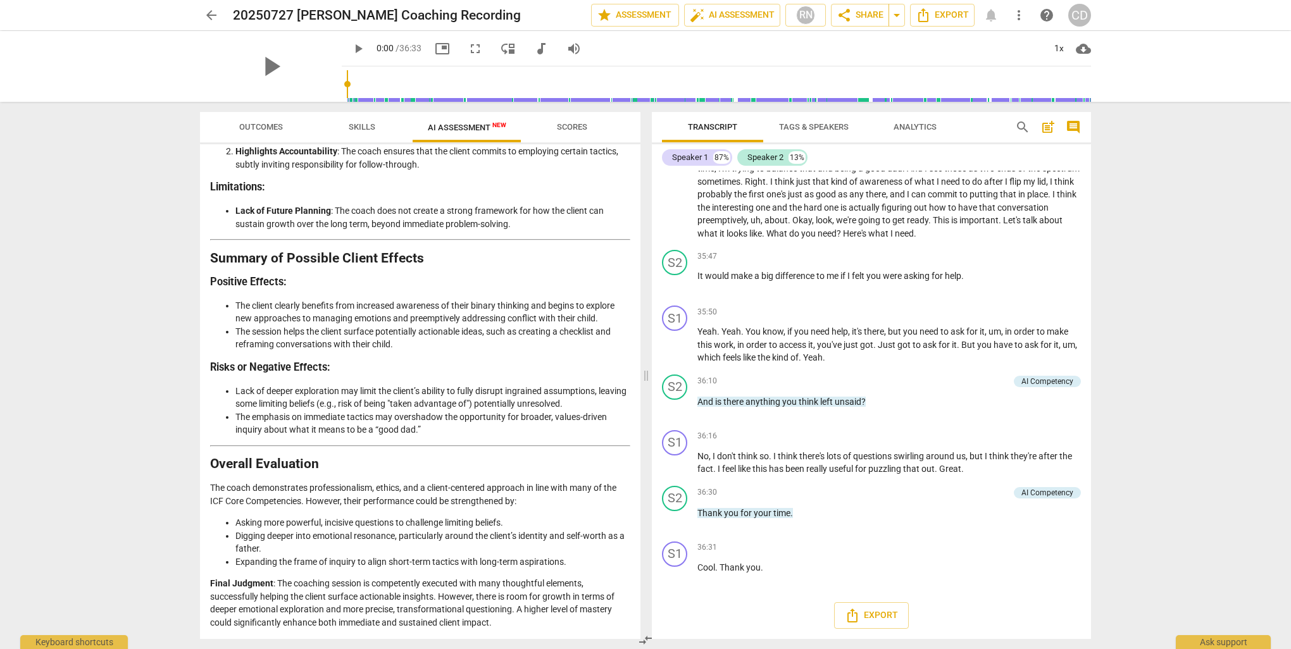
click at [577, 119] on span "Scores" at bounding box center [572, 127] width 61 height 17
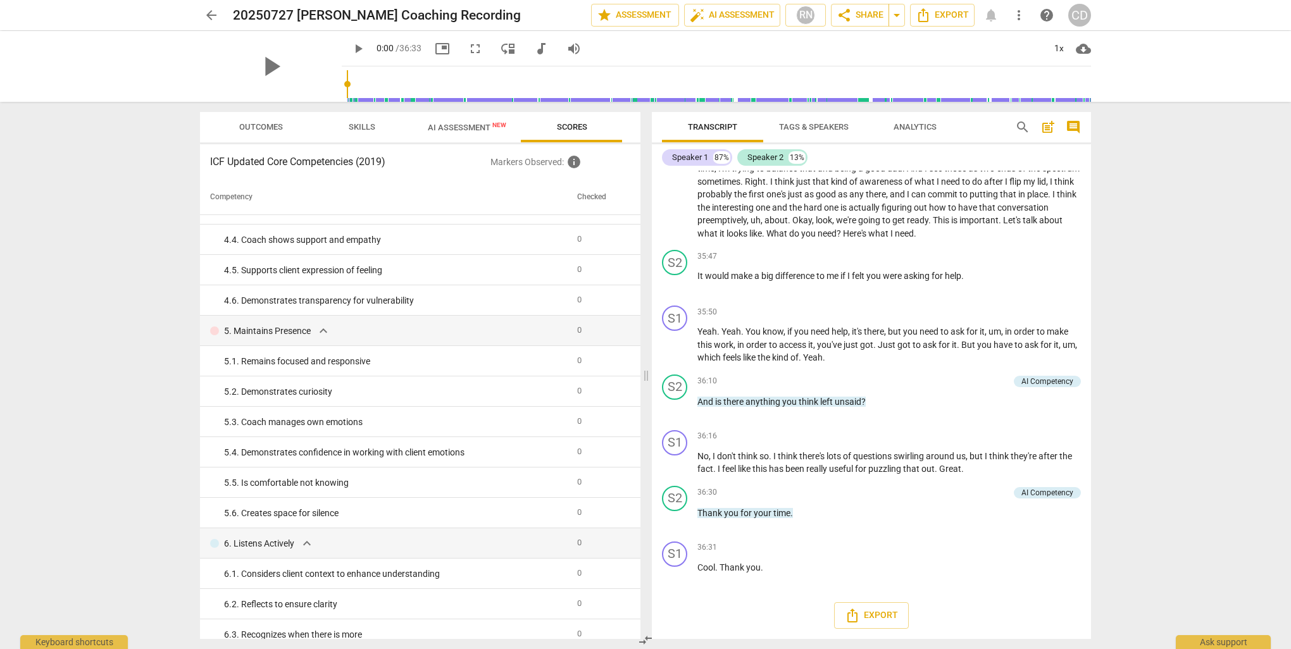
scroll to position [0, 0]
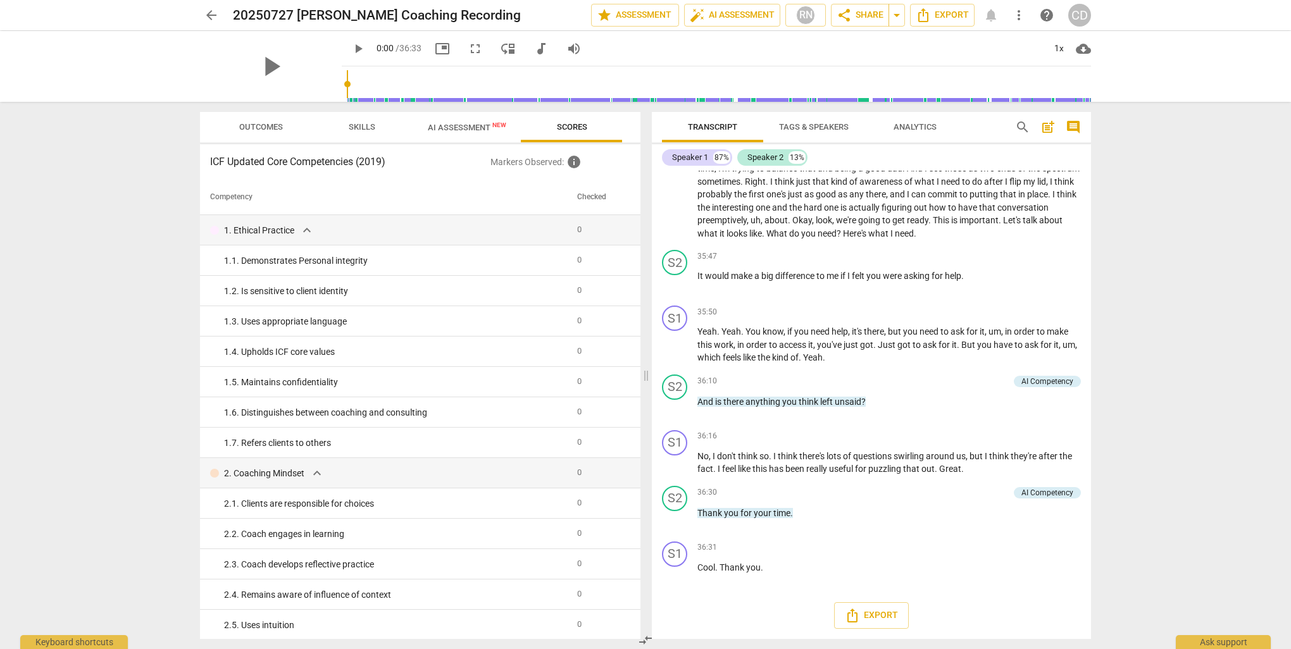
click at [483, 128] on span "AI Assessment New" at bounding box center [467, 127] width 78 height 9
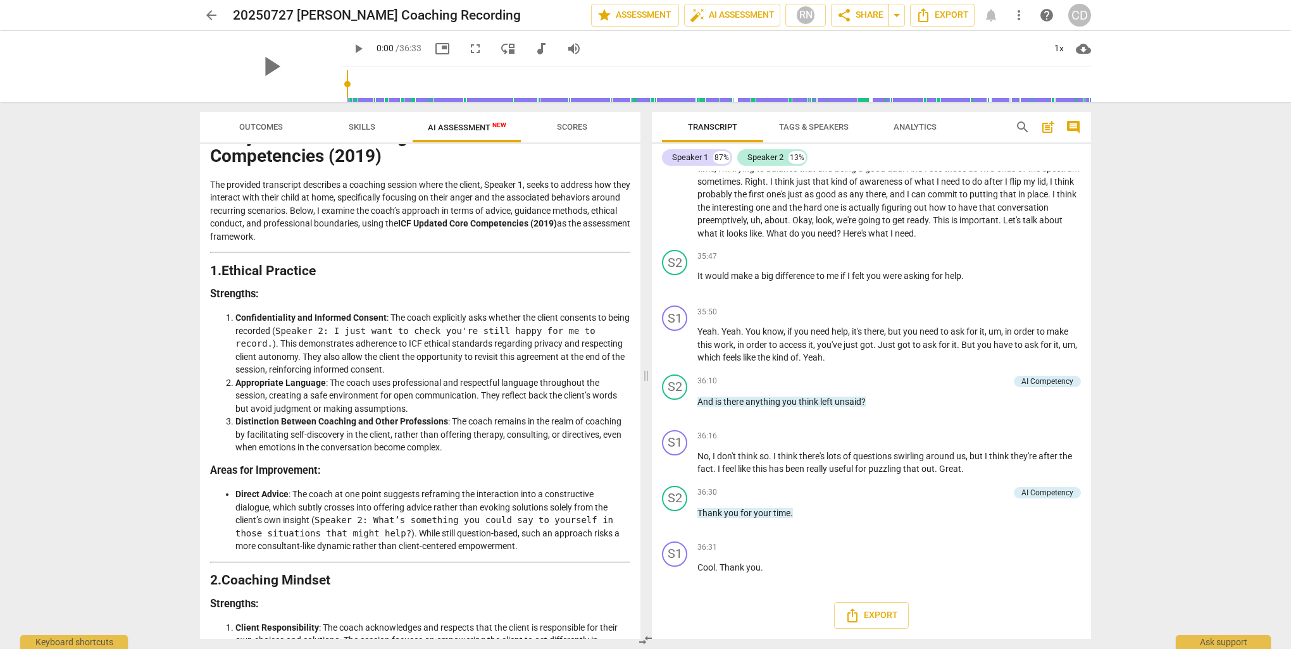
scroll to position [6796, 0]
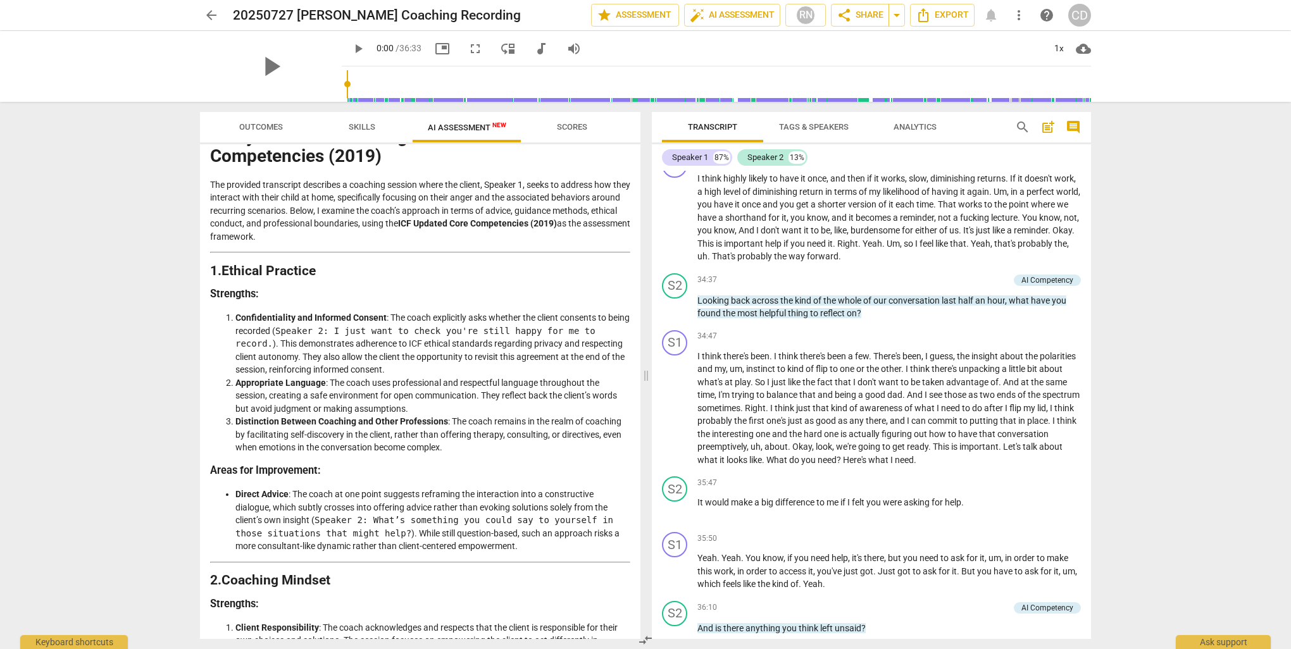
click at [883, 128] on span "Analytics" at bounding box center [914, 127] width 73 height 17
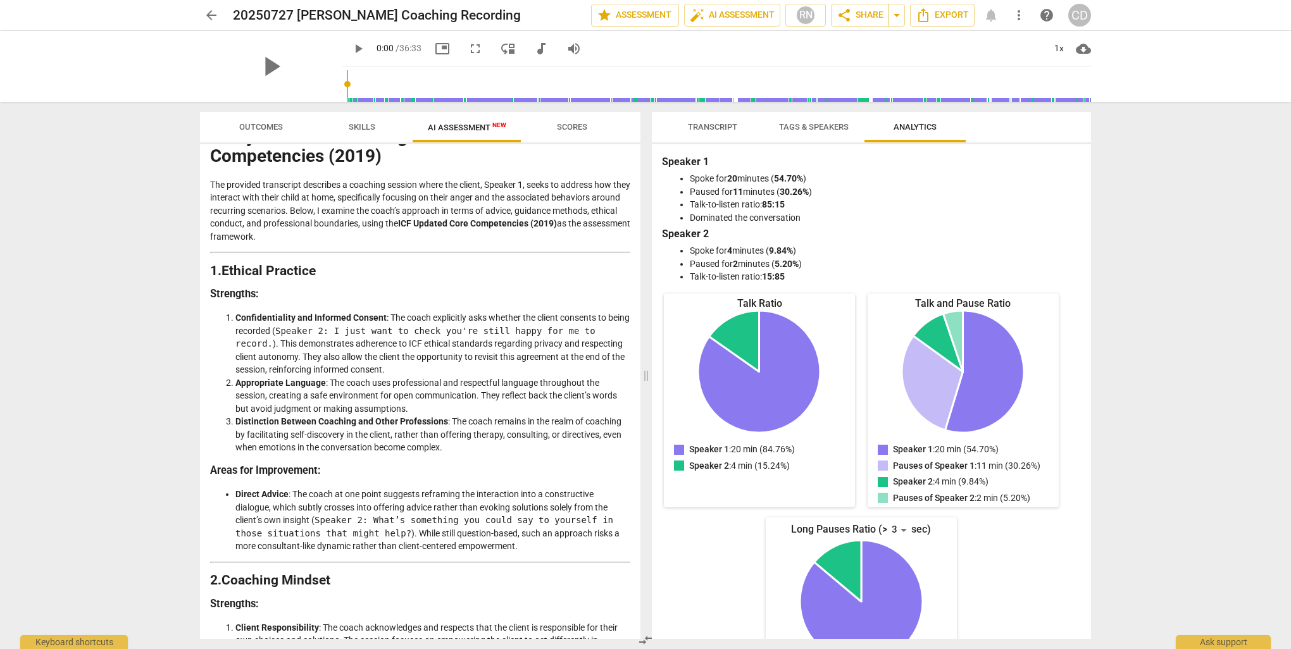
click at [830, 140] on button "Tags & Speakers" at bounding box center [813, 127] width 101 height 30
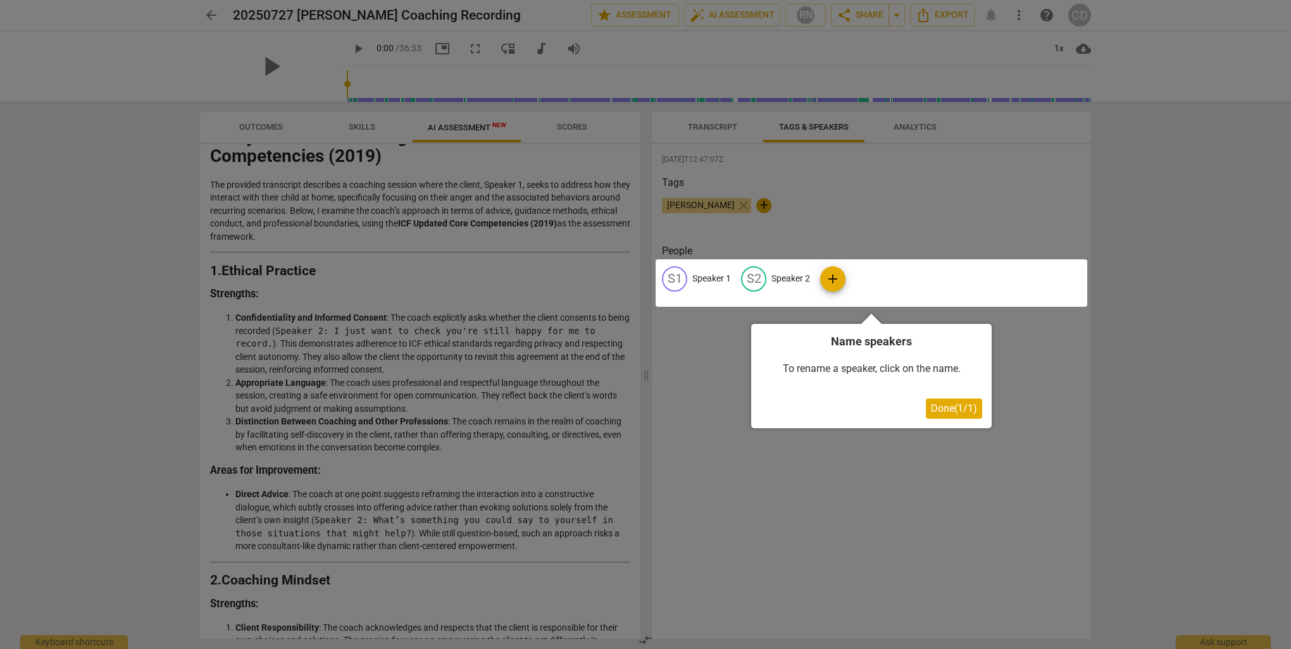
click at [954, 410] on span "Done ( 1 / 1 )" at bounding box center [954, 408] width 46 height 12
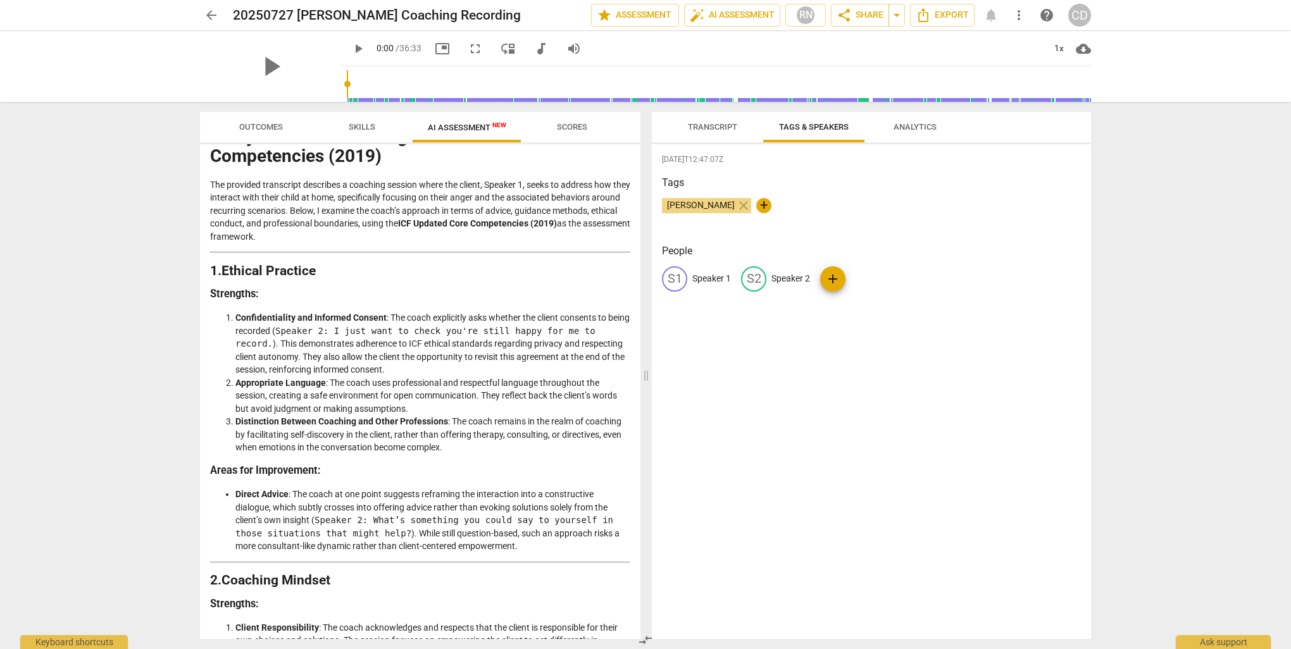
click at [726, 123] on span "Transcript" at bounding box center [712, 126] width 49 height 9
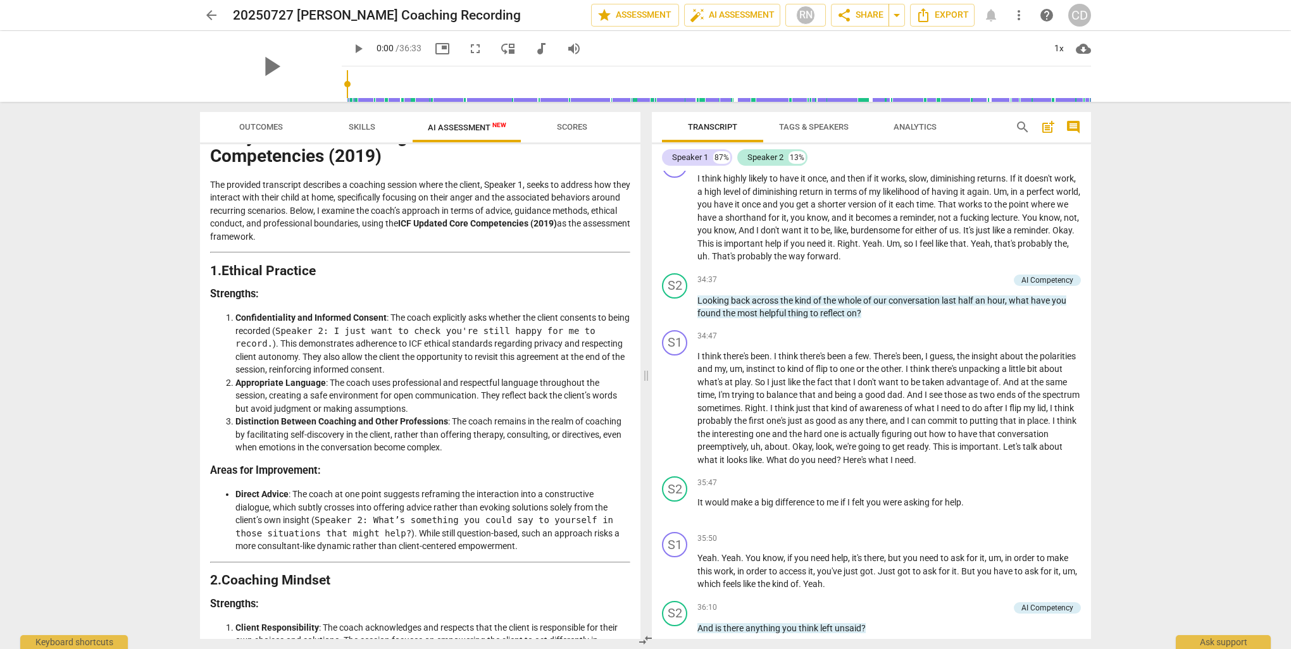
scroll to position [0, 0]
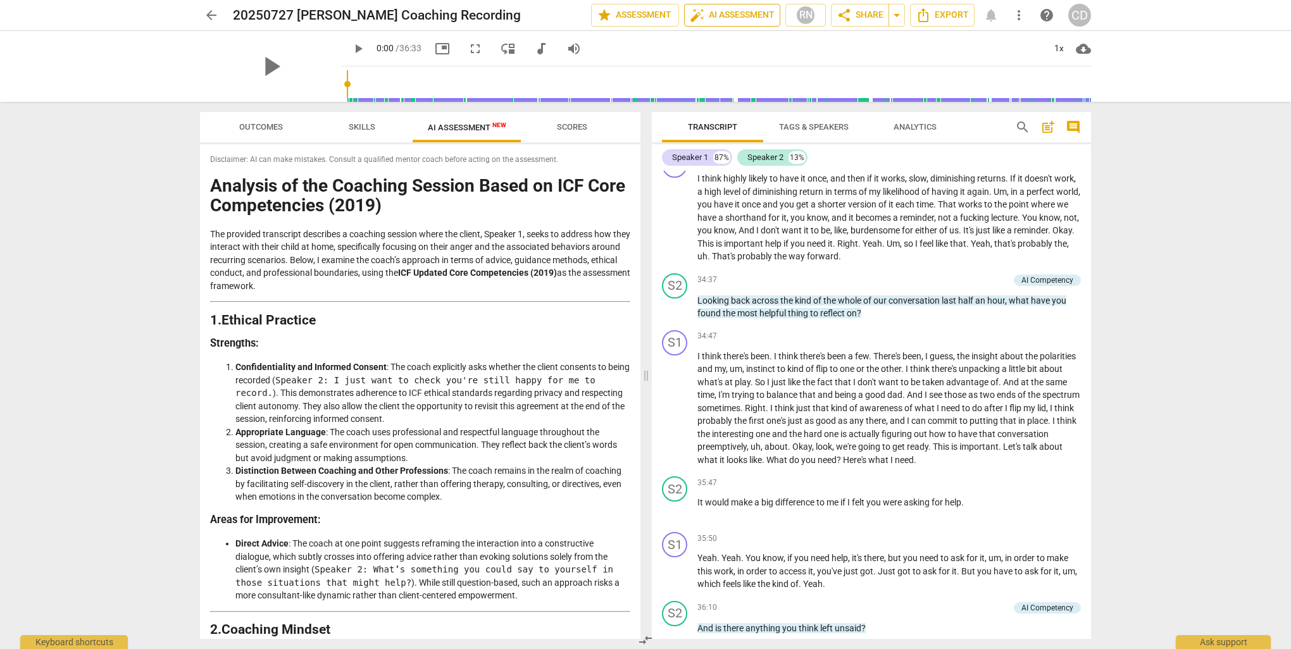
click at [724, 19] on span "auto_fix_high AI Assessment" at bounding box center [732, 15] width 85 height 15
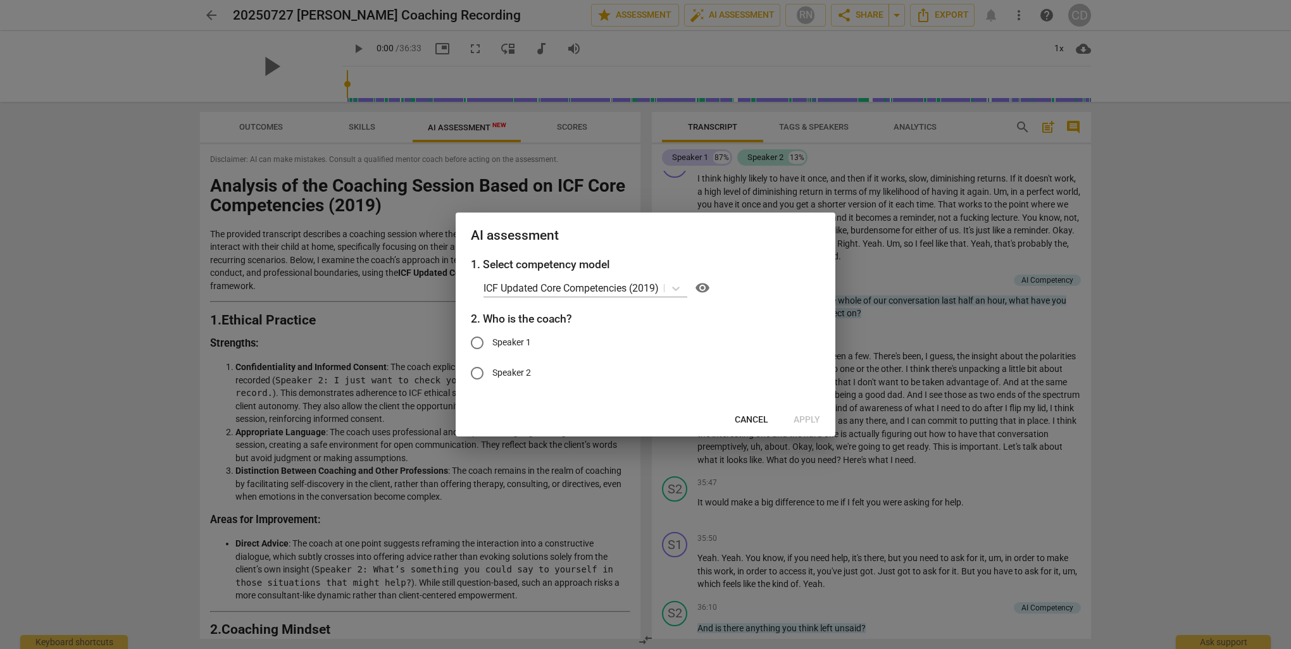
click at [502, 386] on label "Speaker 2" at bounding box center [636, 373] width 348 height 30
click at [492, 386] on input "Speaker 2" at bounding box center [477, 373] width 30 height 30
radio input "true"
click at [817, 421] on span "Apply" at bounding box center [806, 420] width 27 height 13
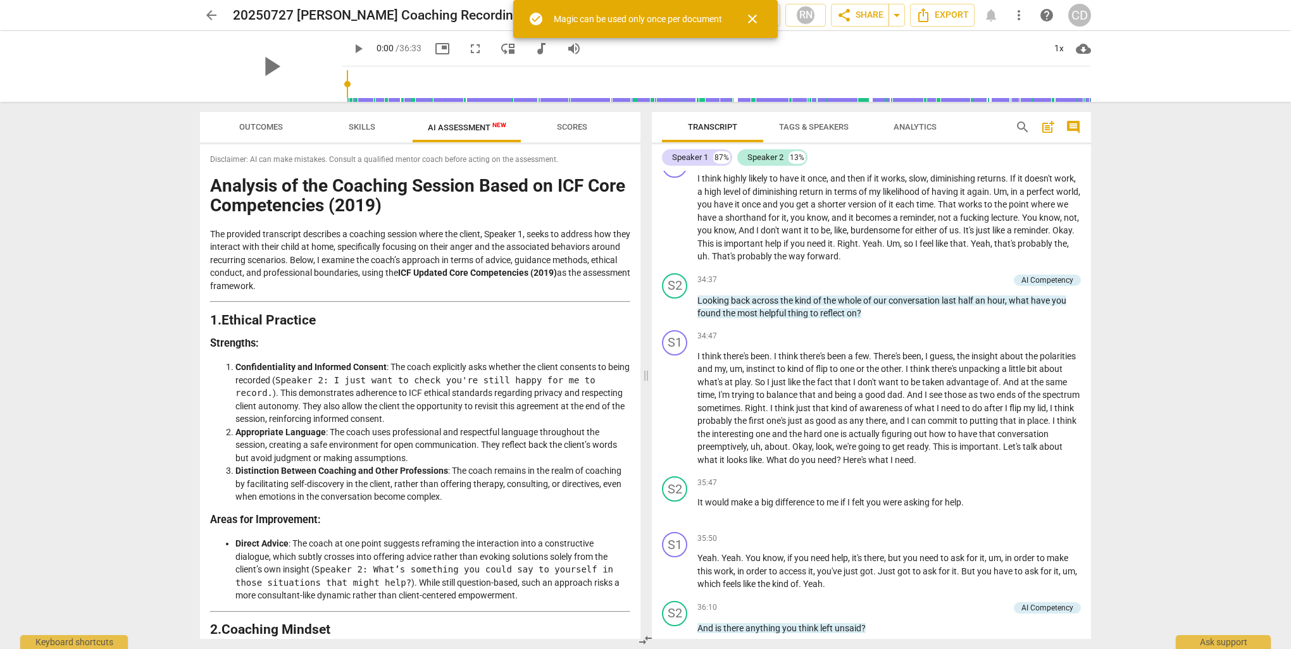
click at [756, 19] on span "close" at bounding box center [752, 18] width 15 height 15
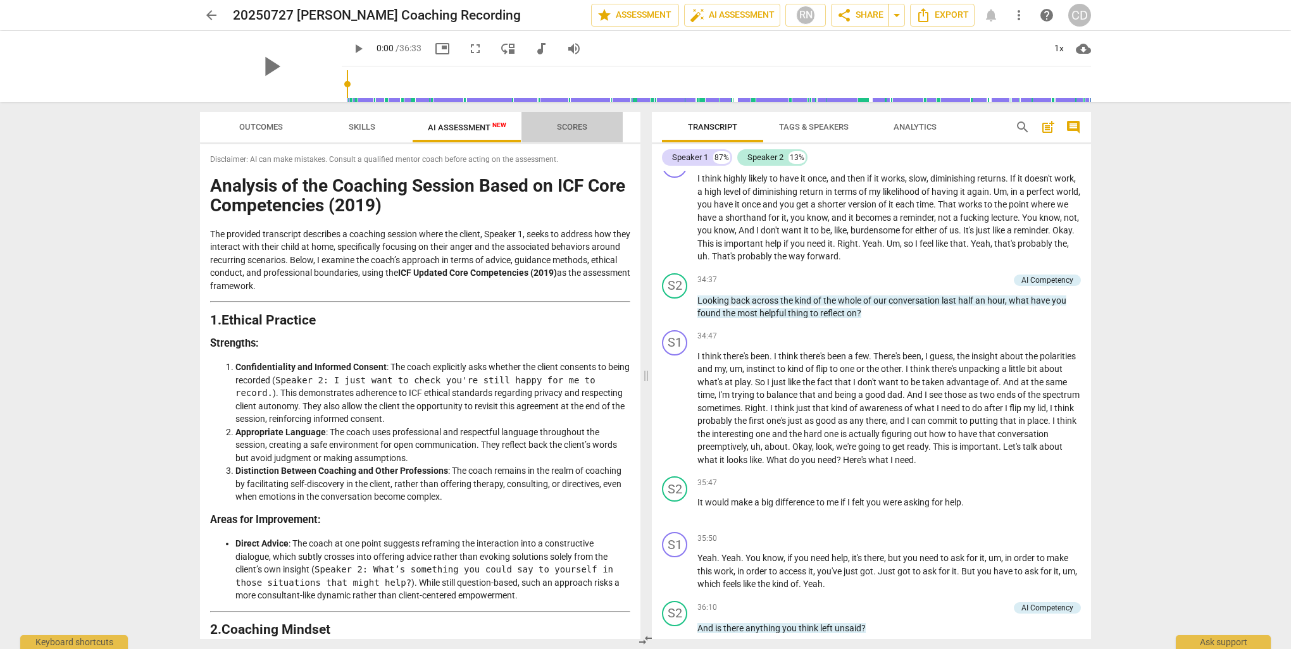
click at [572, 126] on span "Scores" at bounding box center [572, 126] width 30 height 9
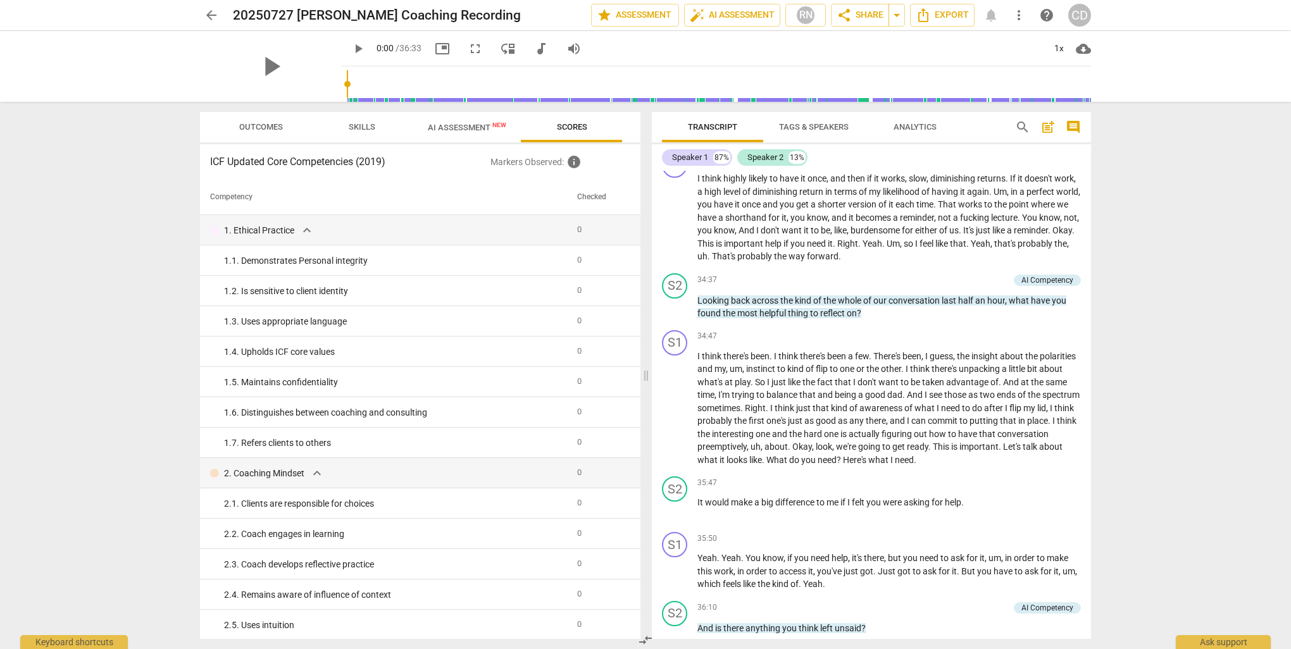
click at [451, 128] on span "AI Assessment New" at bounding box center [467, 127] width 78 height 9
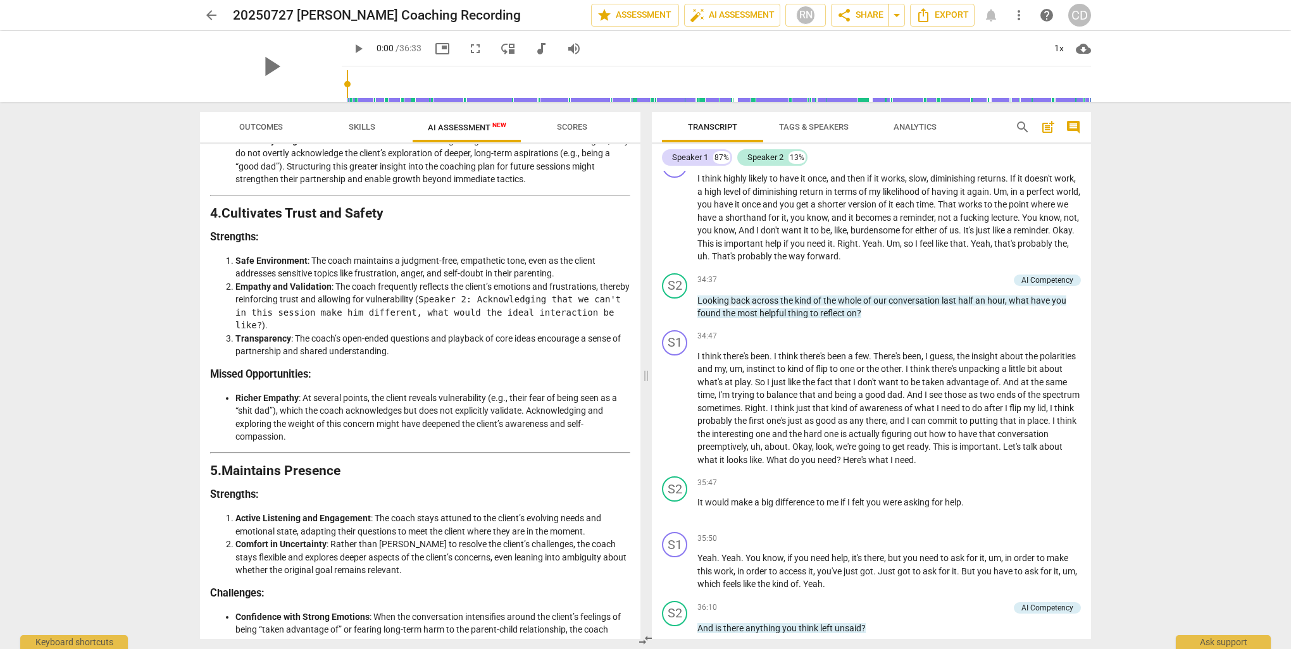
scroll to position [1076, 0]
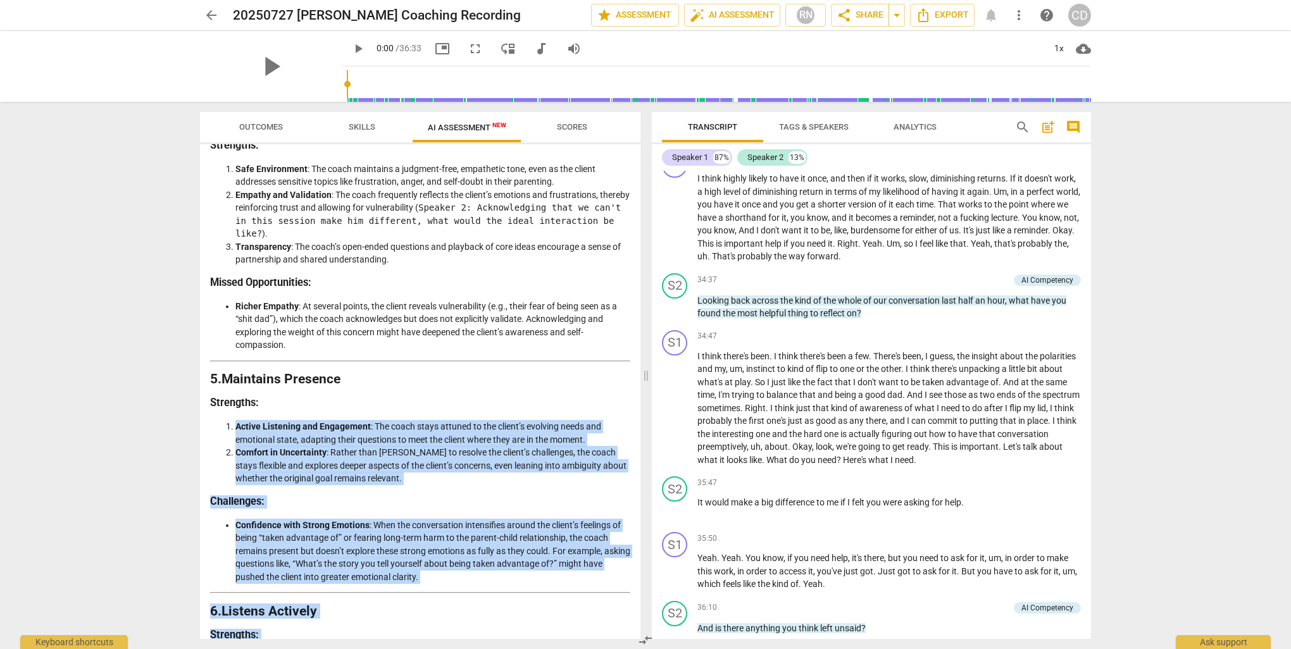
drag, startPoint x: 645, startPoint y: 492, endPoint x: 648, endPoint y: 575, distance: 82.3
click at [648, 575] on div "Outcomes Skills AI Assessment New Scores Disclaimer: AI can make mistakes. Cons…" at bounding box center [645, 375] width 911 height 547
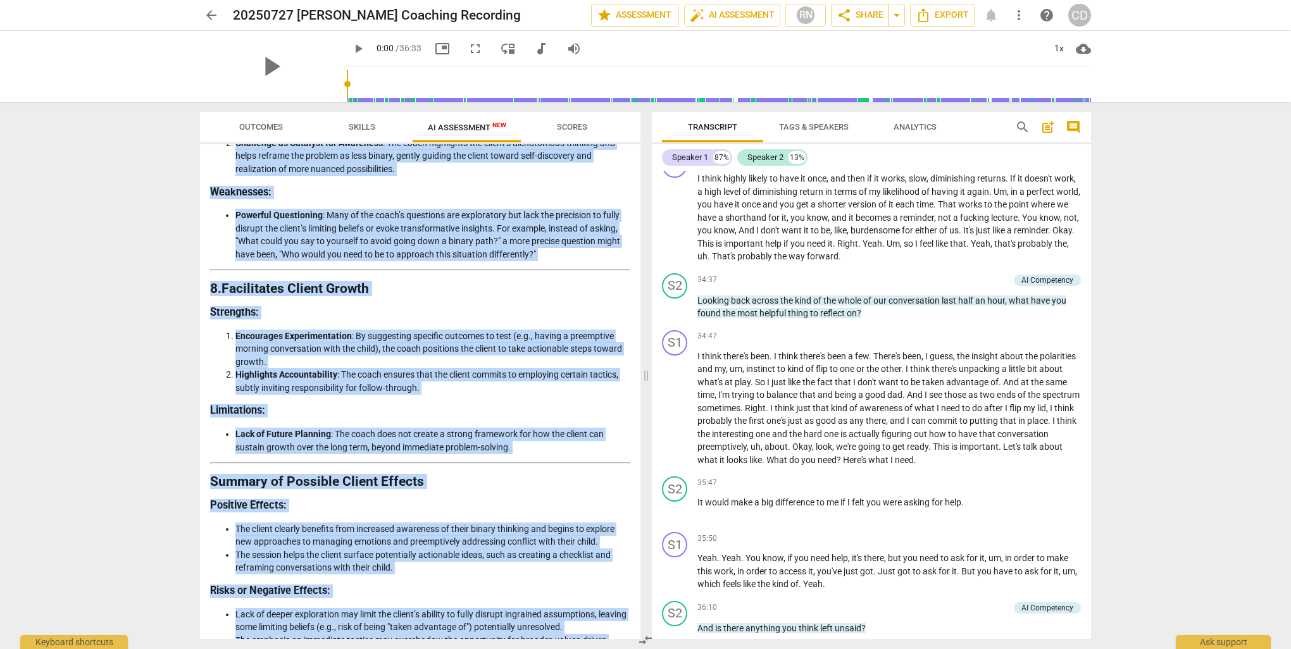
scroll to position [2065, 0]
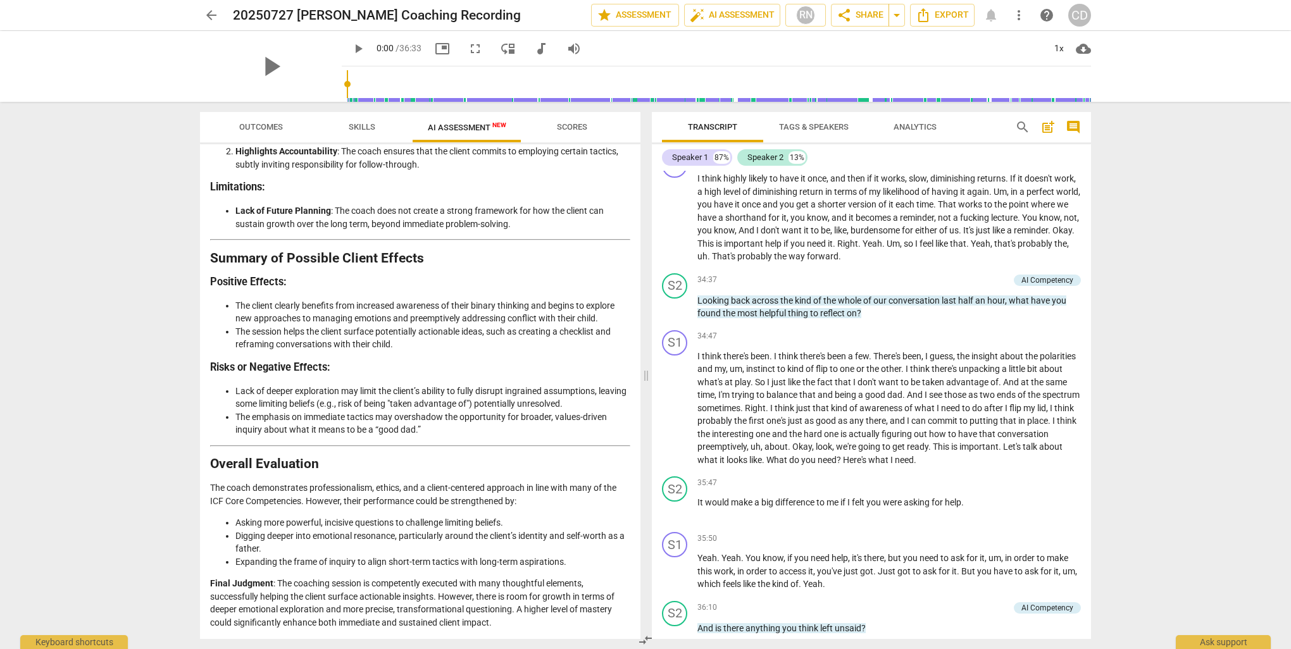
click at [154, 408] on div "arrow_back 20250727 C Dunn Coaching Recording edit star Assessment auto_fix_hig…" at bounding box center [645, 324] width 1291 height 649
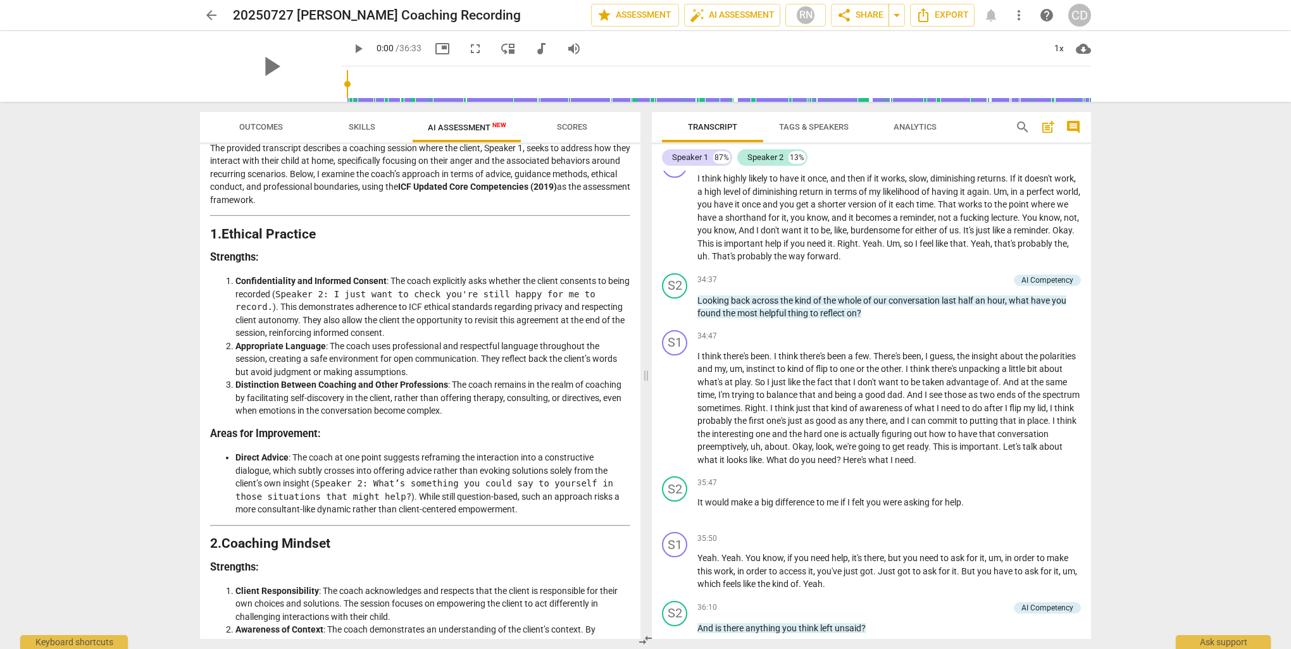
scroll to position [0, 0]
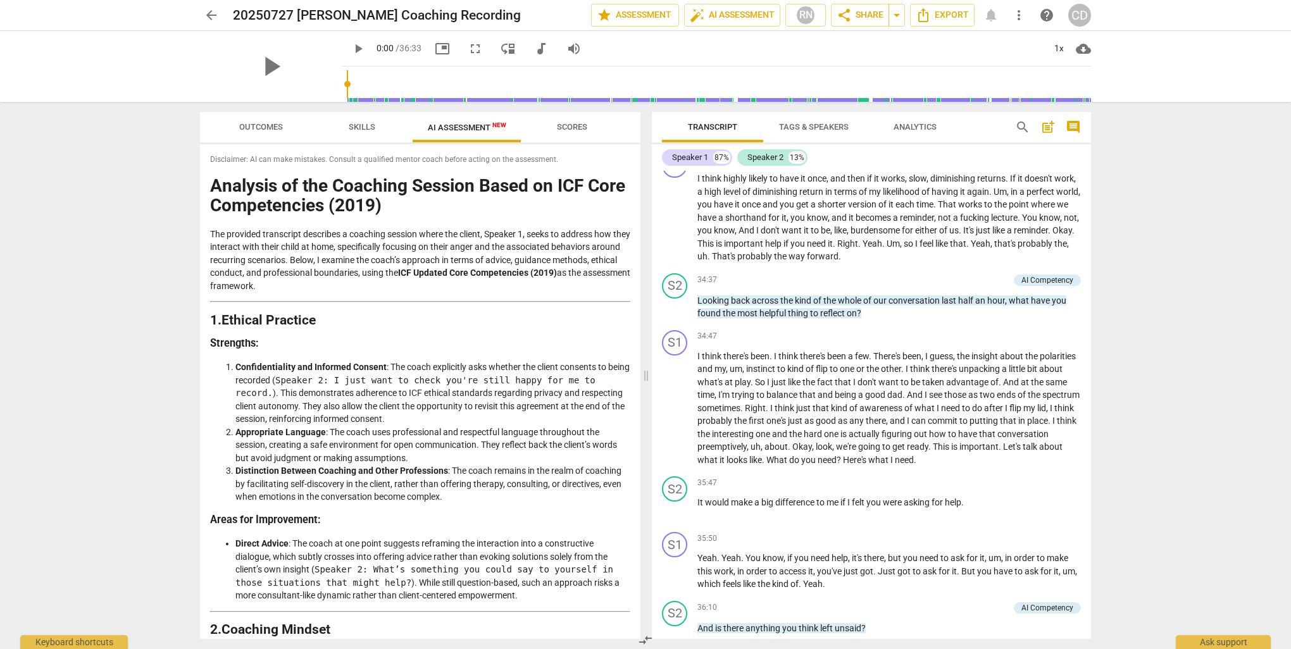
click at [533, 49] on span "audiotrack" at bounding box center [540, 48] width 15 height 15
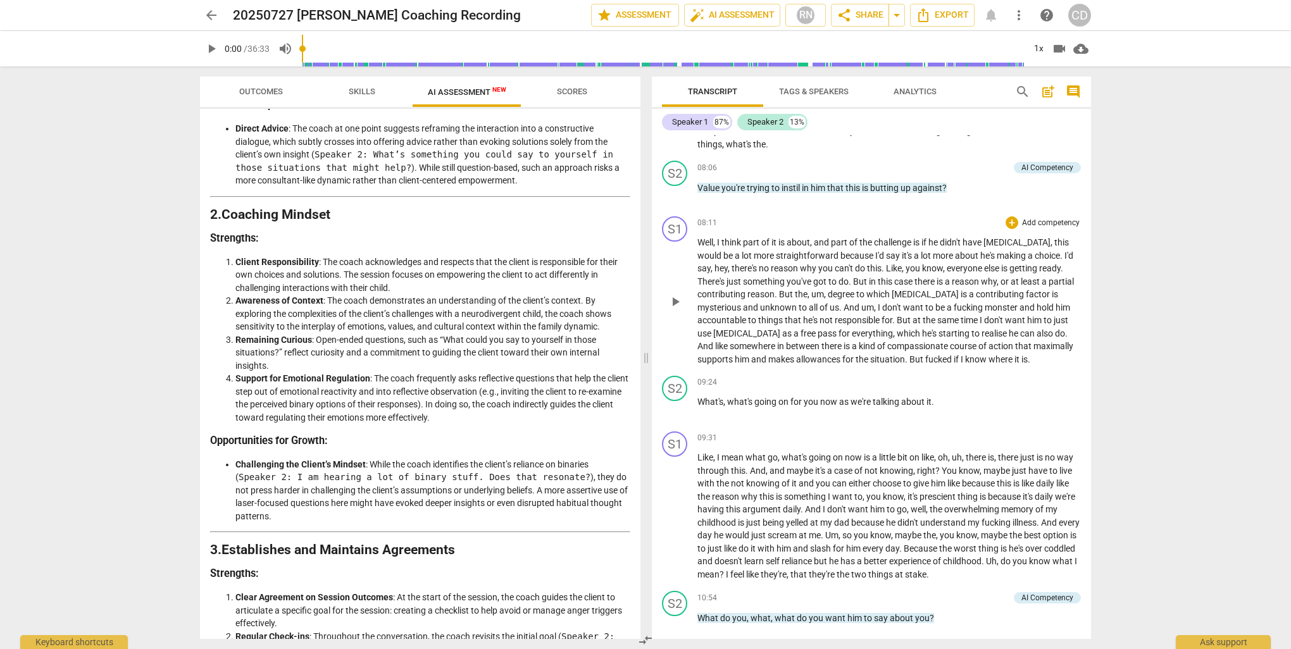
scroll to position [1636, 0]
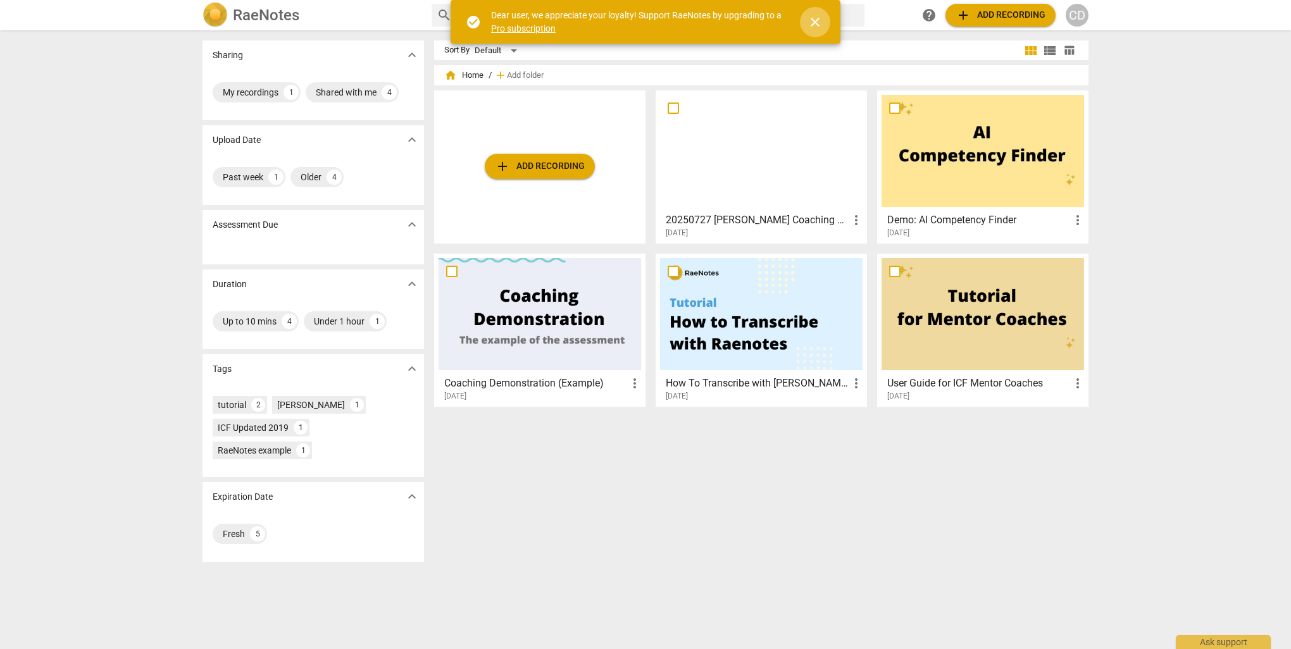
click at [819, 22] on span "close" at bounding box center [814, 22] width 15 height 15
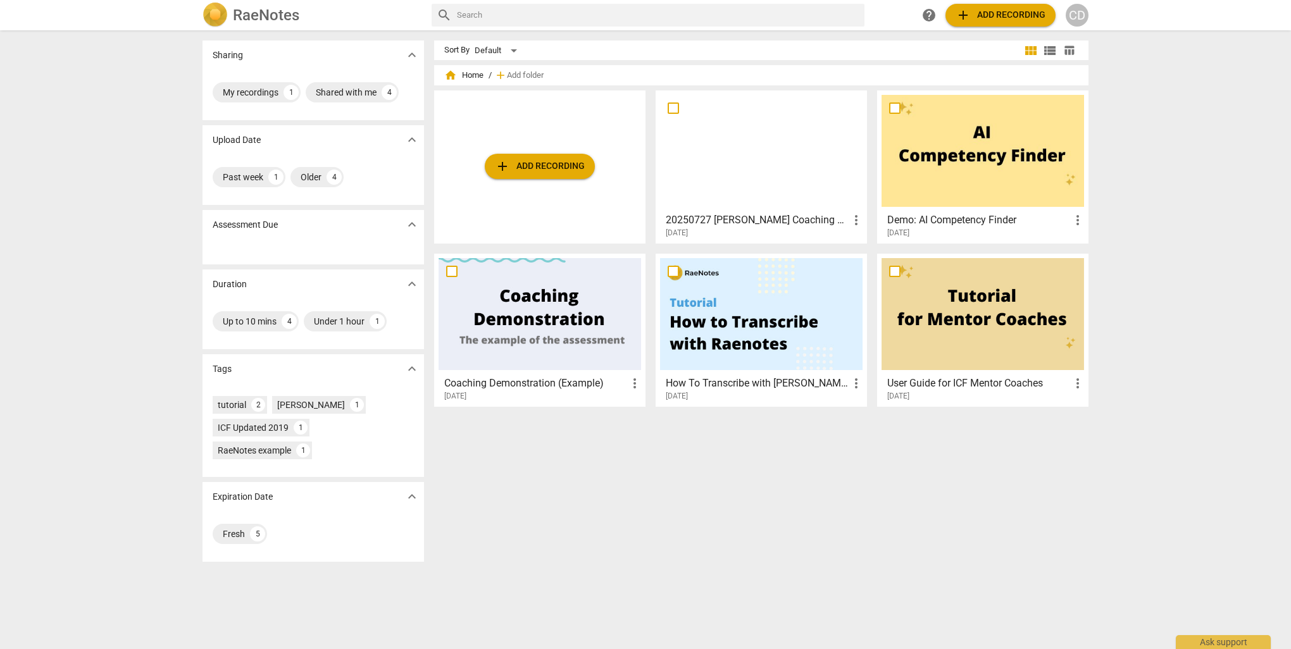
click at [841, 143] on div at bounding box center [761, 151] width 202 height 112
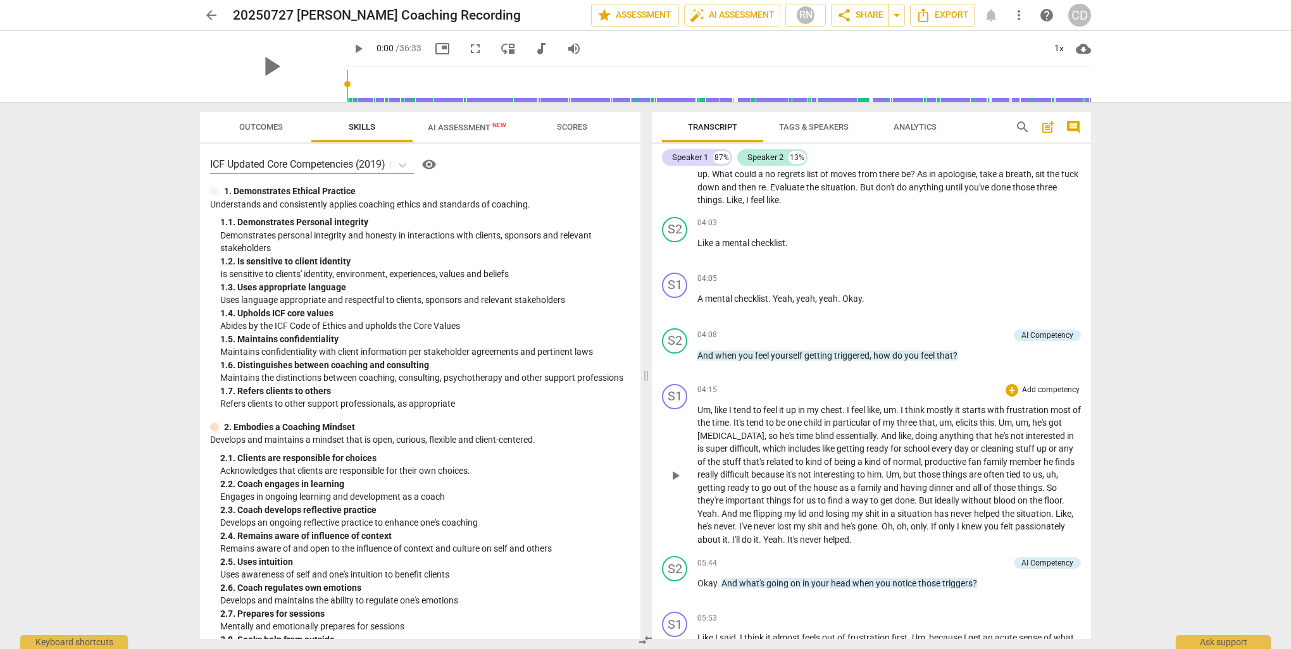
scroll to position [1076, 0]
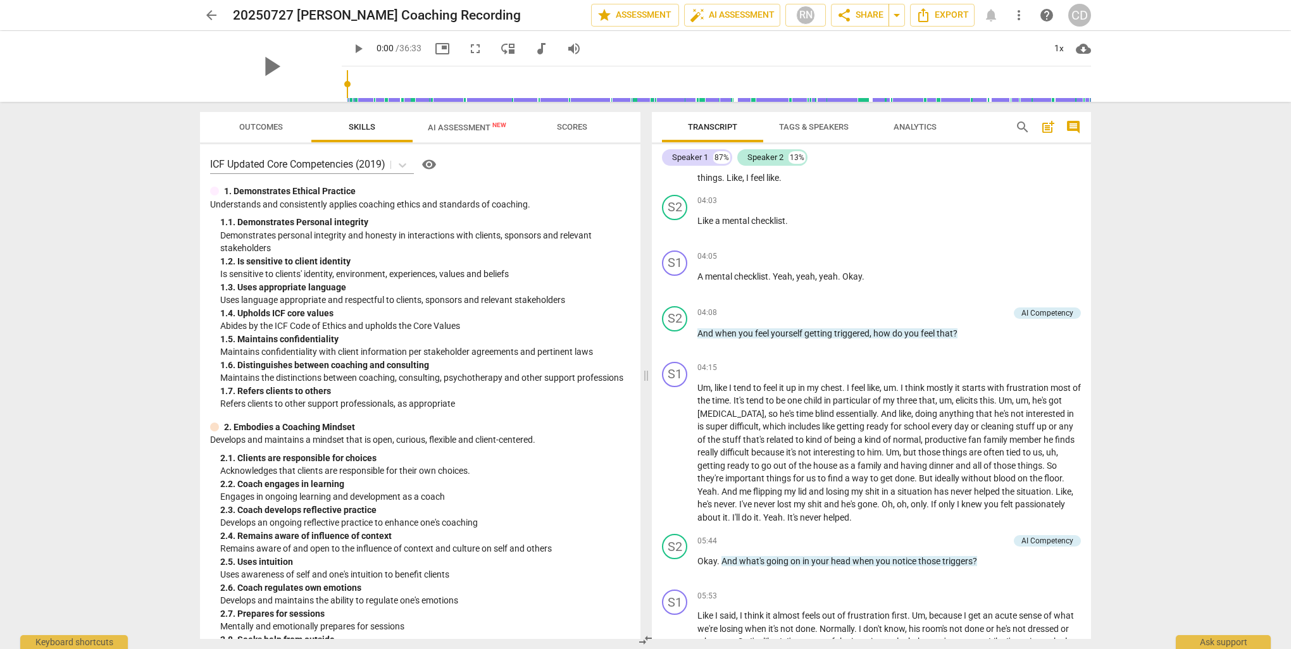
click at [469, 136] on span "AI Assessment New" at bounding box center [467, 127] width 109 height 19
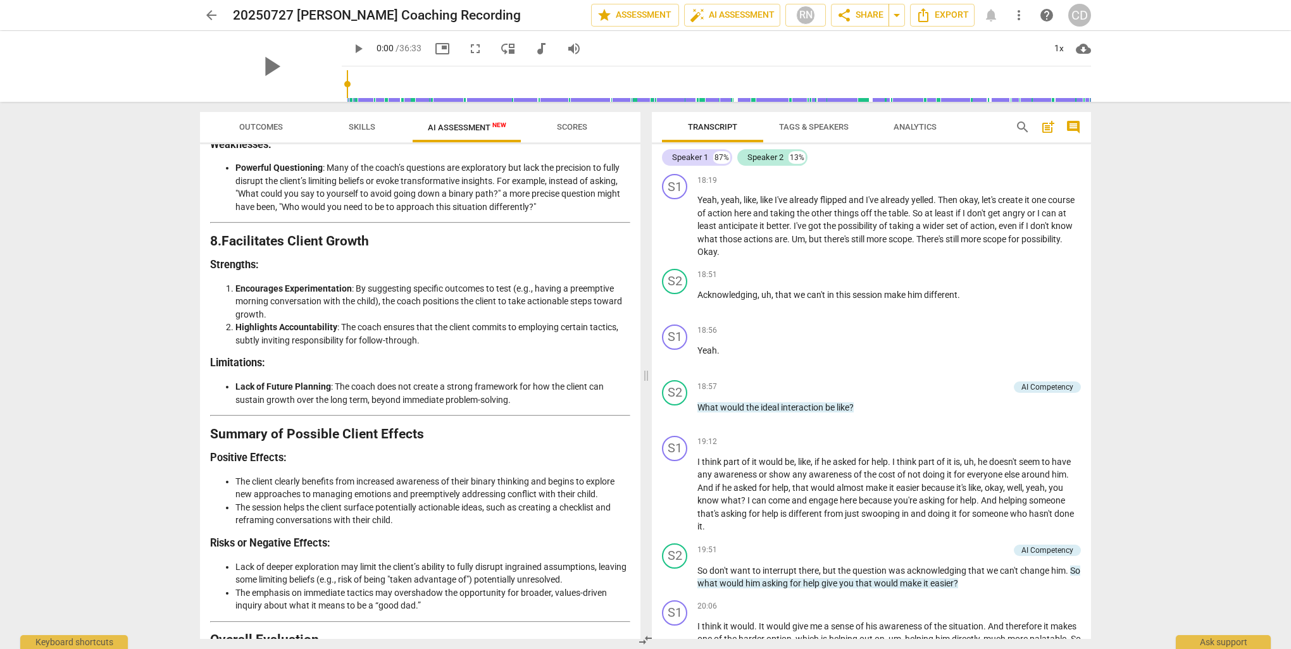
scroll to position [1898, 0]
